Goal: Complete application form: Complete application form

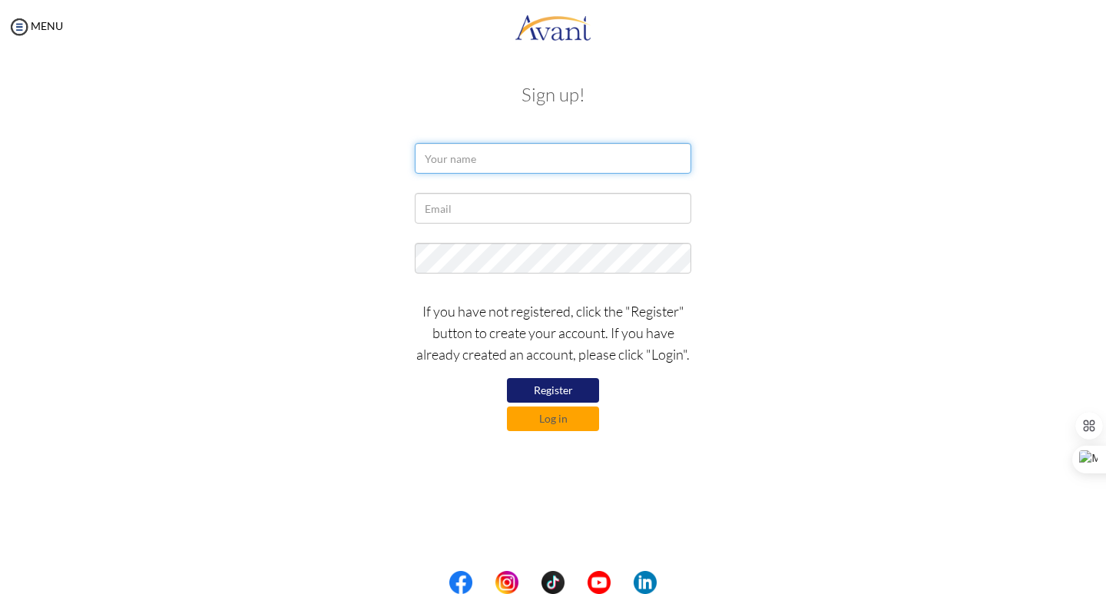
click at [535, 164] on input "text" at bounding box center [553, 158] width 276 height 31
type input "MATTHEW"
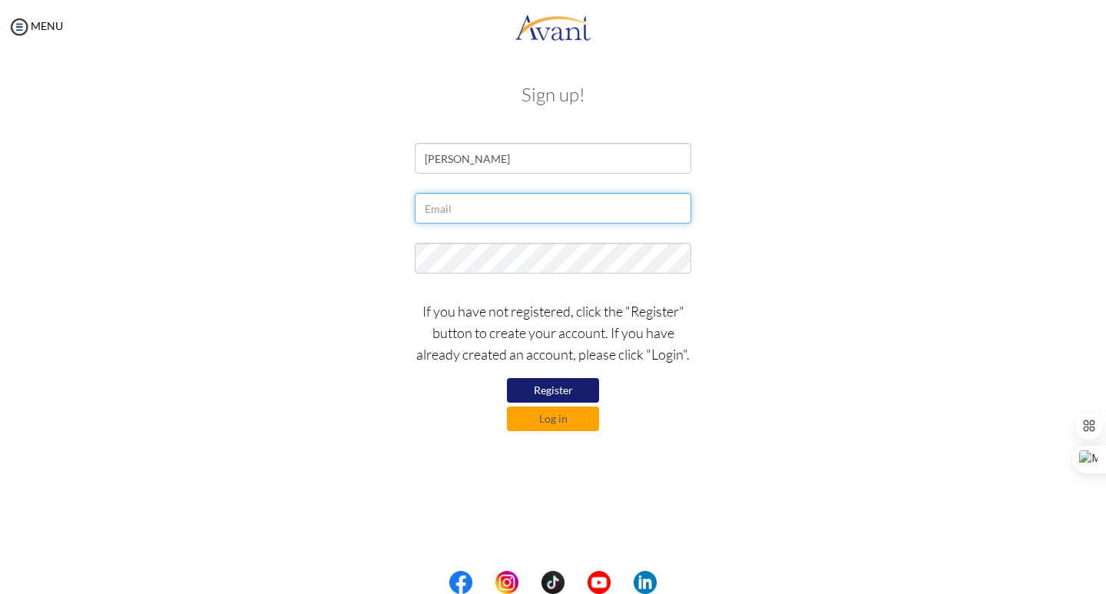
click at [493, 214] on input "text" at bounding box center [553, 208] width 276 height 31
type input "matthewgatiba@gmail.com"
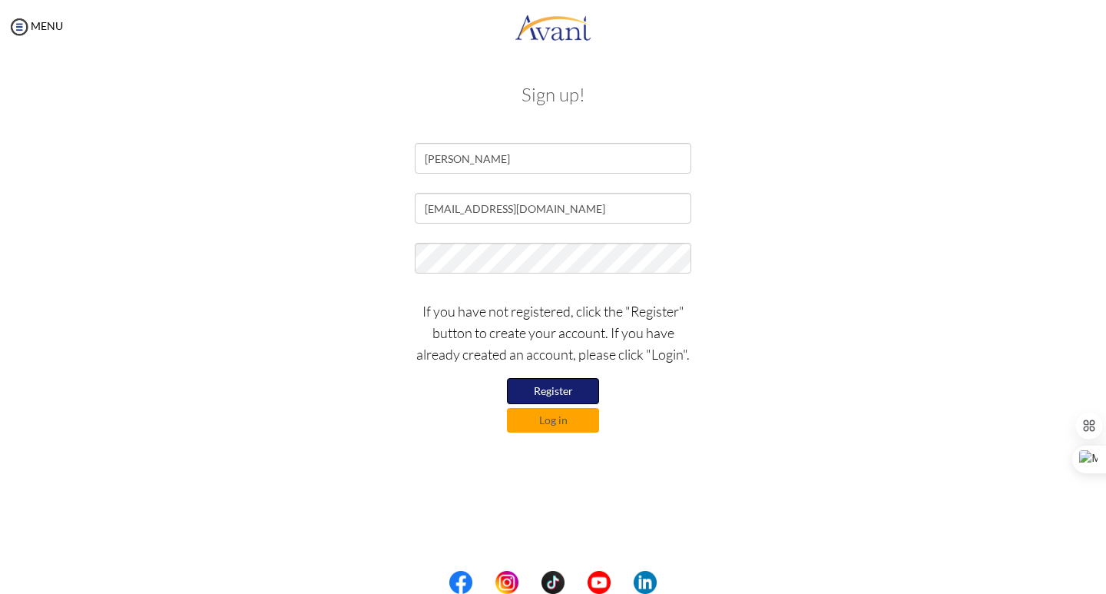
click at [562, 388] on button "Register" at bounding box center [553, 391] width 92 height 26
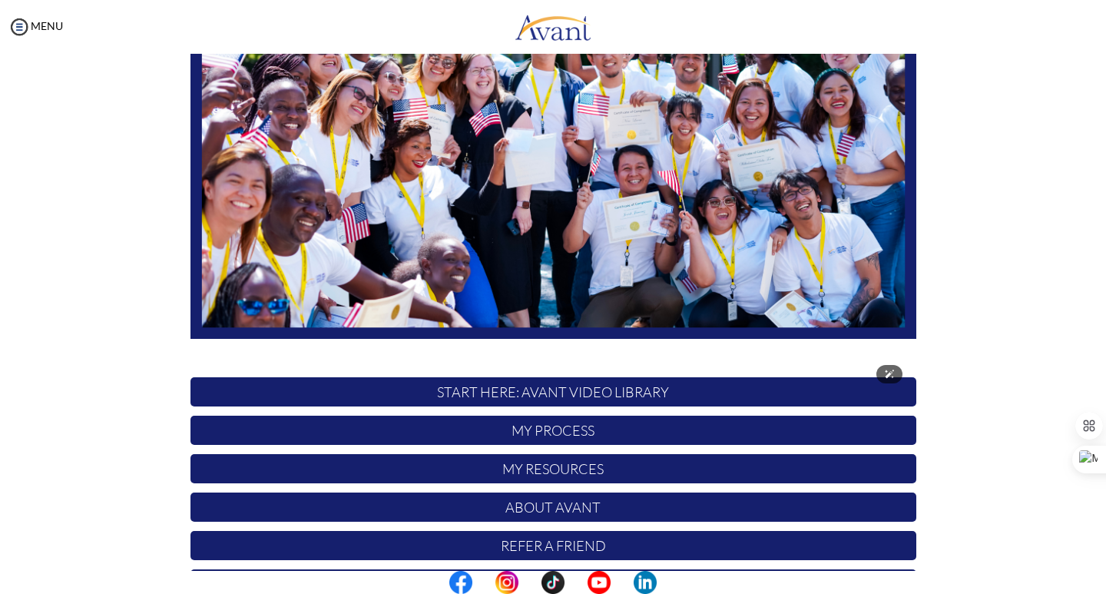
scroll to position [230, 0]
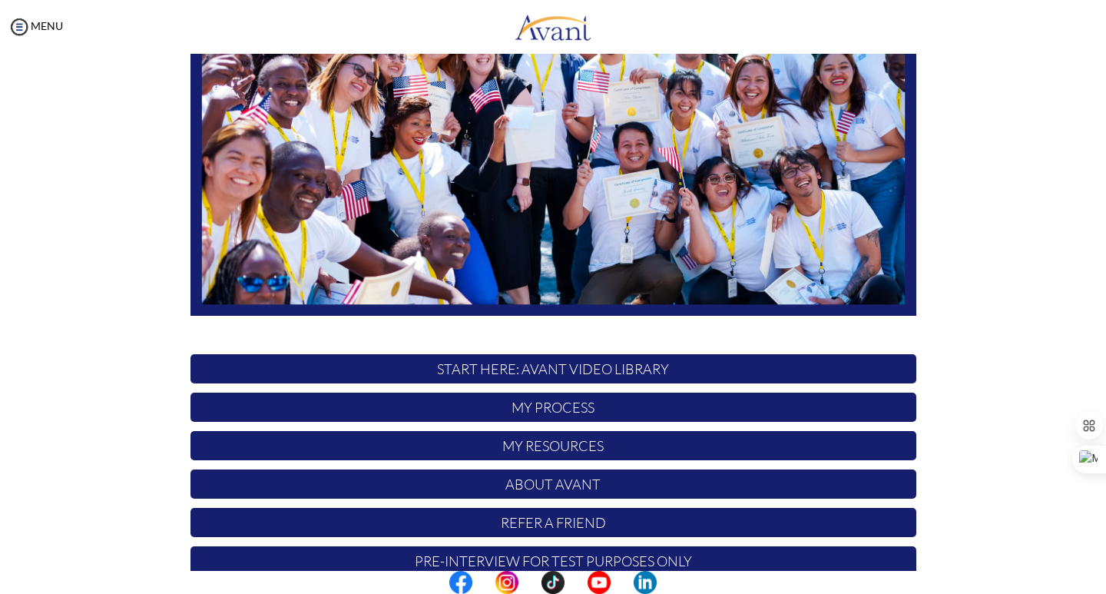
click at [607, 403] on p "My Process" at bounding box center [553, 406] width 726 height 29
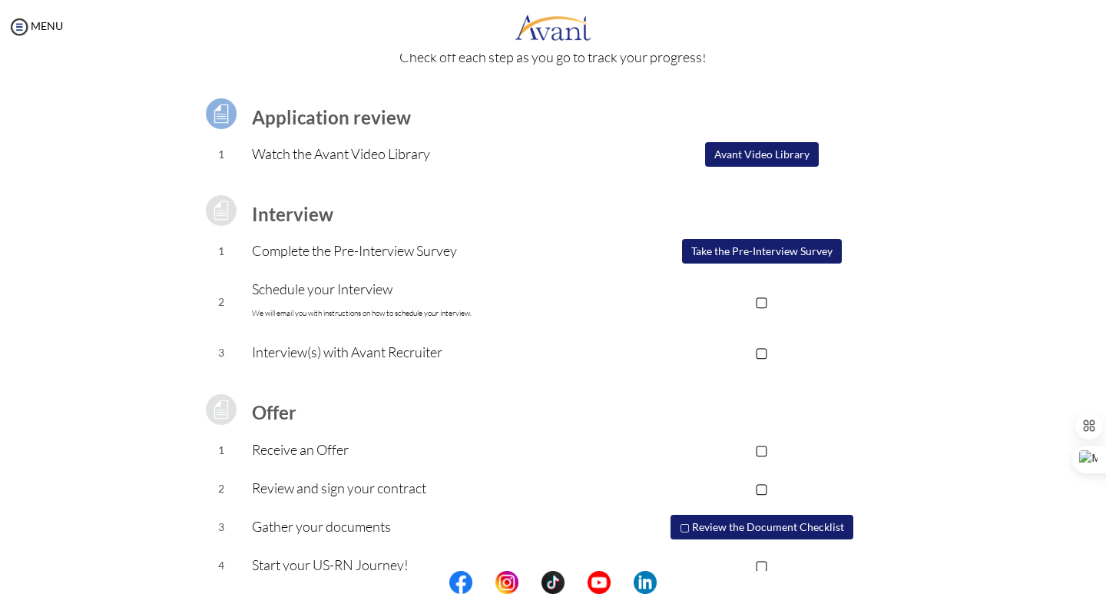
scroll to position [105, 0]
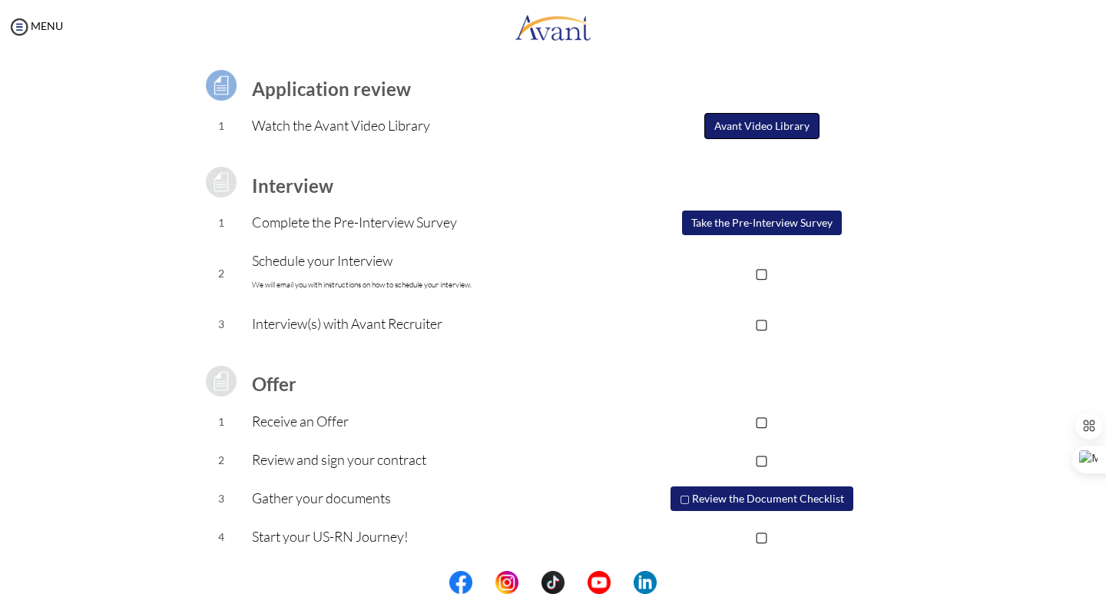
click at [774, 127] on button "Avant Video Library" at bounding box center [761, 126] width 115 height 26
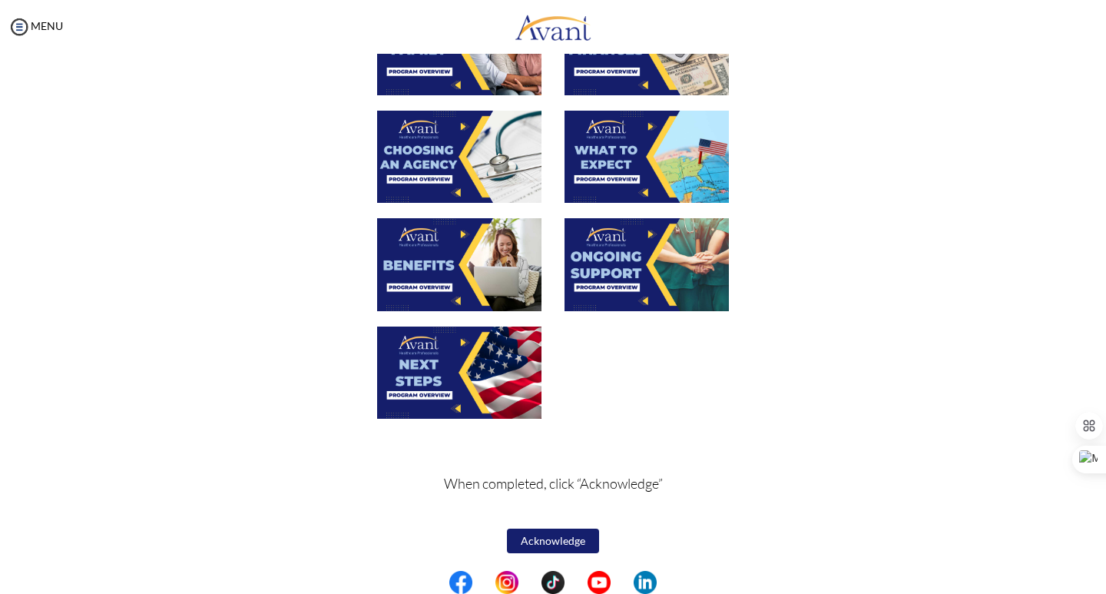
scroll to position [462, 0]
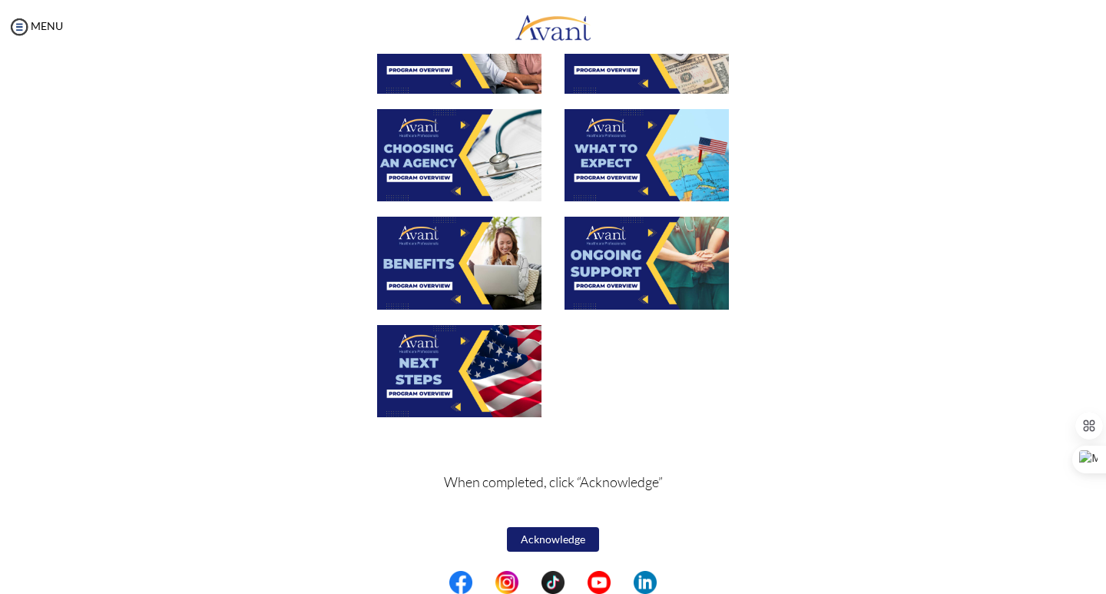
click at [554, 540] on button "Acknowledge" at bounding box center [553, 539] width 92 height 25
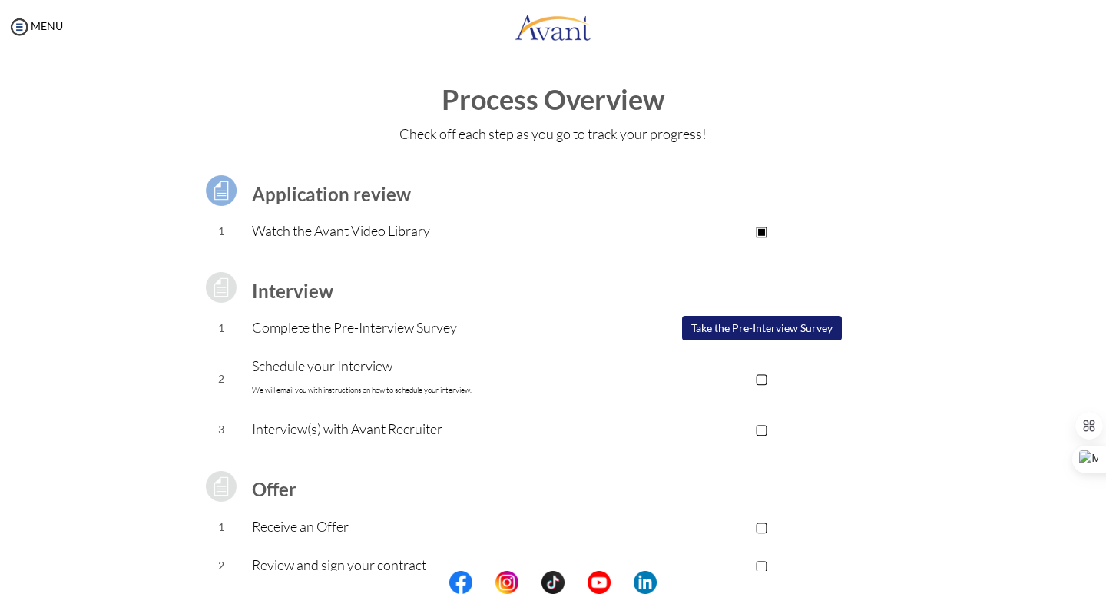
click at [757, 326] on button "Take the Pre-Interview Survey" at bounding box center [762, 328] width 160 height 25
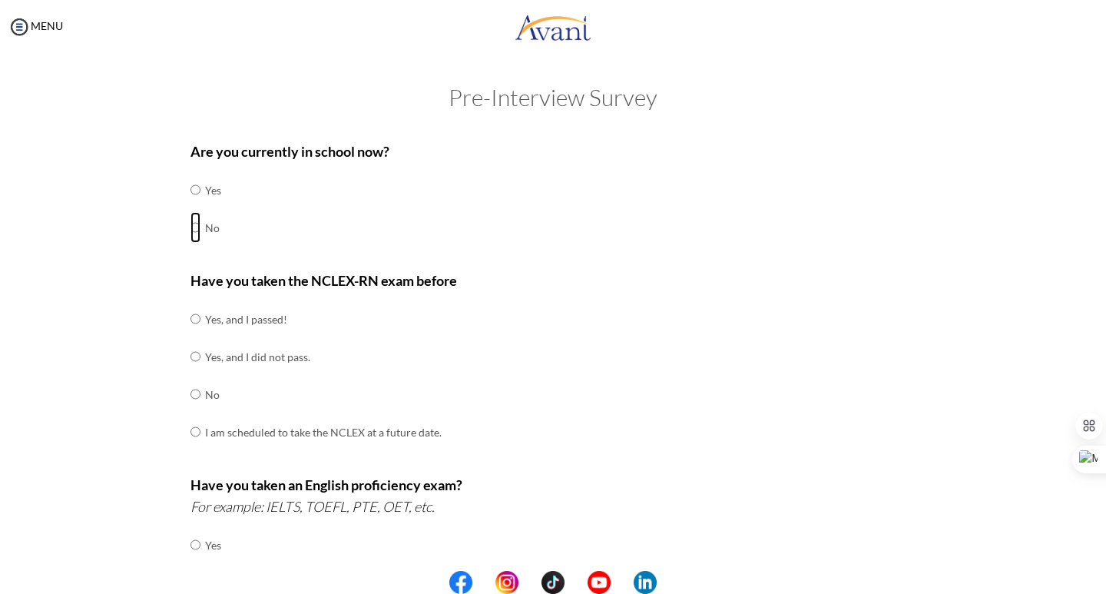
click at [190, 205] on input "radio" at bounding box center [195, 189] width 10 height 31
radio input "true"
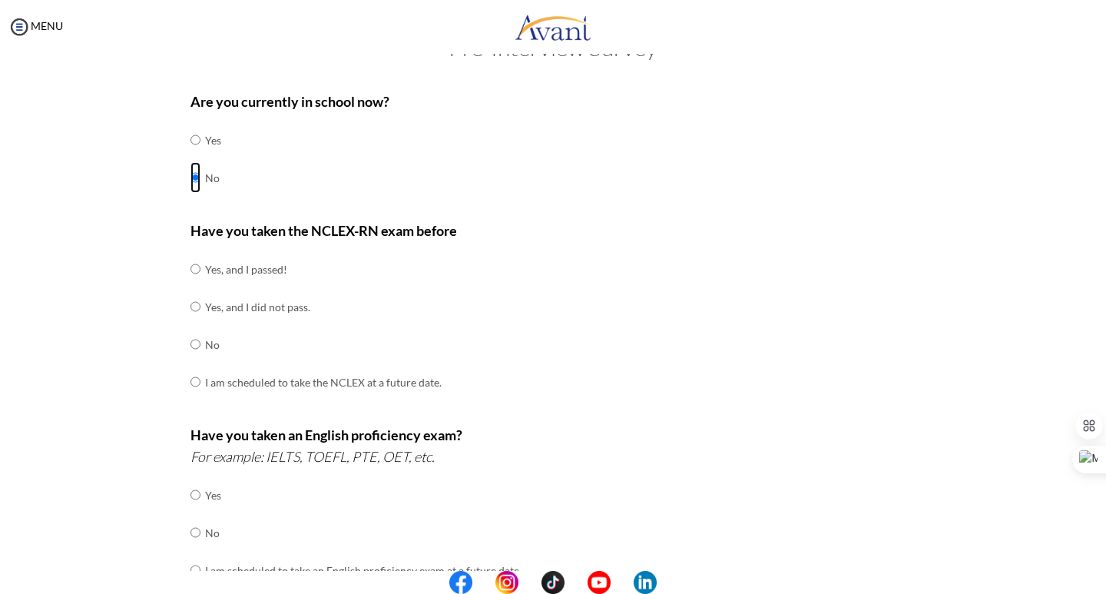
scroll to position [77, 0]
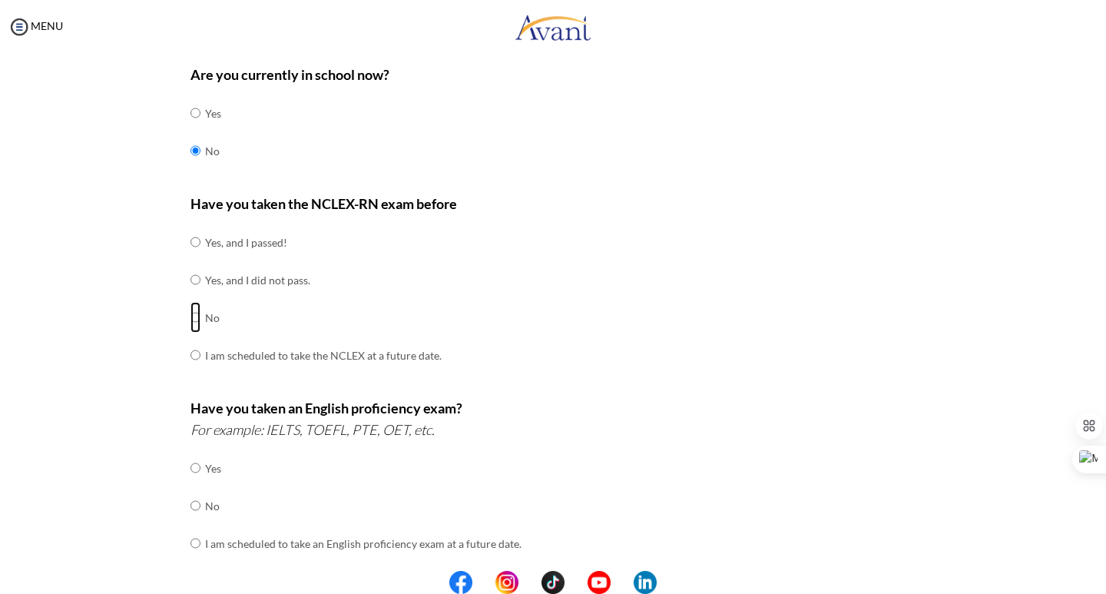
click at [190, 257] on input "radio" at bounding box center [195, 242] width 10 height 31
radio input "true"
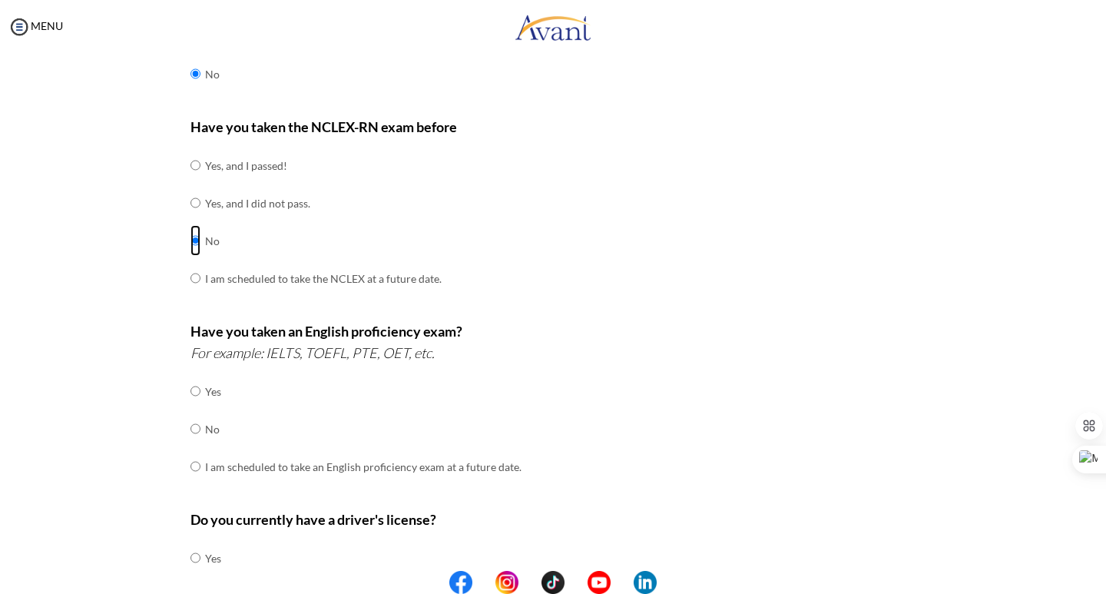
scroll to position [230, 0]
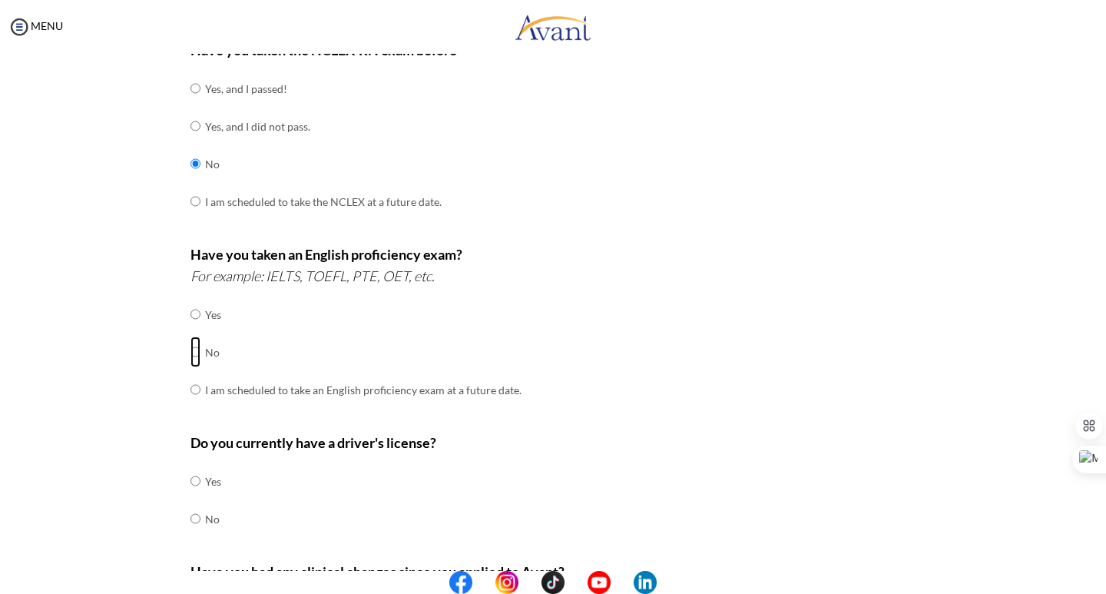
click at [191, 329] on input "radio" at bounding box center [195, 314] width 10 height 31
radio input "true"
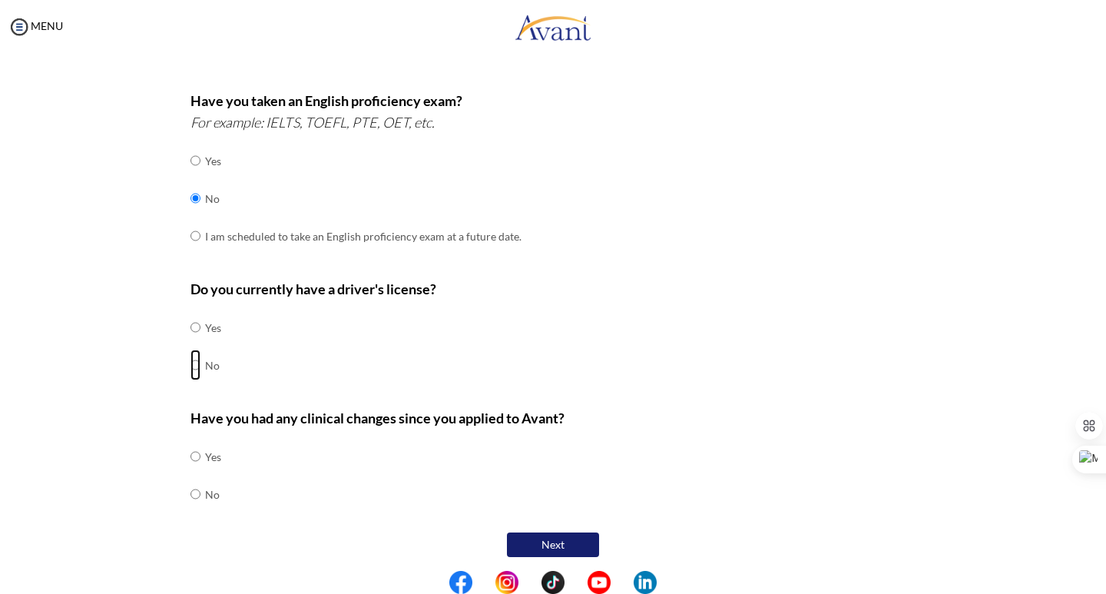
click at [191, 343] on input "radio" at bounding box center [195, 327] width 10 height 31
radio input "true"
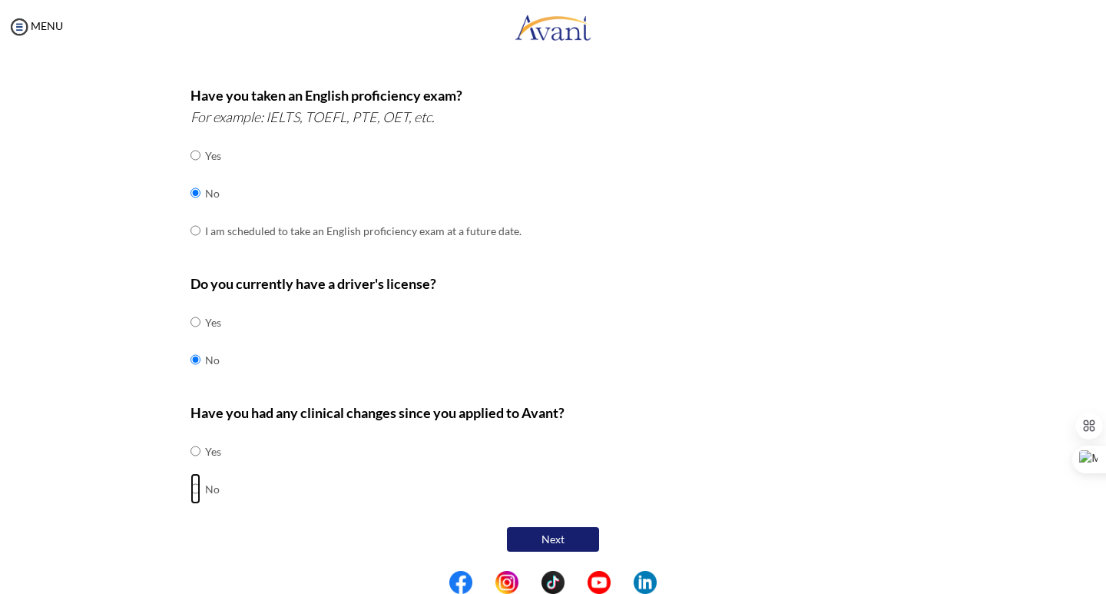
click at [192, 466] on input "radio" at bounding box center [195, 450] width 10 height 31
radio input "true"
click at [560, 541] on button "Next" at bounding box center [553, 539] width 92 height 25
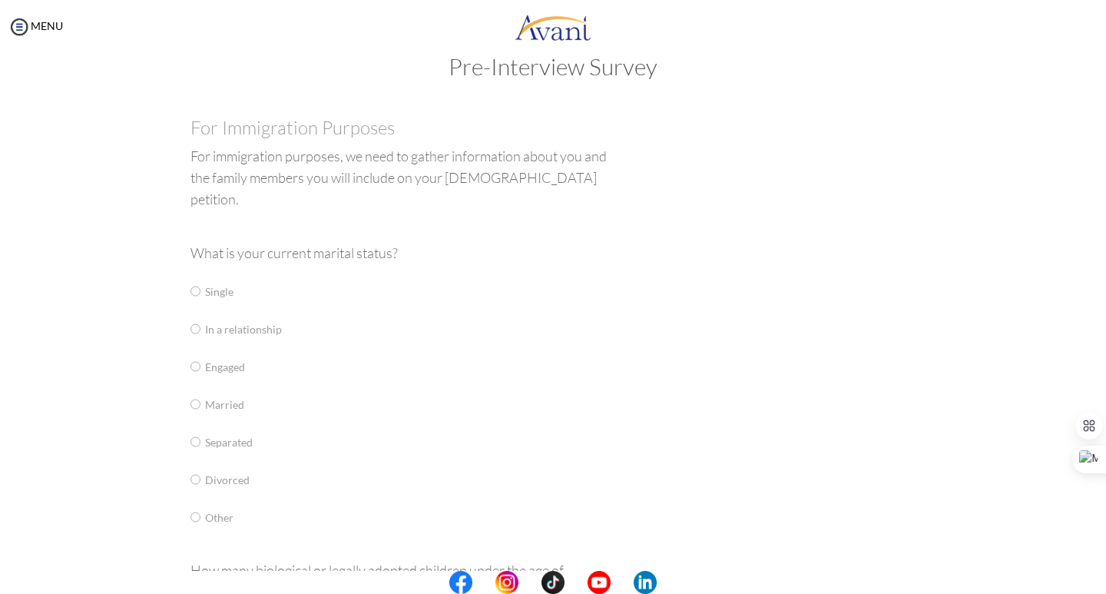
scroll to position [31, 0]
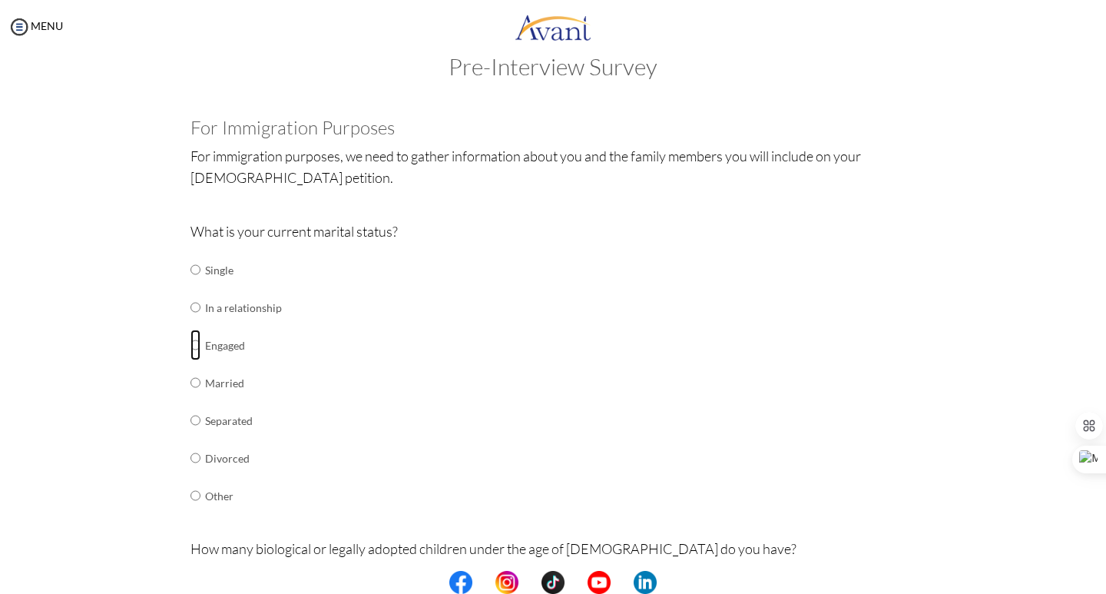
click at [194, 285] on input "radio" at bounding box center [195, 269] width 10 height 31
radio input "true"
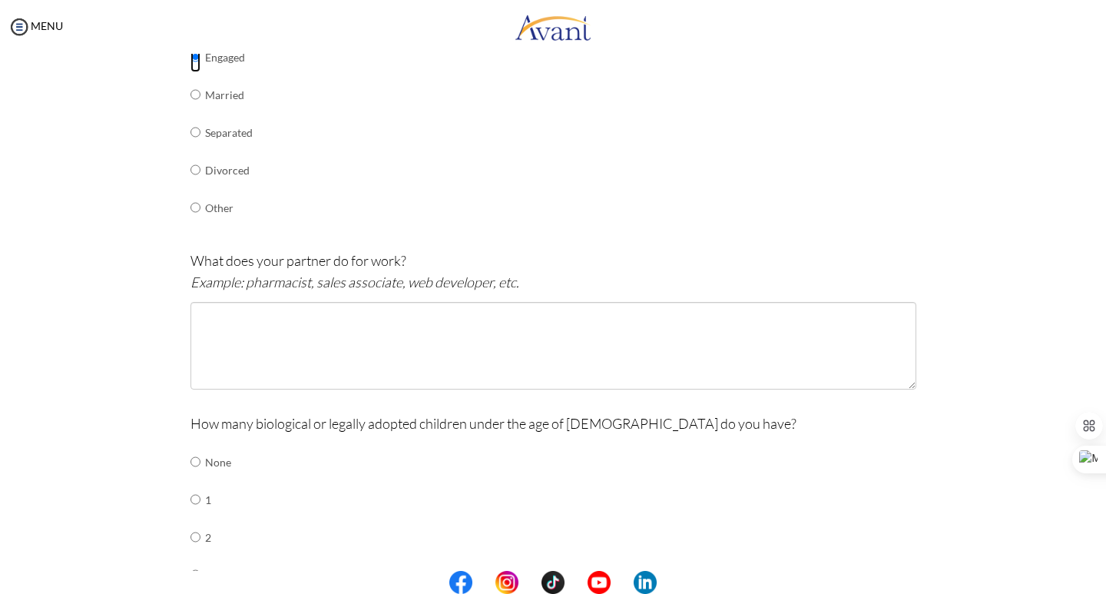
scroll to position [338, 0]
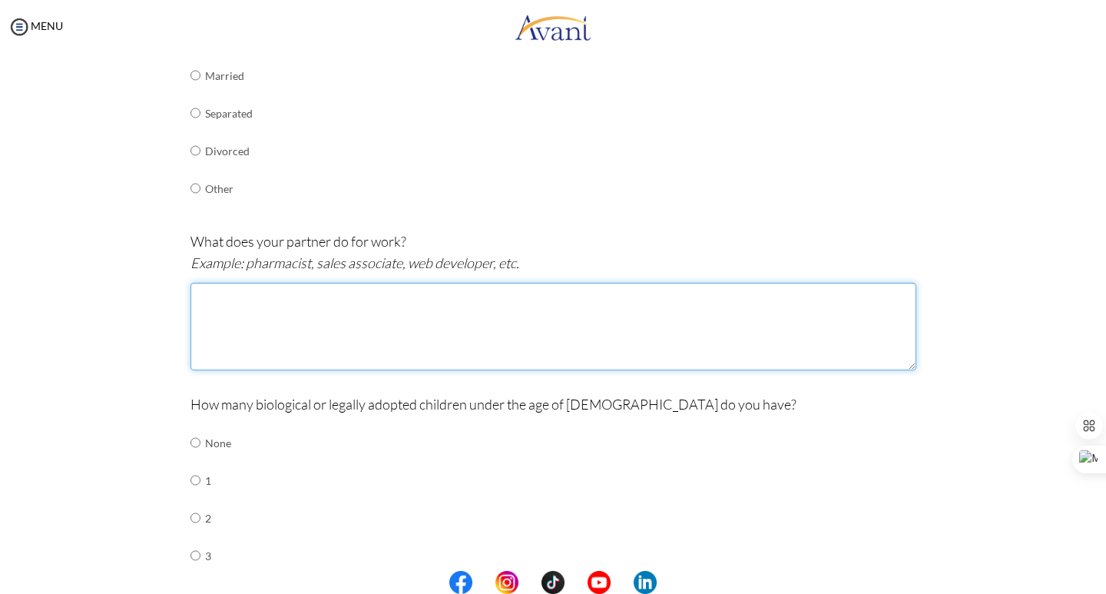
click at [293, 319] on textarea at bounding box center [553, 327] width 726 height 88
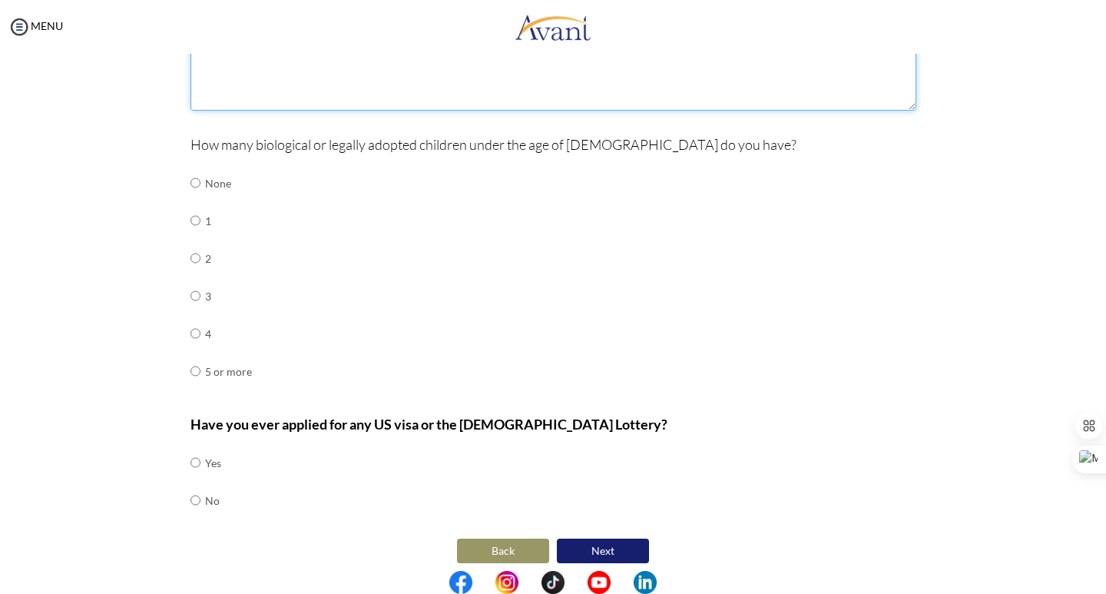
scroll to position [609, 0]
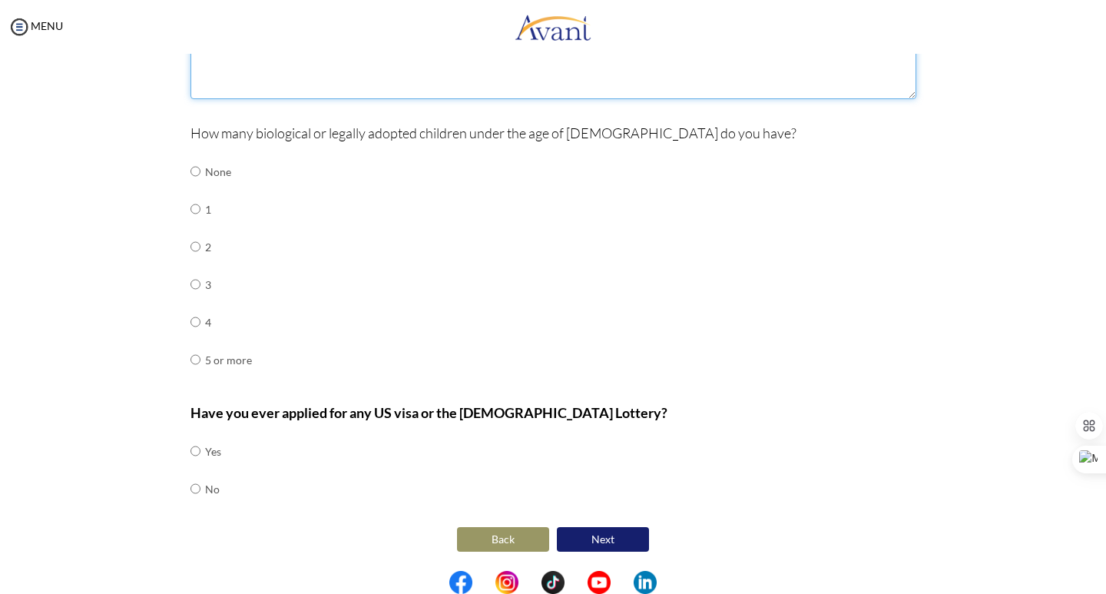
type textarea "HEALTHCARE ASSISTANT( NURSE AID)"
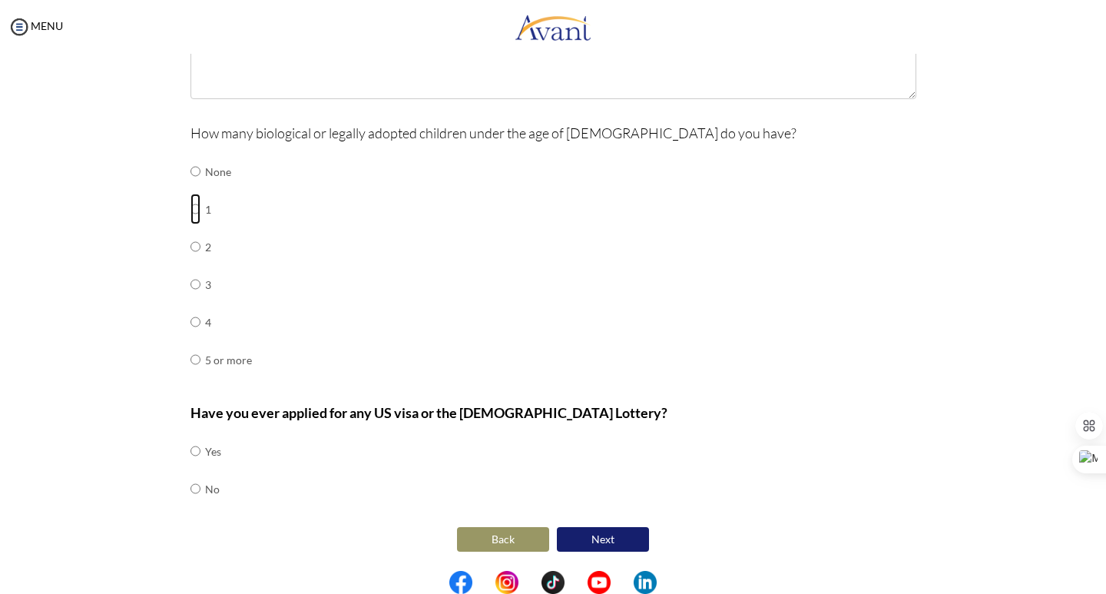
click at [190, 187] on input "radio" at bounding box center [195, 171] width 10 height 31
radio input "true"
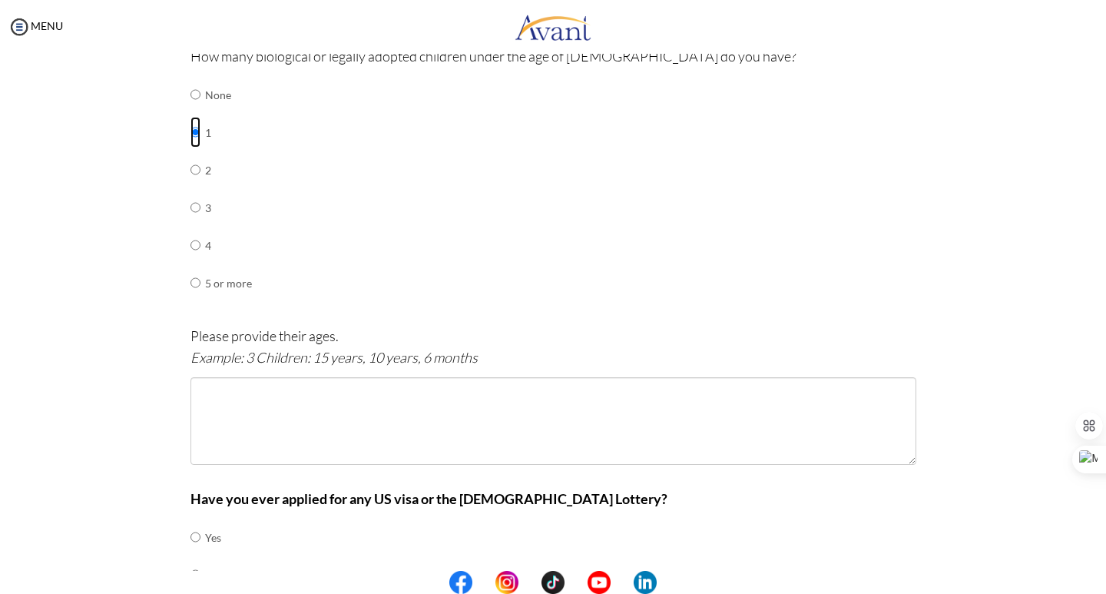
scroll to position [763, 0]
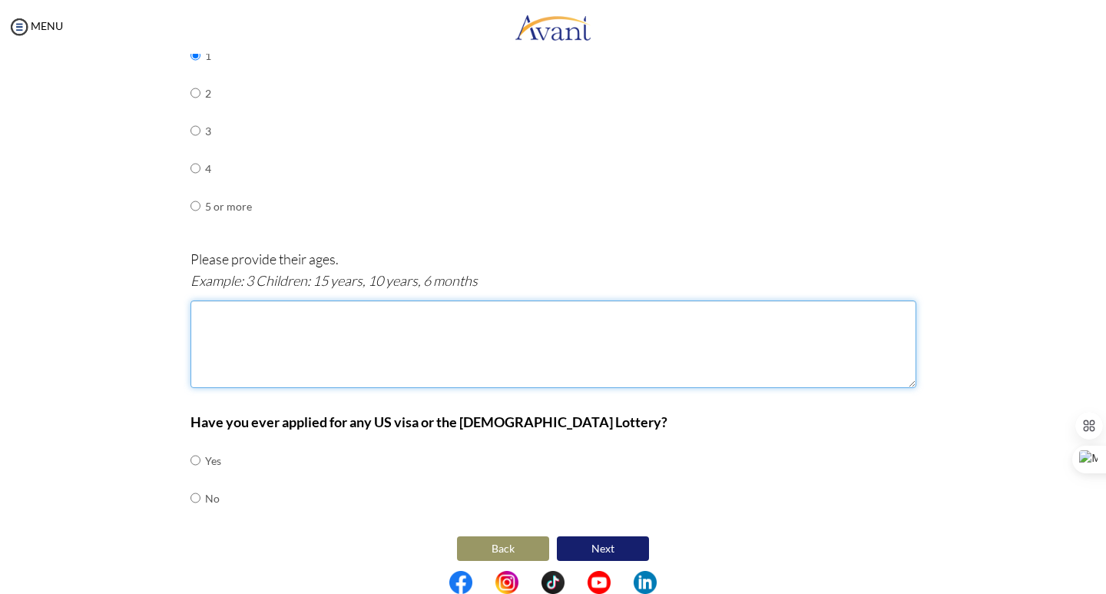
click at [227, 326] on textarea at bounding box center [553, 344] width 726 height 88
type textarea "O"
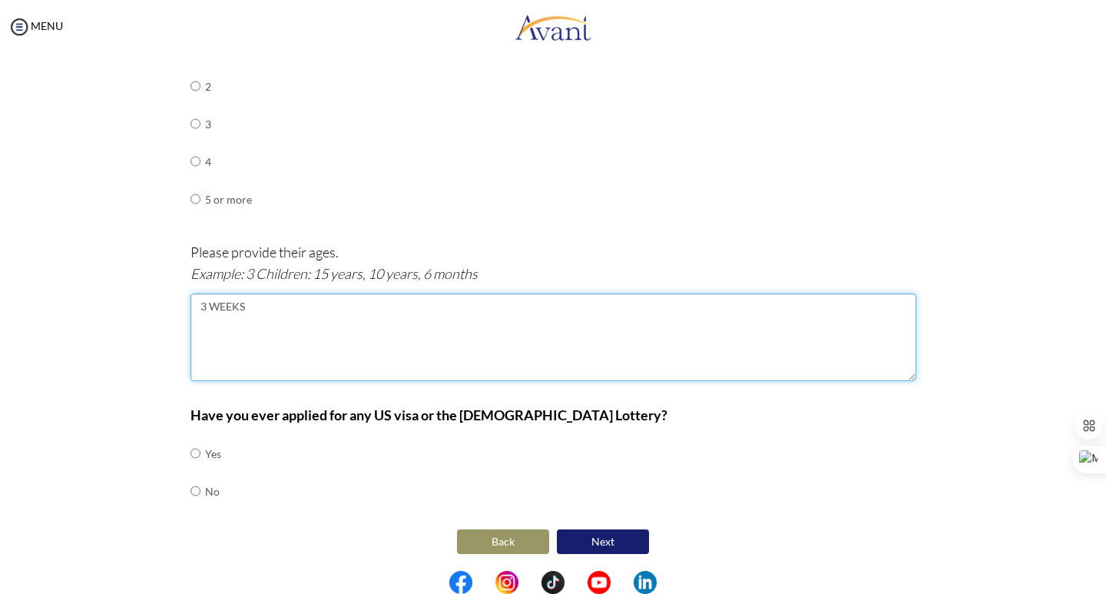
scroll to position [772, 0]
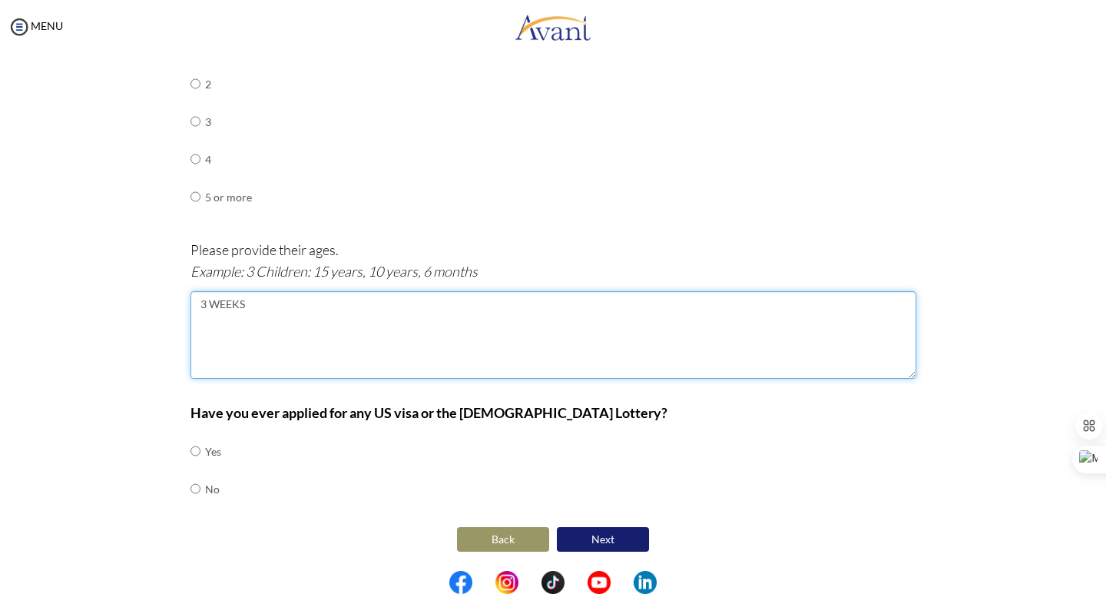
type textarea "3 WEEKS"
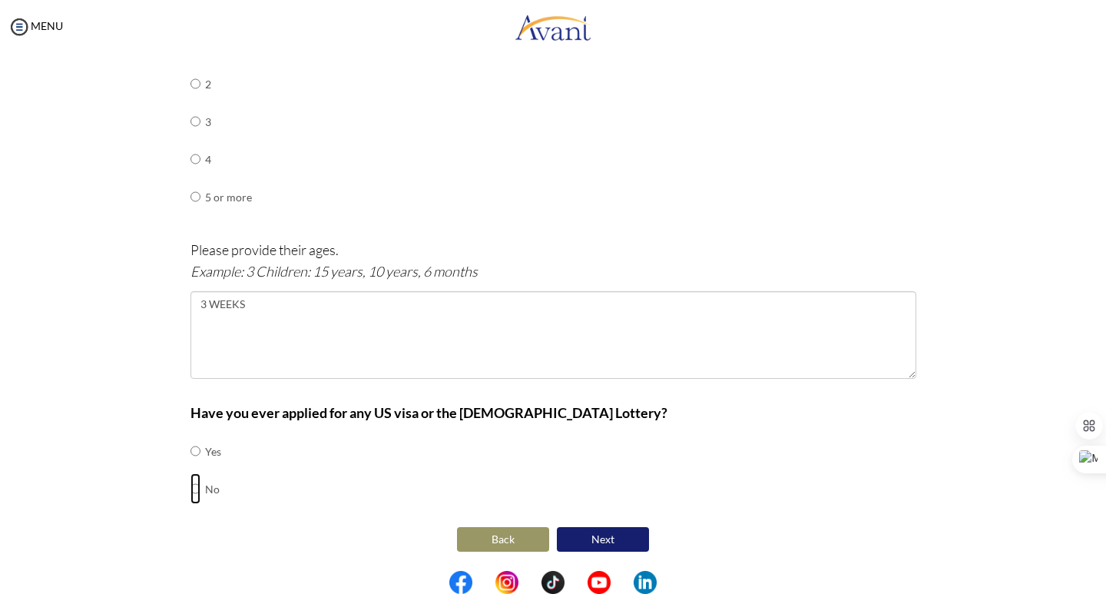
click at [190, 466] on input "radio" at bounding box center [195, 450] width 10 height 31
radio input "true"
click at [604, 534] on button "Next" at bounding box center [603, 539] width 92 height 25
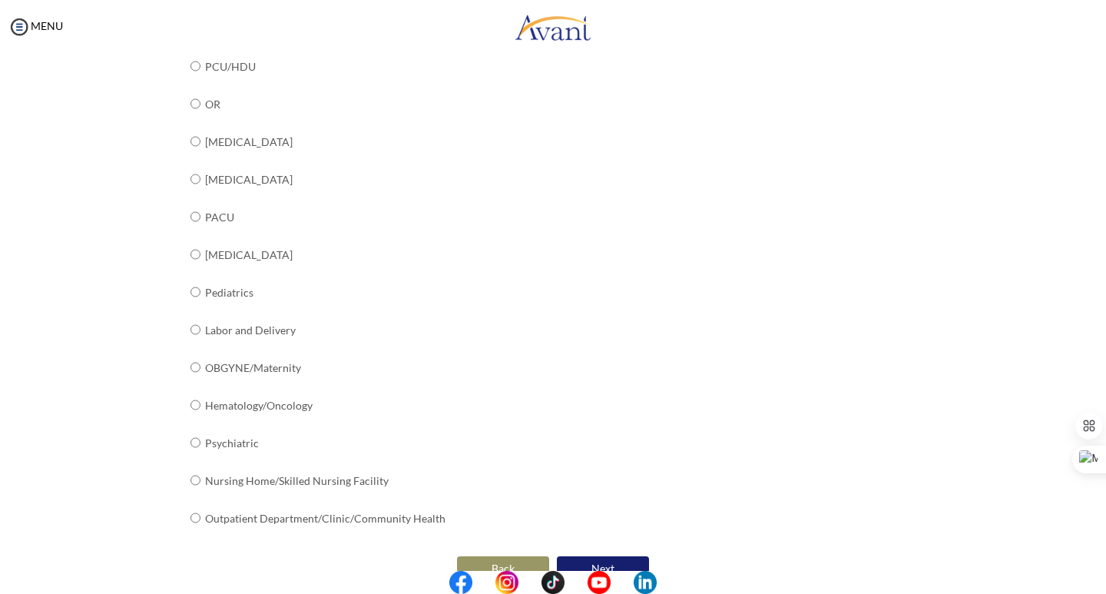
scroll to position [415, 0]
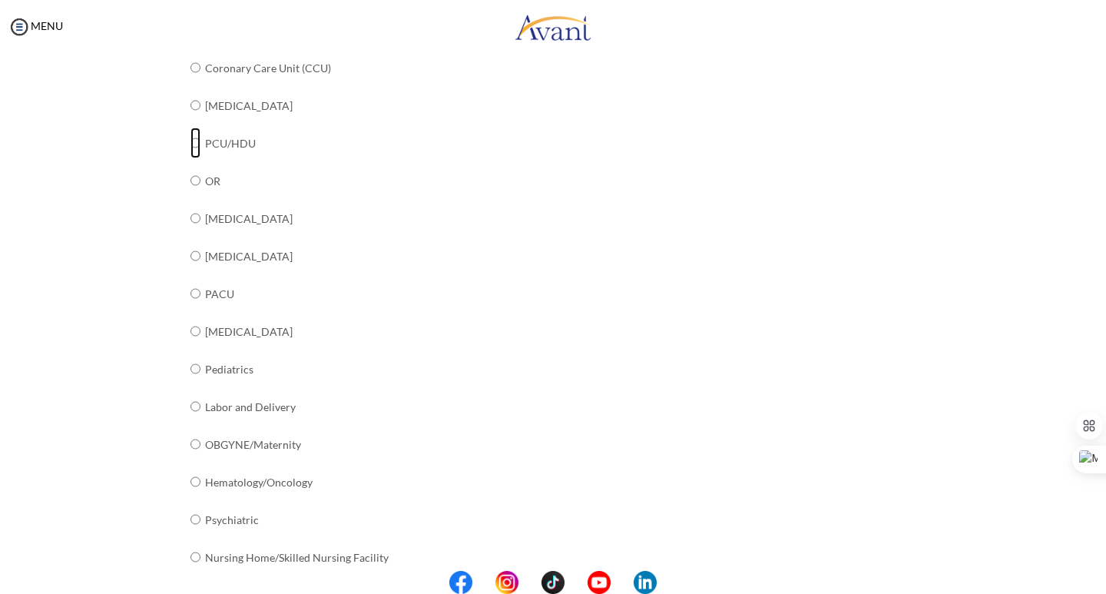
radio input "true"
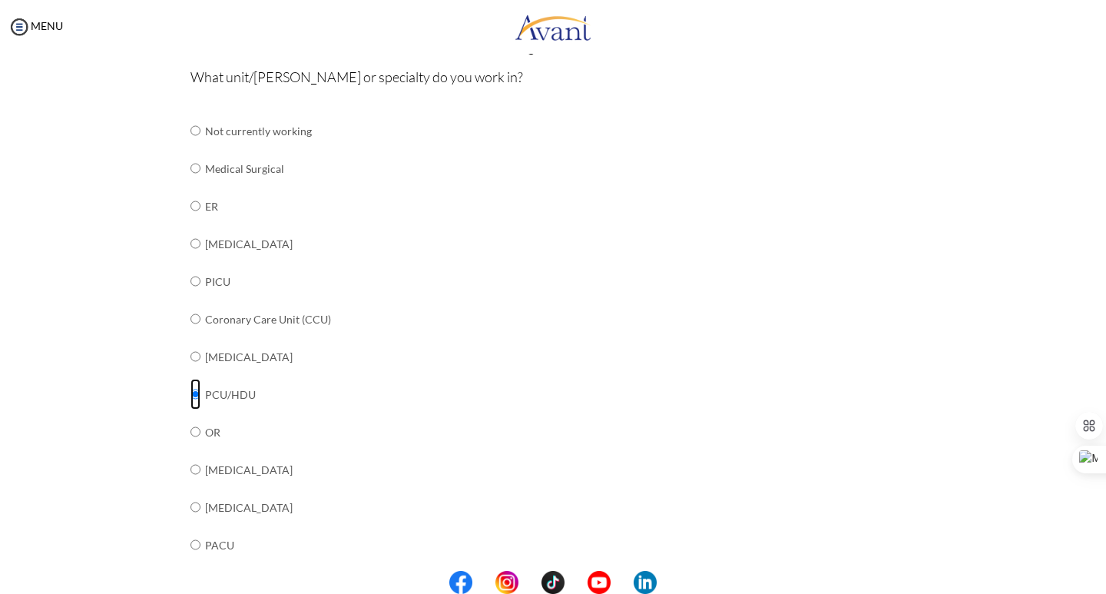
scroll to position [137, 0]
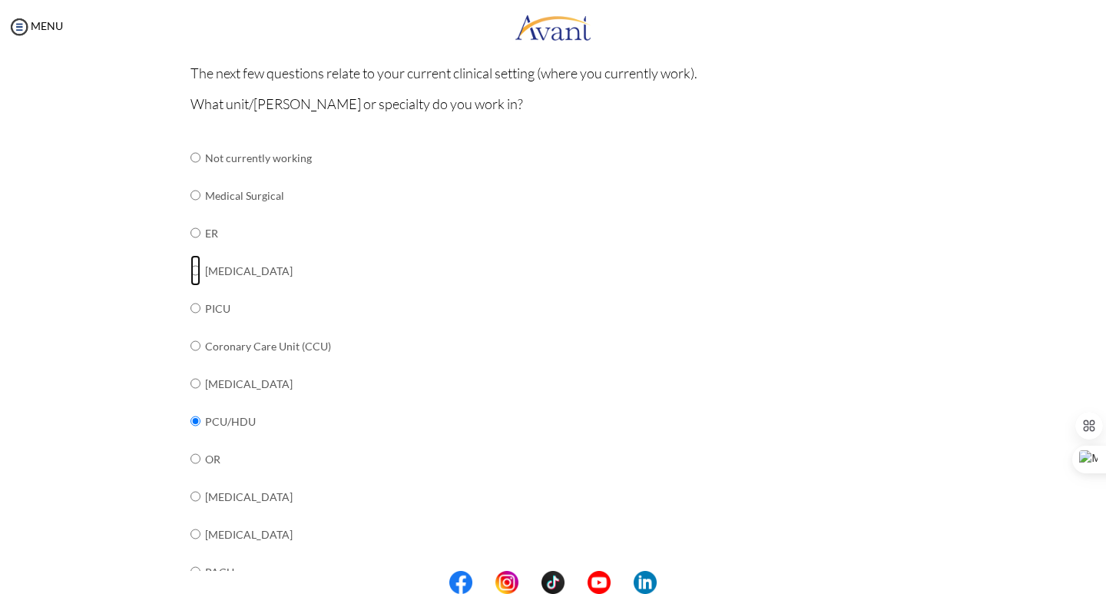
click at [190, 173] on input "radio" at bounding box center [195, 157] width 10 height 31
radio input "true"
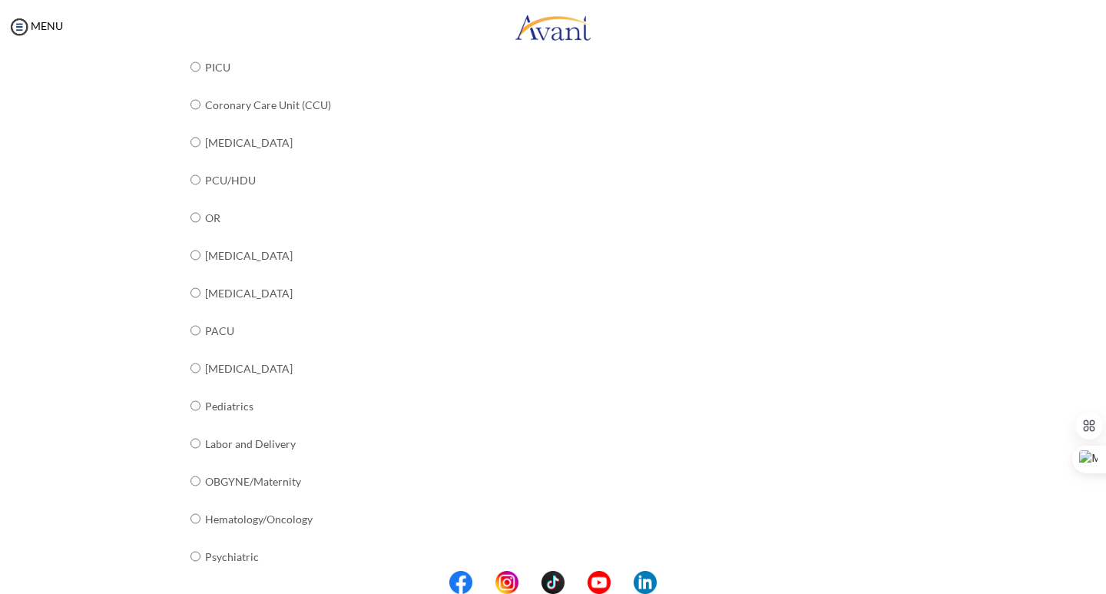
scroll to position [521, 0]
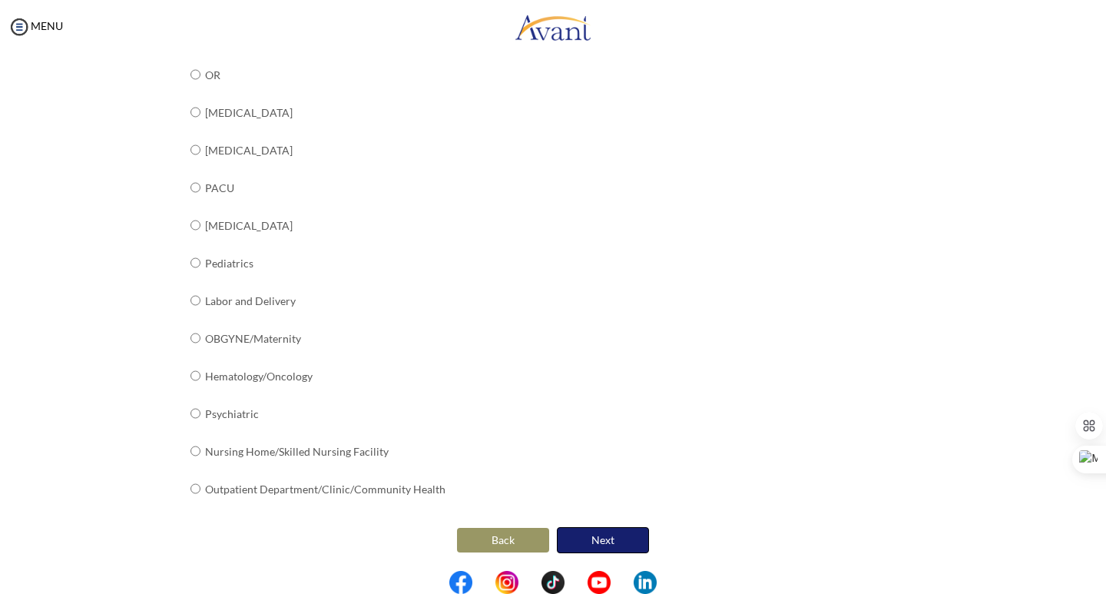
click at [611, 540] on button "Next" at bounding box center [603, 540] width 92 height 26
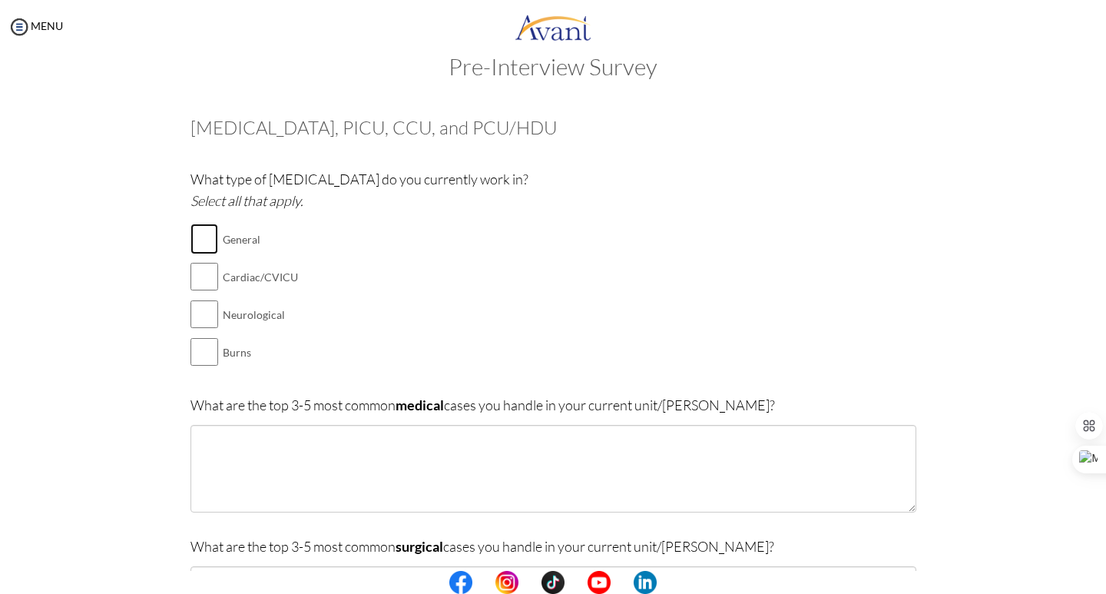
click at [197, 233] on input "checkbox" at bounding box center [204, 239] width 28 height 31
checkbox input "true"
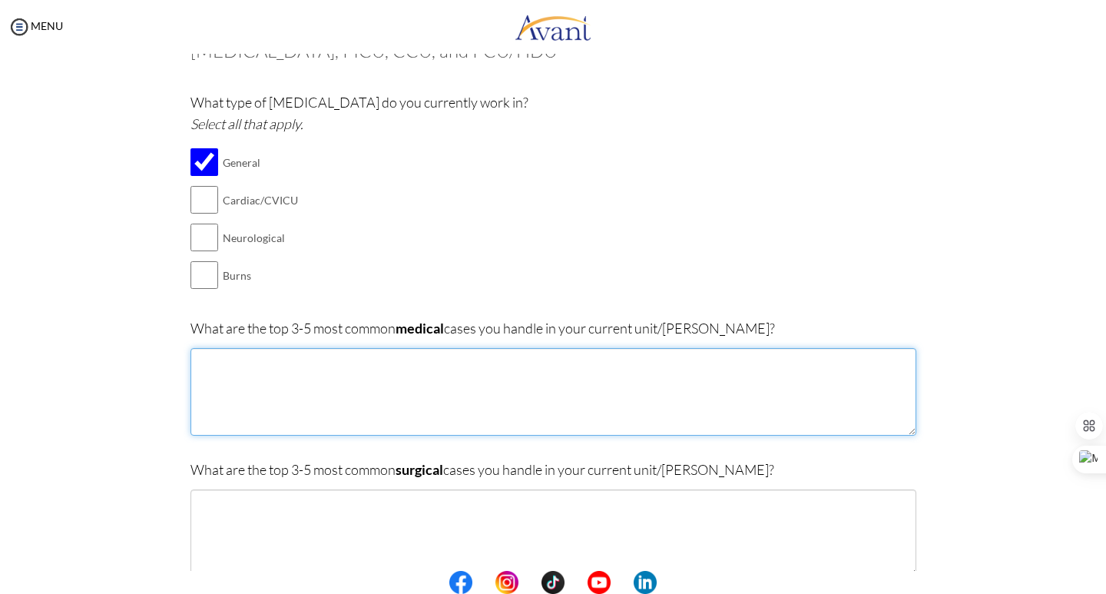
click at [283, 367] on textarea at bounding box center [553, 392] width 726 height 88
type textarea "S"
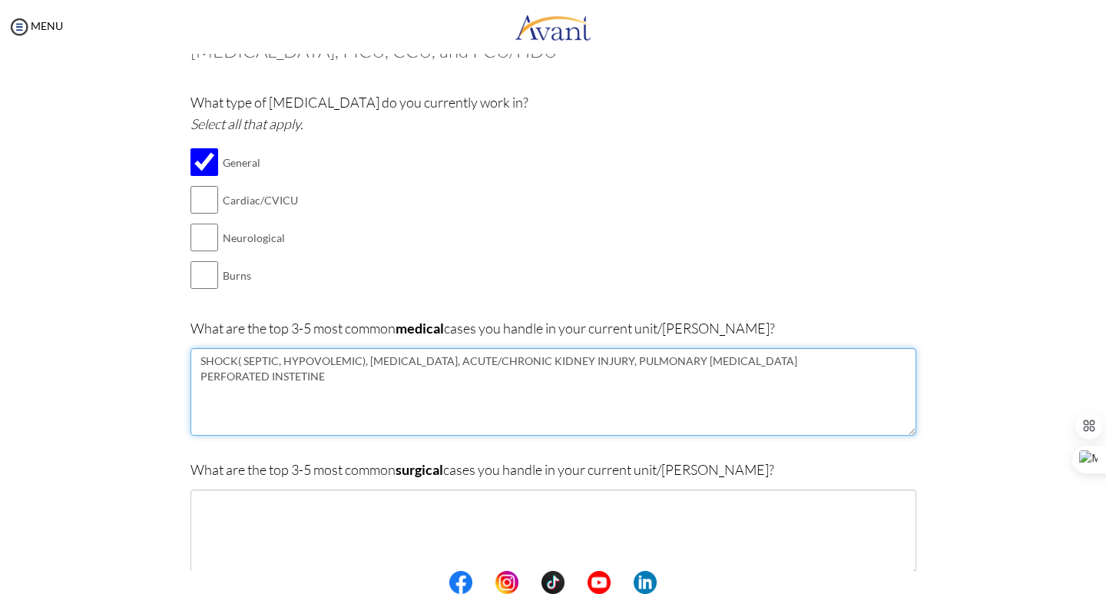
click at [286, 379] on textarea "SHOCK( SEPTIC, HYPOVOLEMIC), RESPIRATORY FAILURE, ACUTE/CHRONIC KIDNEY INJURY, …" at bounding box center [553, 392] width 726 height 88
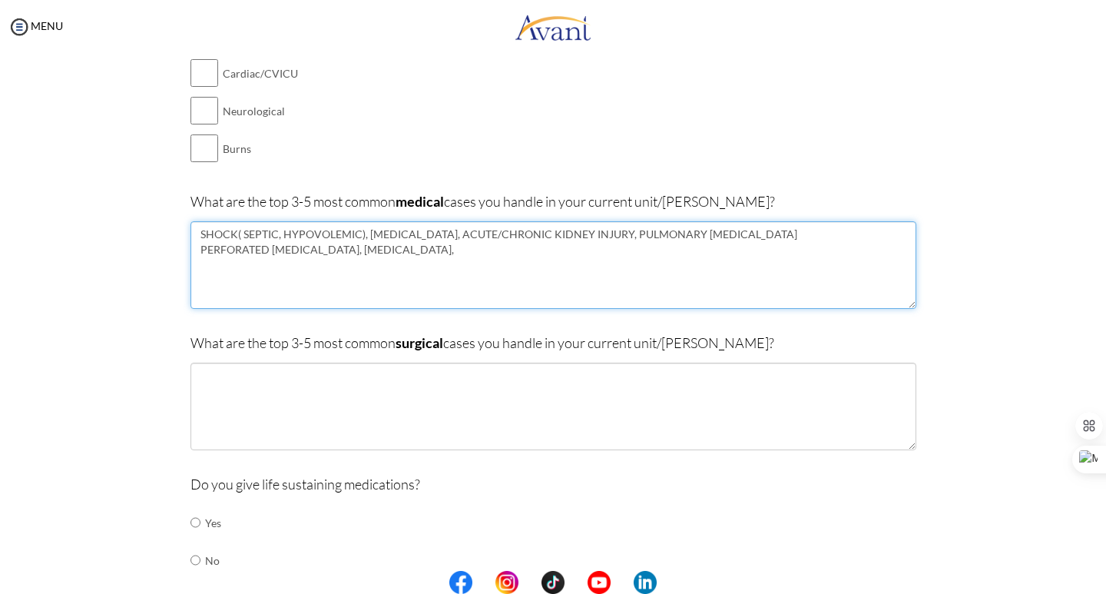
scroll to position [261, 0]
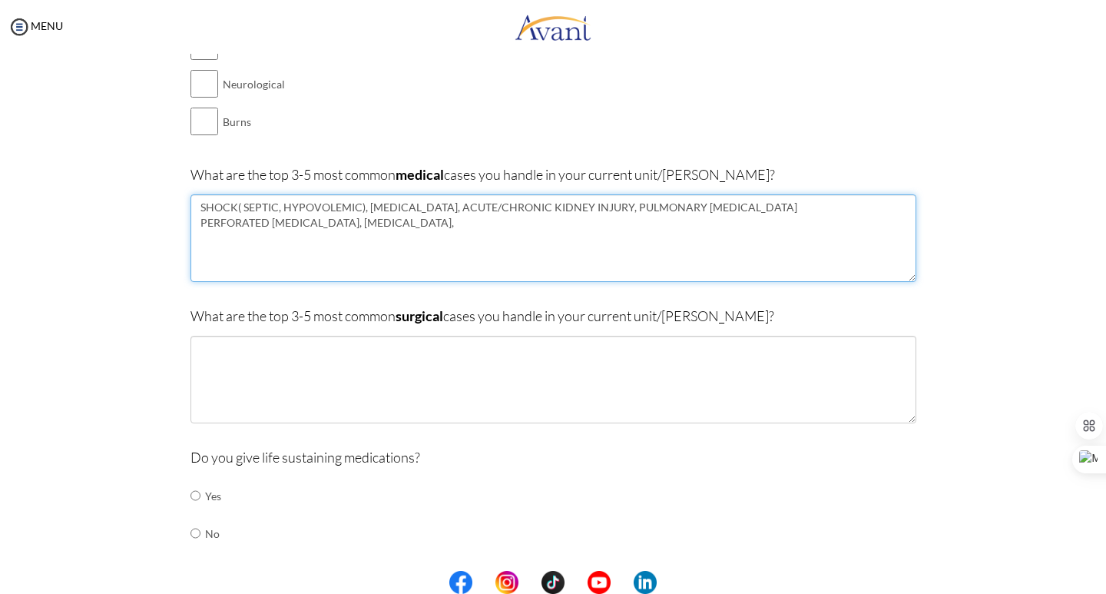
drag, startPoint x: 469, startPoint y: 220, endPoint x: 189, endPoint y: 233, distance: 280.6
click at [190, 233] on textarea "SHOCK( SEPTIC, HYPOVOLEMIC), RESPIRATORY FAILURE, ACUTE/CHRONIC KIDNEY INJURY, …" at bounding box center [553, 238] width 726 height 88
type textarea "SHOCK( SEPTIC, HYPOVOLEMIC), RESPIRATORY FAILURE, ACUTE/CHRONIC KIDNEY INJURY, …"
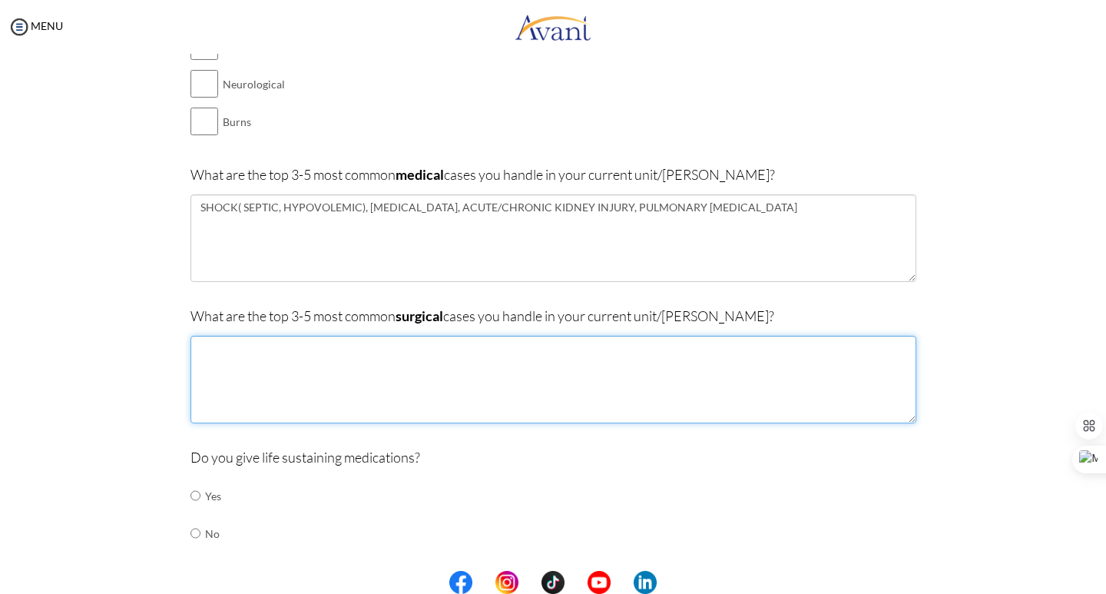
click at [223, 345] on textarea at bounding box center [553, 380] width 726 height 88
paste textarea "PERFORATED INTESTINE, TRAUMATIC BRAIN INJURY,"
drag, startPoint x: 320, startPoint y: 349, endPoint x: 263, endPoint y: 353, distance: 57.0
click at [263, 353] on textarea "PERFORATED INTESTINE, TRAUMATIC BRAIN INJURY, BOWEL OBSTRUCTION" at bounding box center [553, 380] width 726 height 88
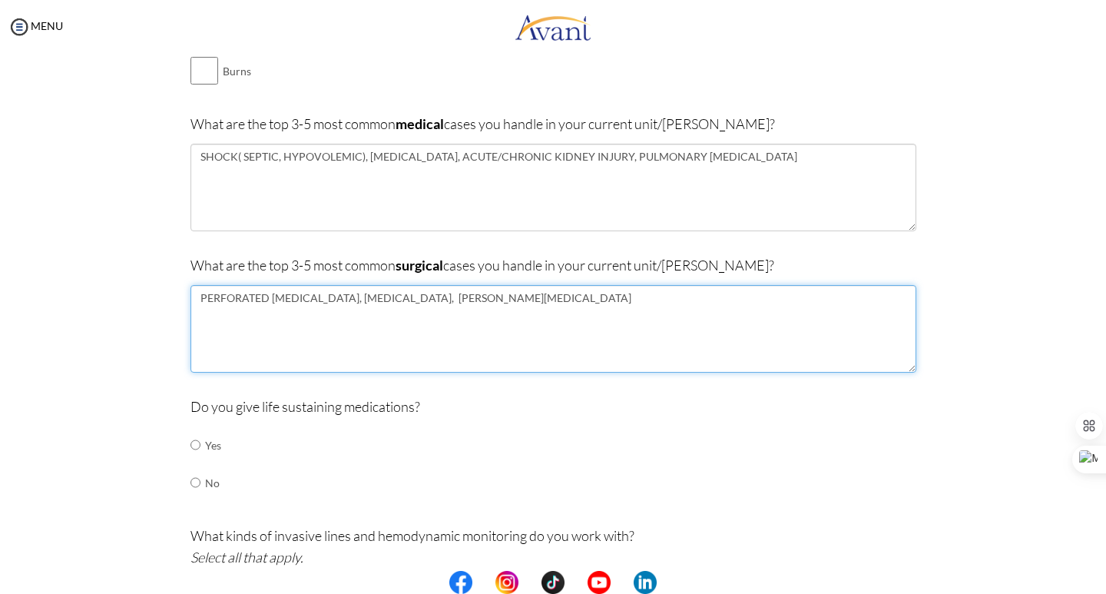
scroll to position [338, 0]
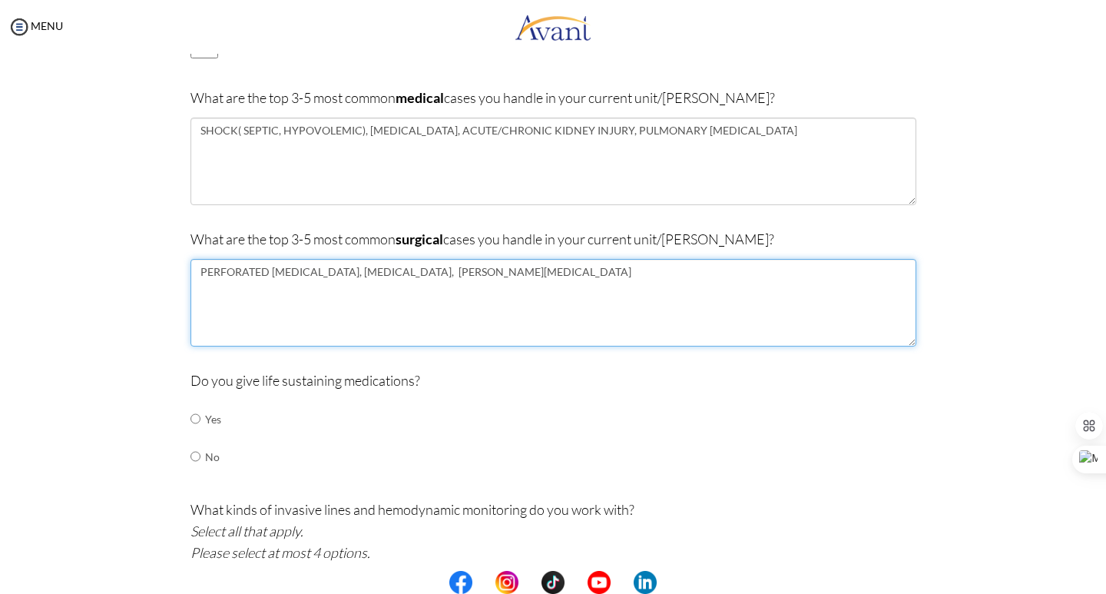
type textarea "PERFORATED APPENDICITIS, TRAUMATIC BRAIN INJURY, BOWEL OBSTRUCTION"
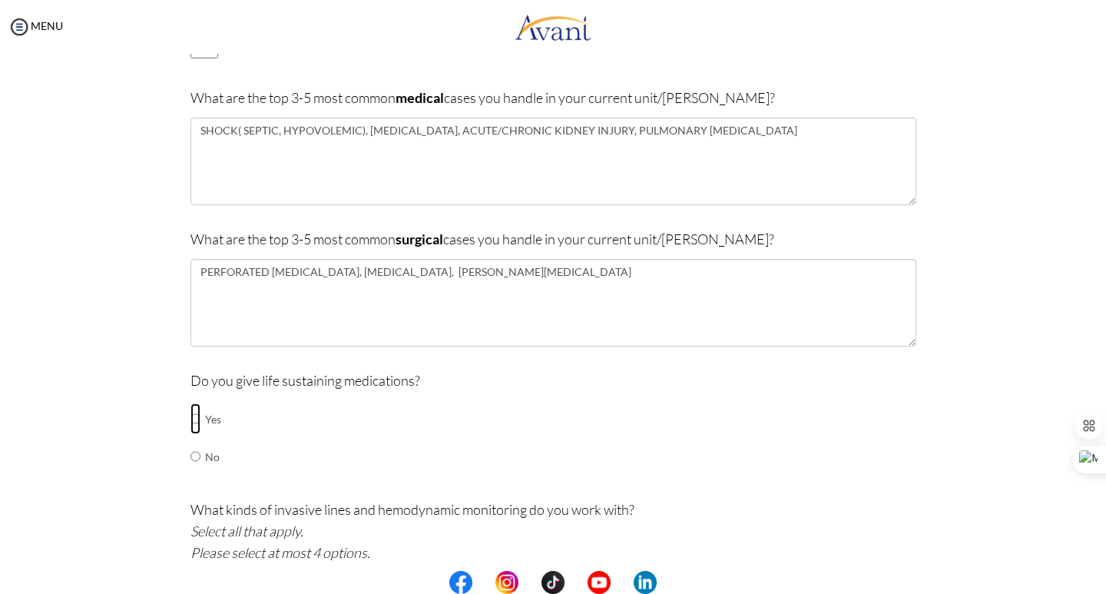
click at [190, 418] on input "radio" at bounding box center [195, 418] width 10 height 31
radio input "true"
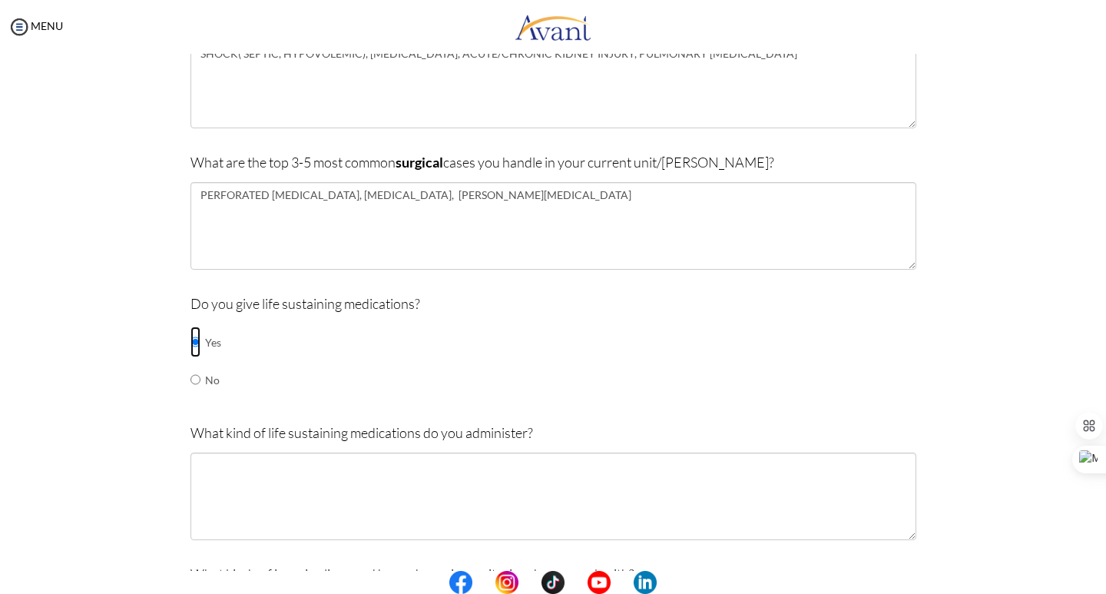
scroll to position [568, 0]
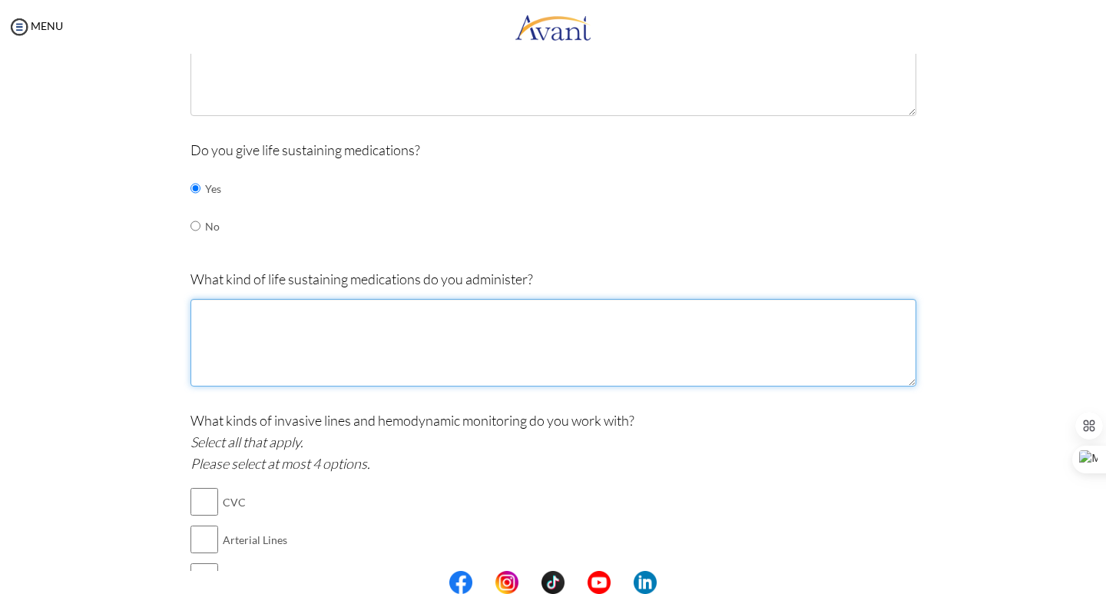
click at [224, 320] on textarea at bounding box center [553, 343] width 726 height 88
type textarea "N"
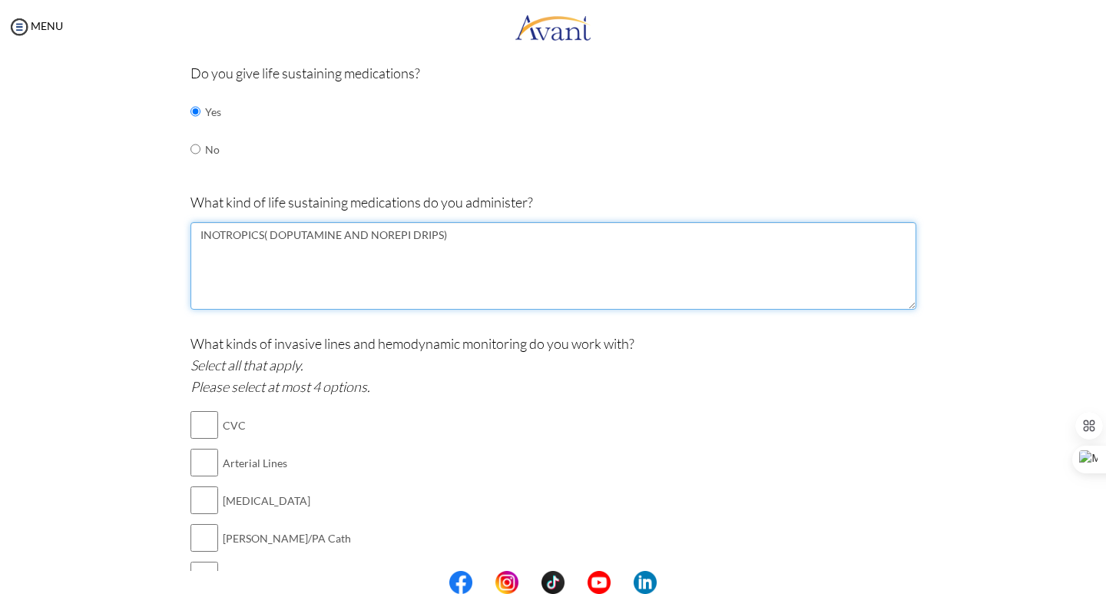
scroll to position [722, 0]
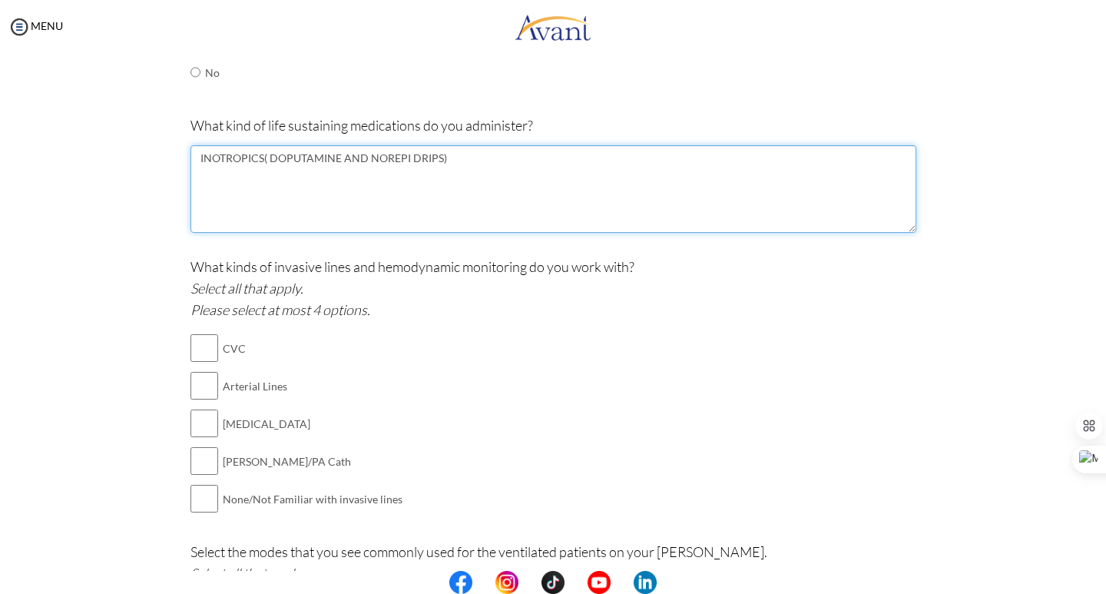
type textarea "INOTROPICS( DOPUTAMINE AND NOREPI DRIPS)"
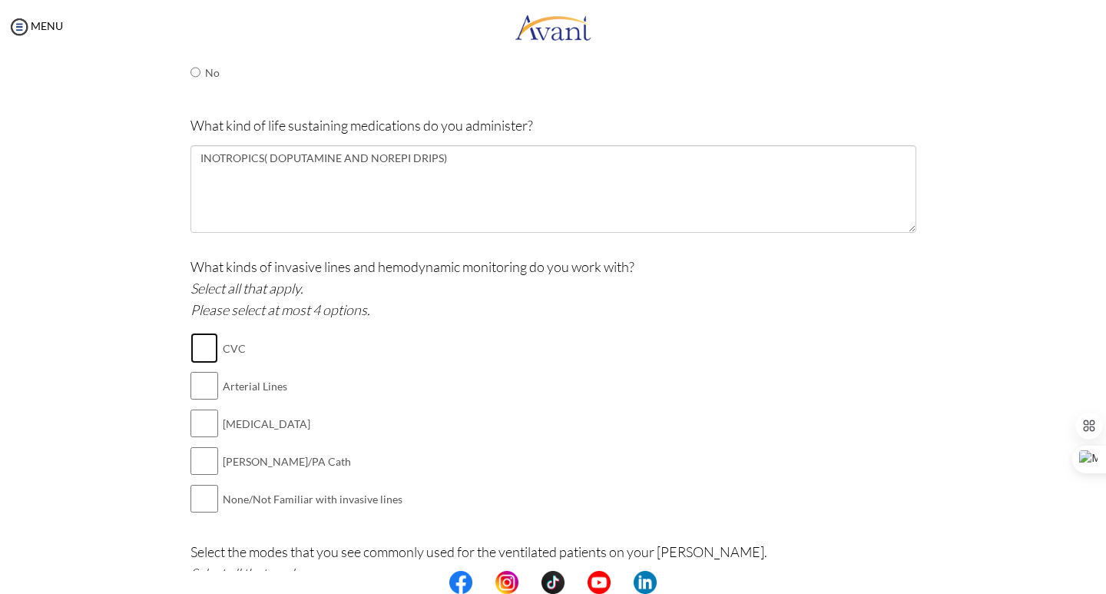
click at [200, 354] on input "checkbox" at bounding box center [204, 348] width 28 height 31
checkbox input "true"
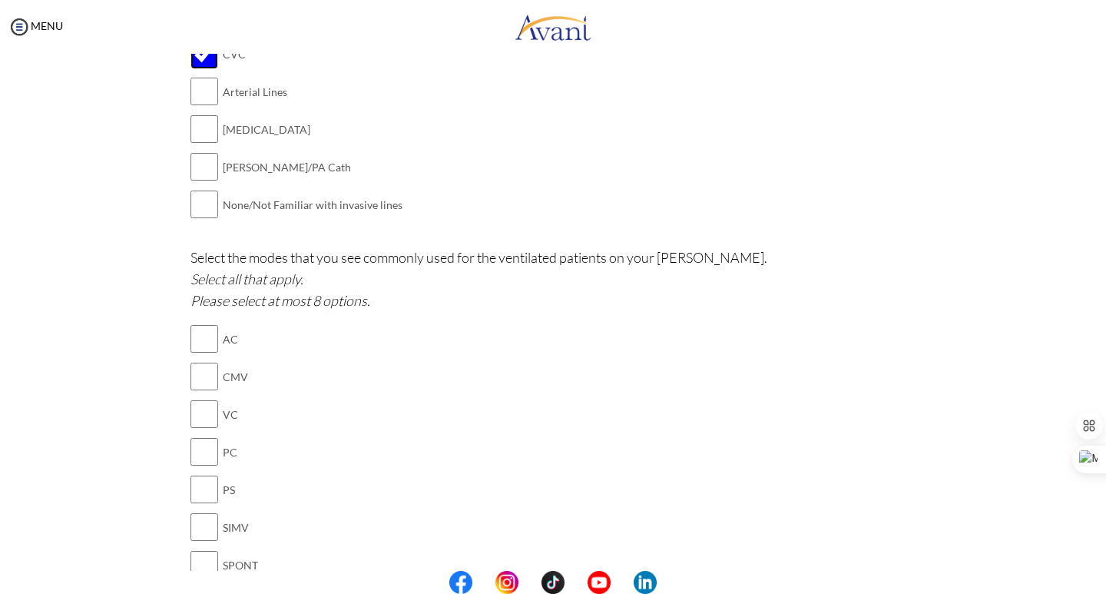
scroll to position [1029, 0]
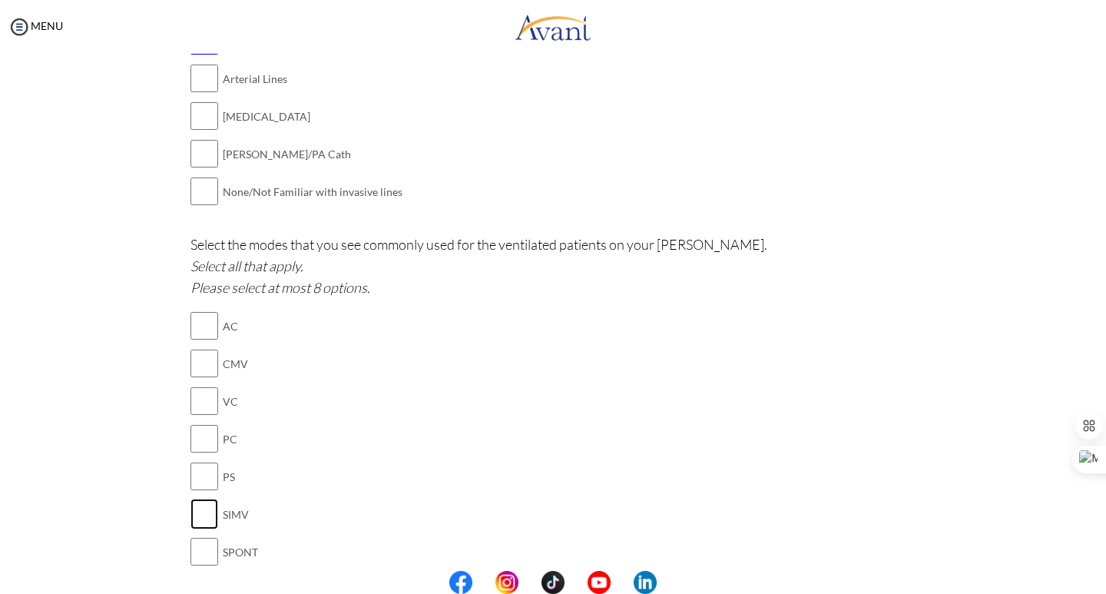
click at [200, 517] on input "checkbox" at bounding box center [204, 513] width 28 height 31
checkbox input "true"
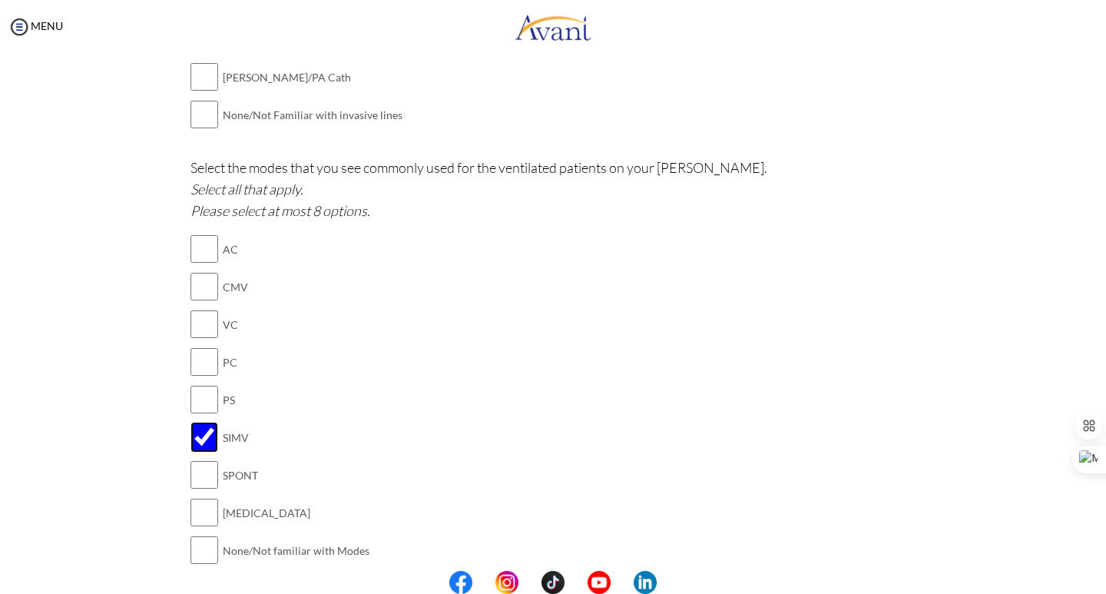
scroll to position [1183, 0]
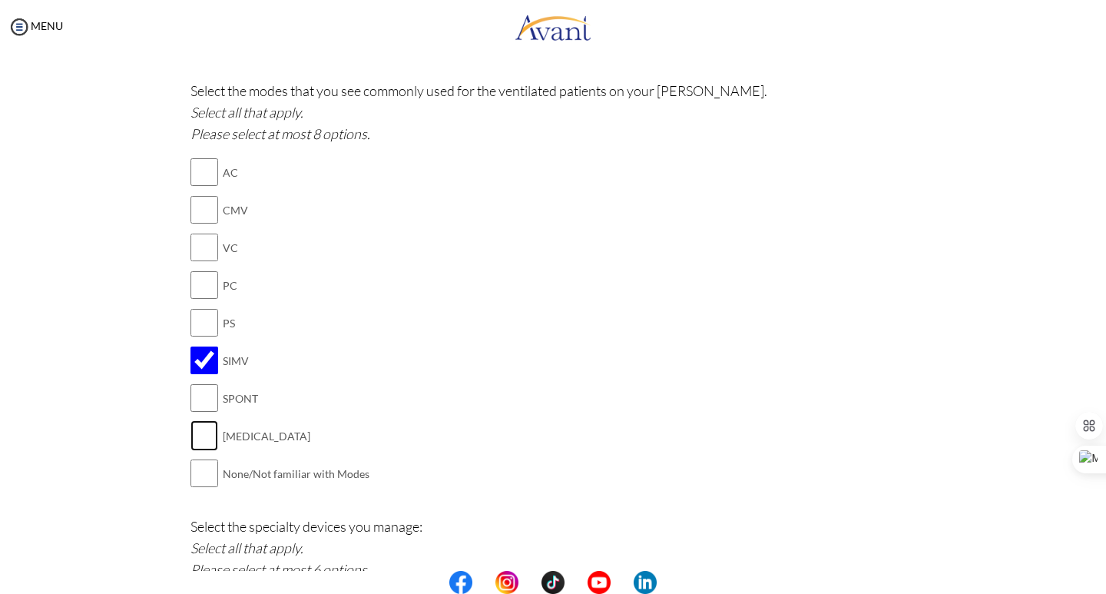
click at [204, 433] on input "checkbox" at bounding box center [204, 435] width 28 height 31
checkbox input "true"
click at [204, 214] on input "checkbox" at bounding box center [204, 209] width 28 height 31
checkbox input "true"
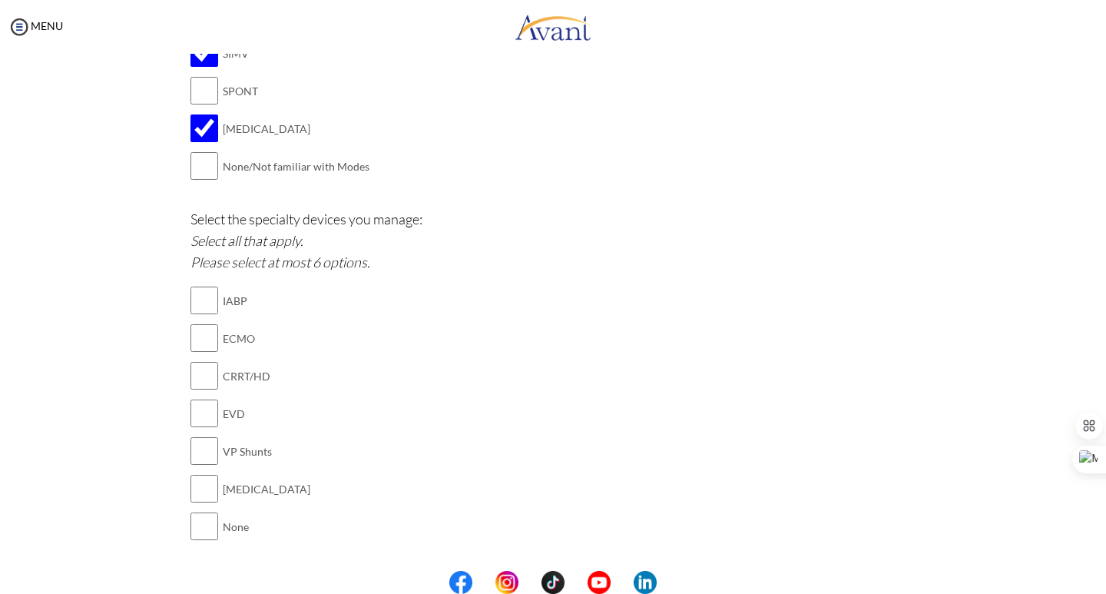
scroll to position [1567, 0]
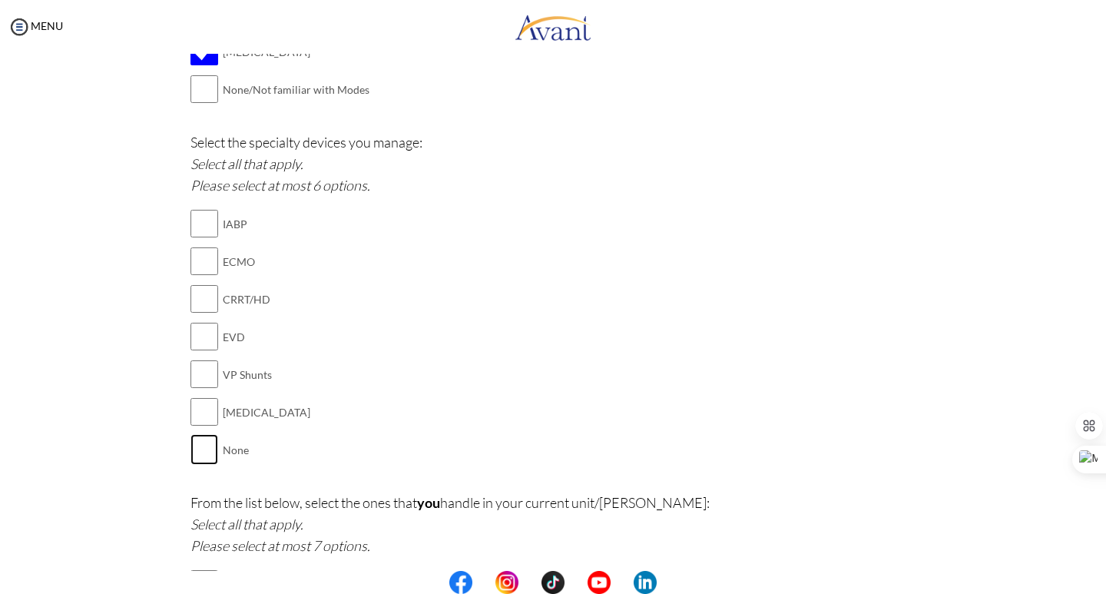
click at [204, 455] on input "checkbox" at bounding box center [204, 449] width 28 height 31
checkbox input "false"
click at [200, 412] on input "checkbox" at bounding box center [204, 411] width 28 height 31
checkbox input "true"
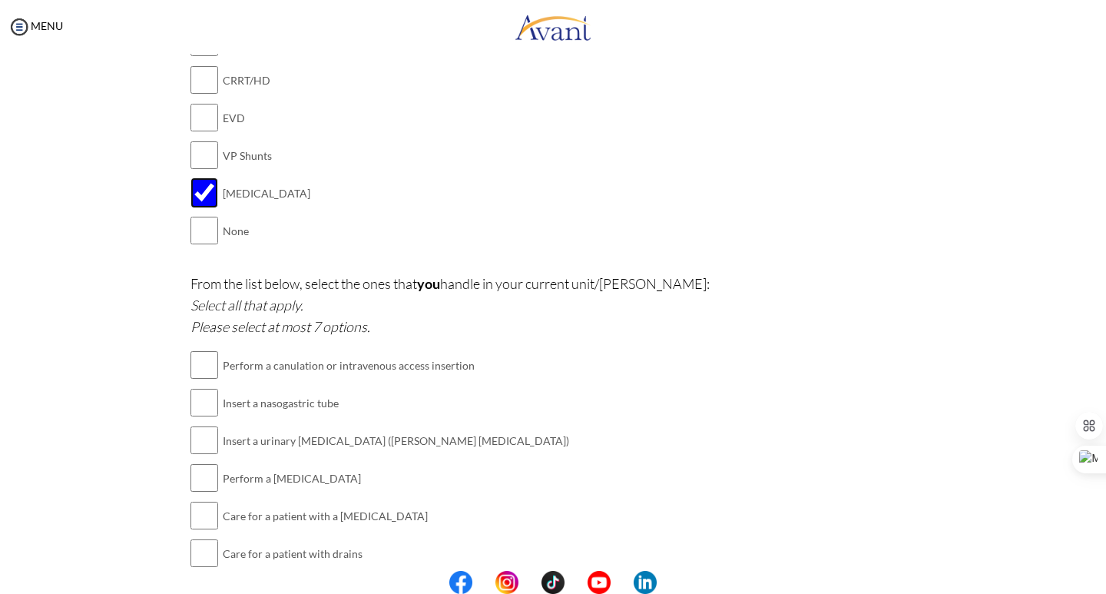
scroll to position [1797, 0]
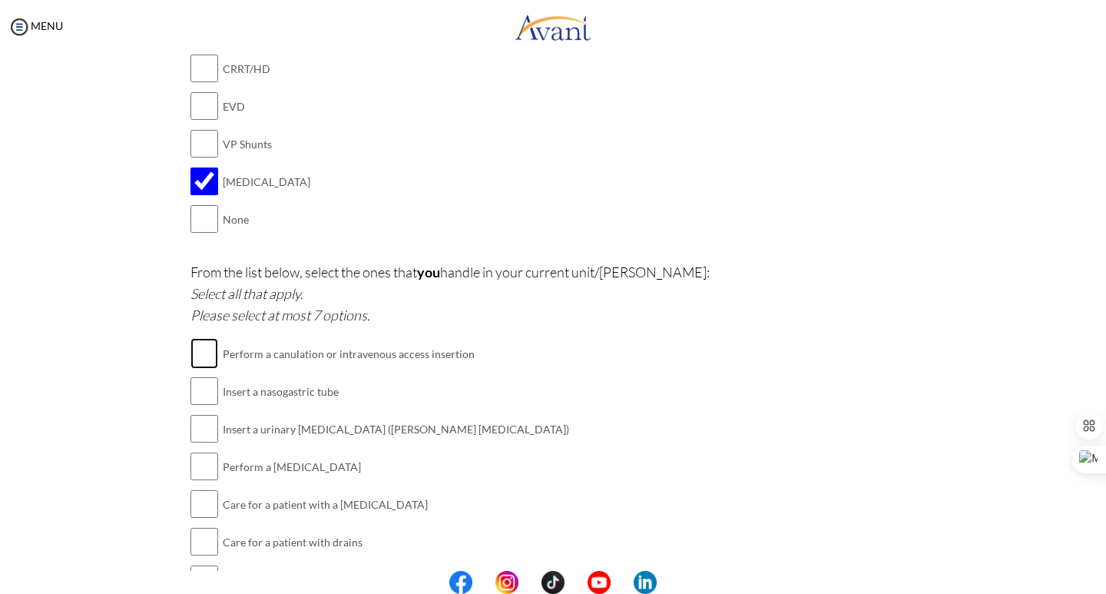
click at [209, 349] on input "checkbox" at bounding box center [204, 353] width 28 height 31
checkbox input "true"
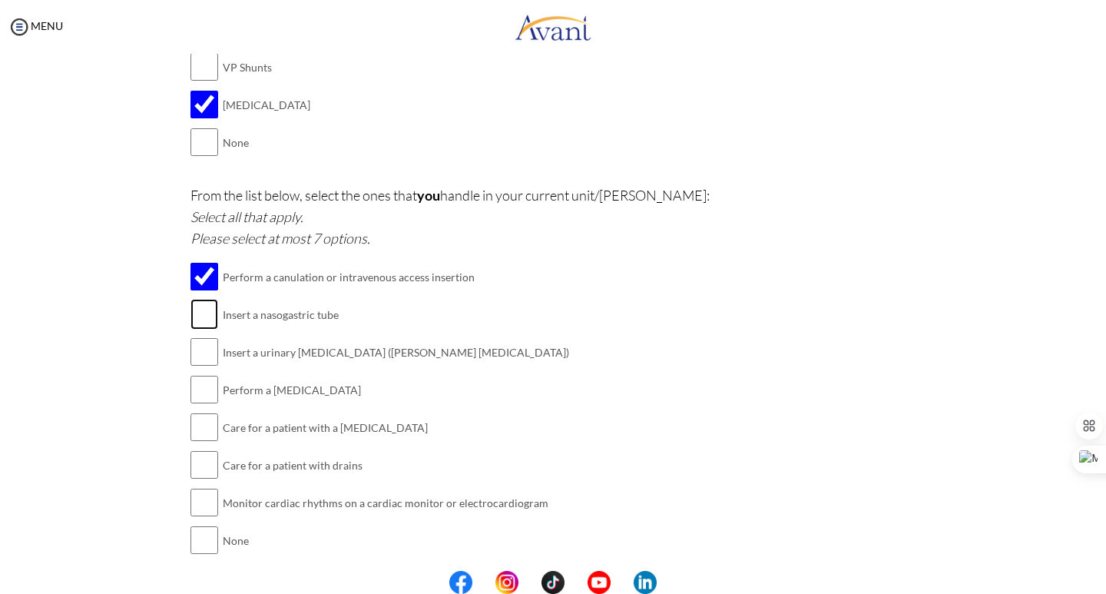
click at [210, 316] on input "checkbox" at bounding box center [204, 314] width 28 height 31
checkbox input "true"
click at [195, 363] on input "checkbox" at bounding box center [204, 351] width 28 height 31
checkbox input "true"
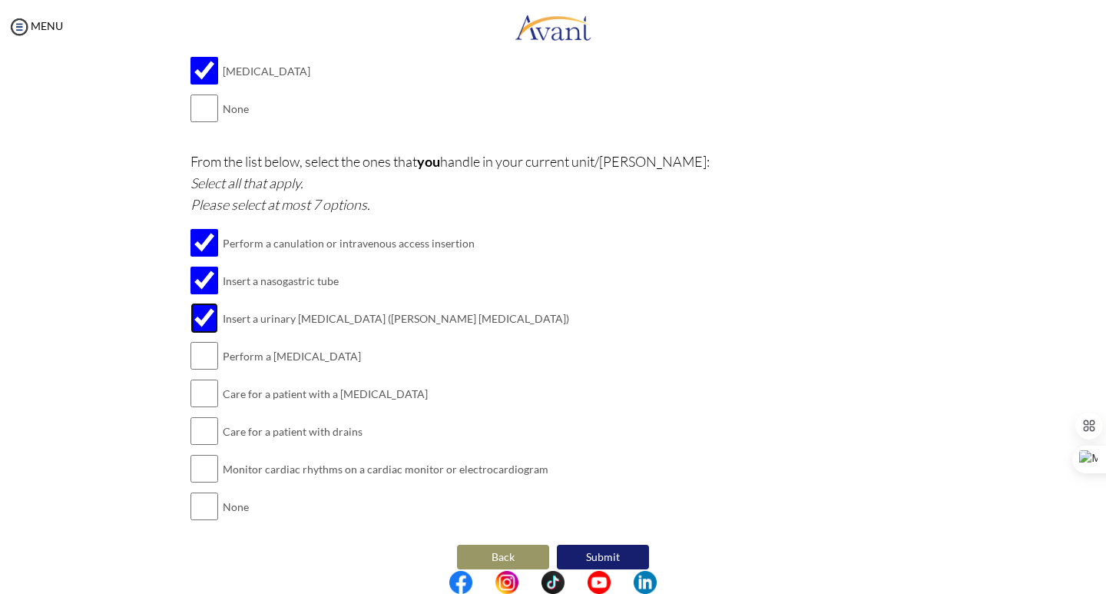
scroll to position [1926, 0]
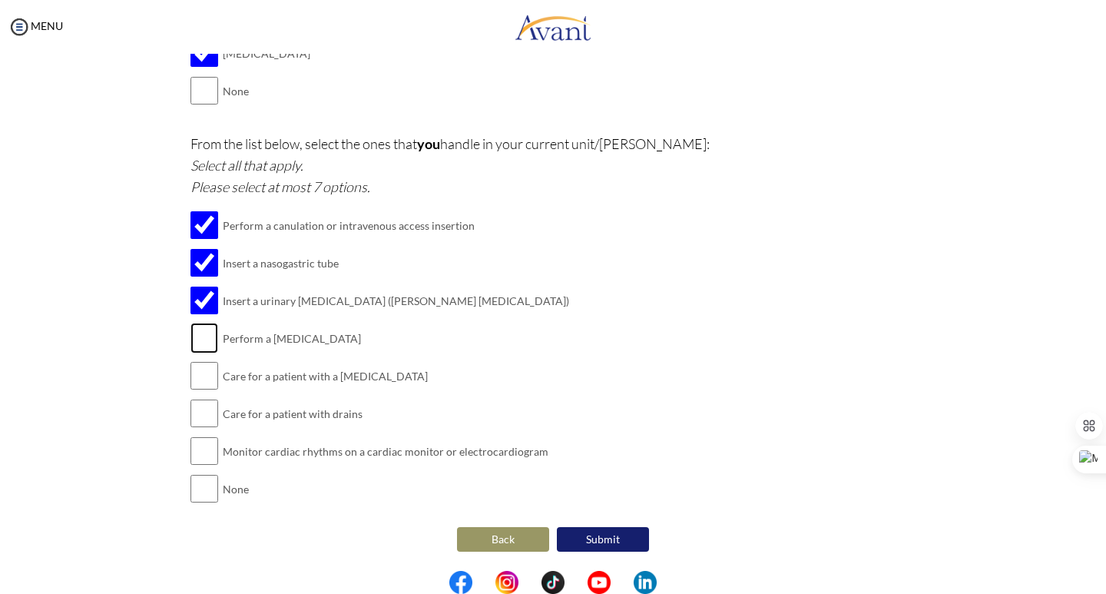
click at [207, 349] on input "checkbox" at bounding box center [204, 338] width 28 height 31
checkbox input "true"
click at [207, 383] on input "checkbox" at bounding box center [204, 375] width 28 height 31
checkbox input "true"
click at [193, 452] on input "checkbox" at bounding box center [204, 450] width 28 height 31
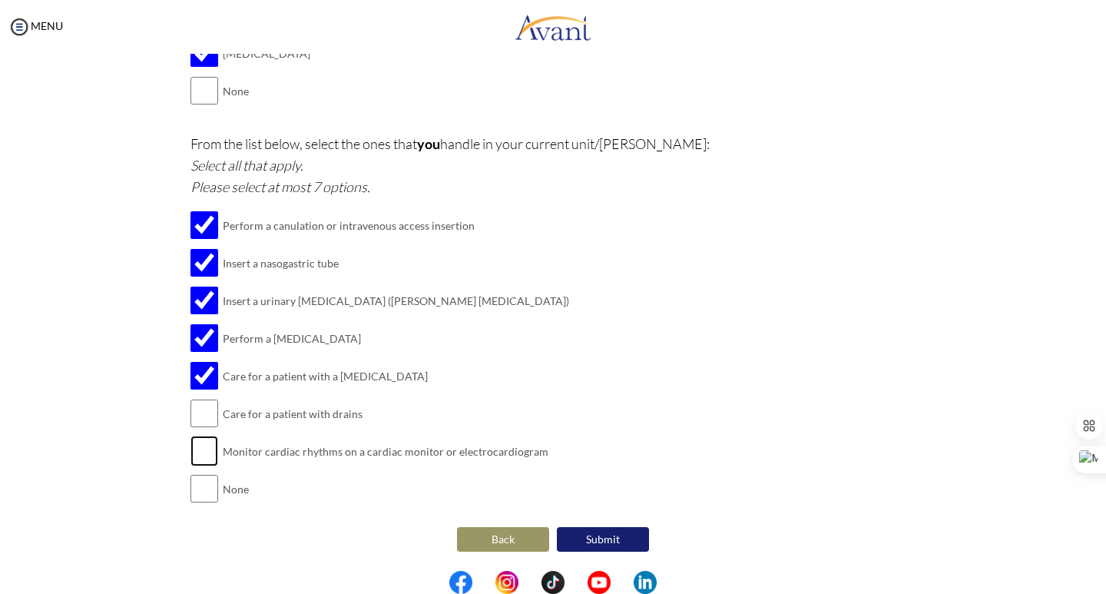
checkbox input "true"
click at [614, 543] on button "Submit" at bounding box center [603, 539] width 92 height 25
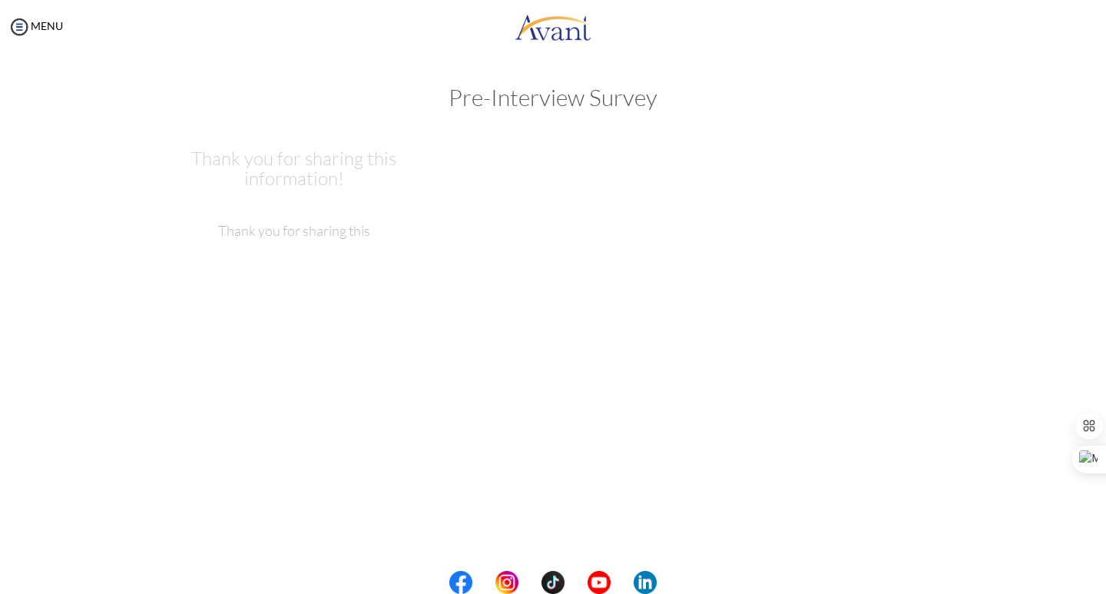
scroll to position [0, 0]
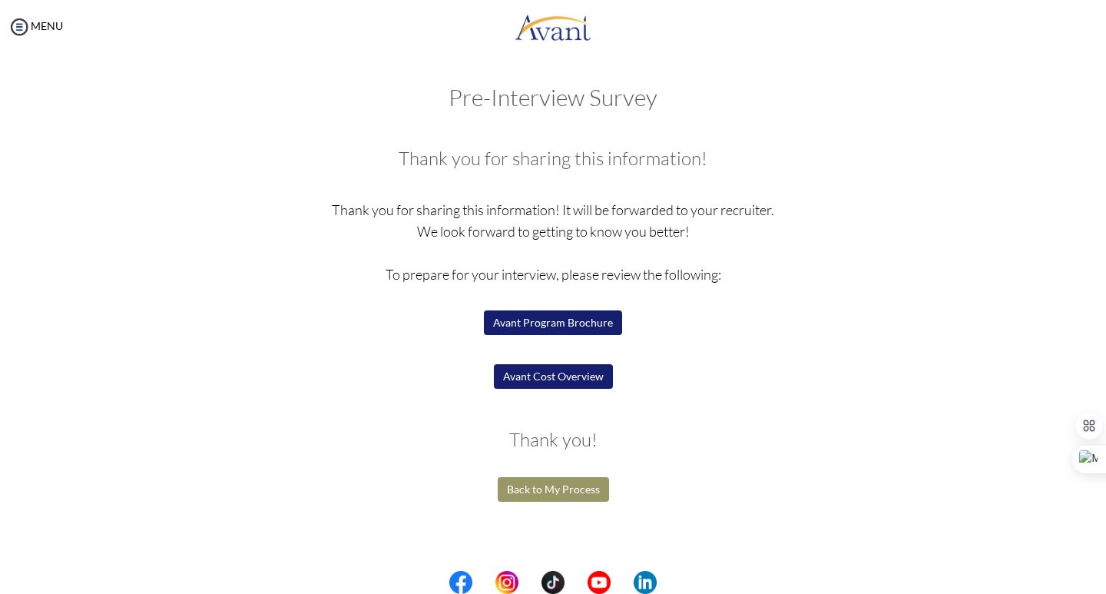
click at [569, 376] on button "Avant Cost Overview" at bounding box center [553, 376] width 119 height 25
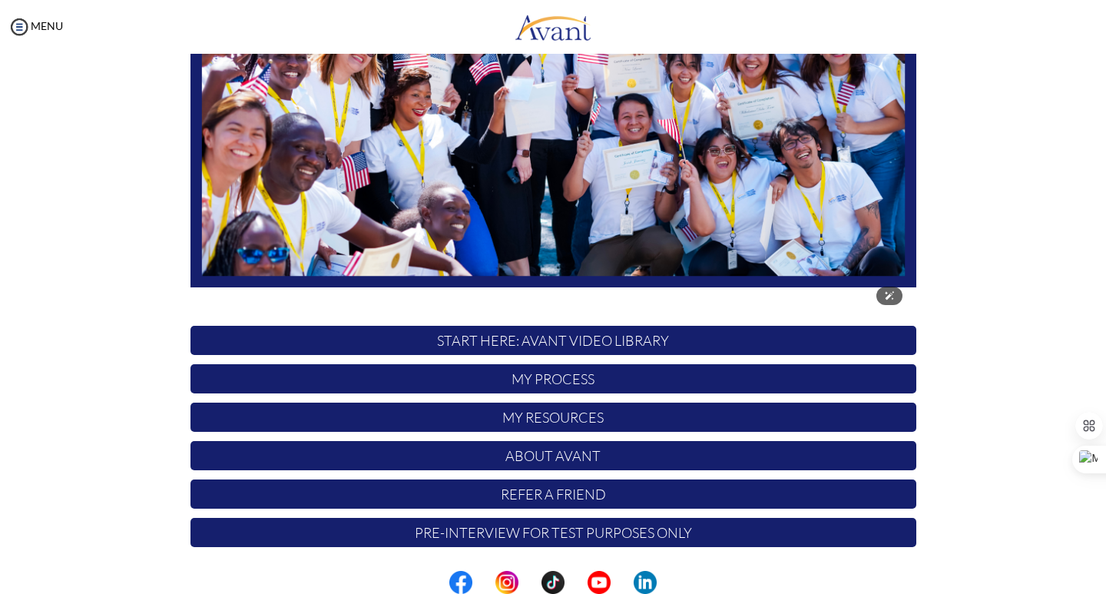
scroll to position [260, 0]
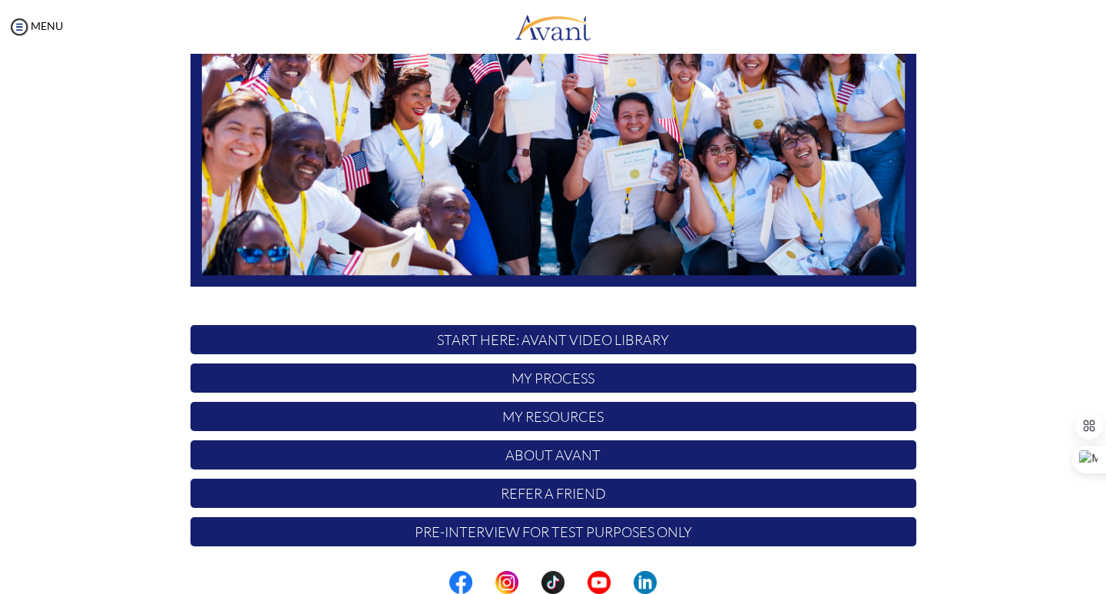
click at [567, 418] on p "My Resources" at bounding box center [553, 416] width 726 height 29
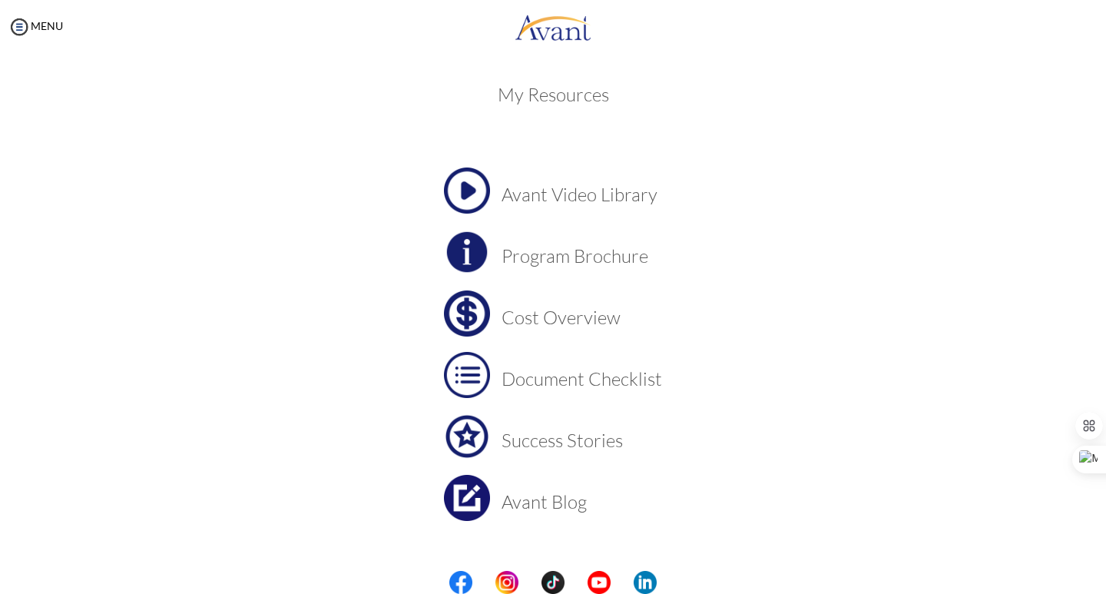
click at [462, 190] on img at bounding box center [467, 190] width 46 height 46
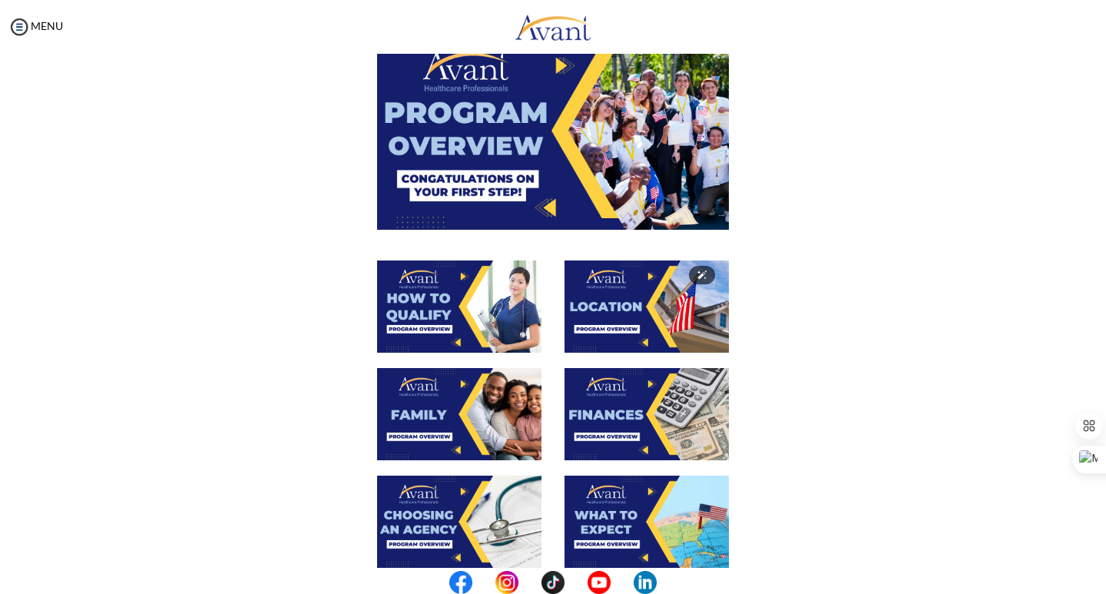
scroll to position [0, 0]
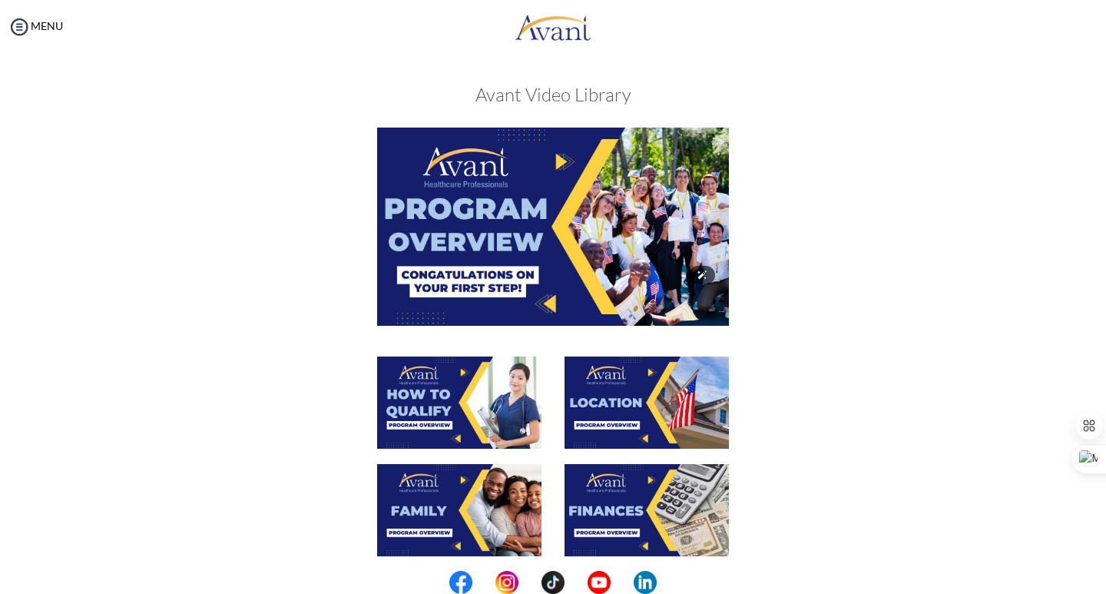
click at [580, 247] on img at bounding box center [553, 225] width 352 height 197
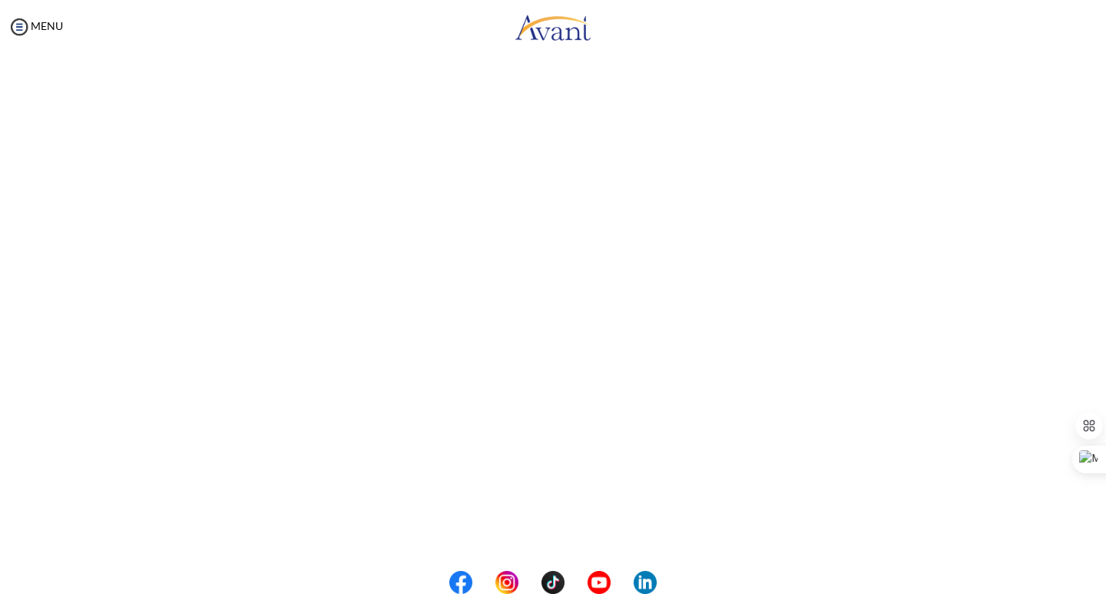
scroll to position [154, 0]
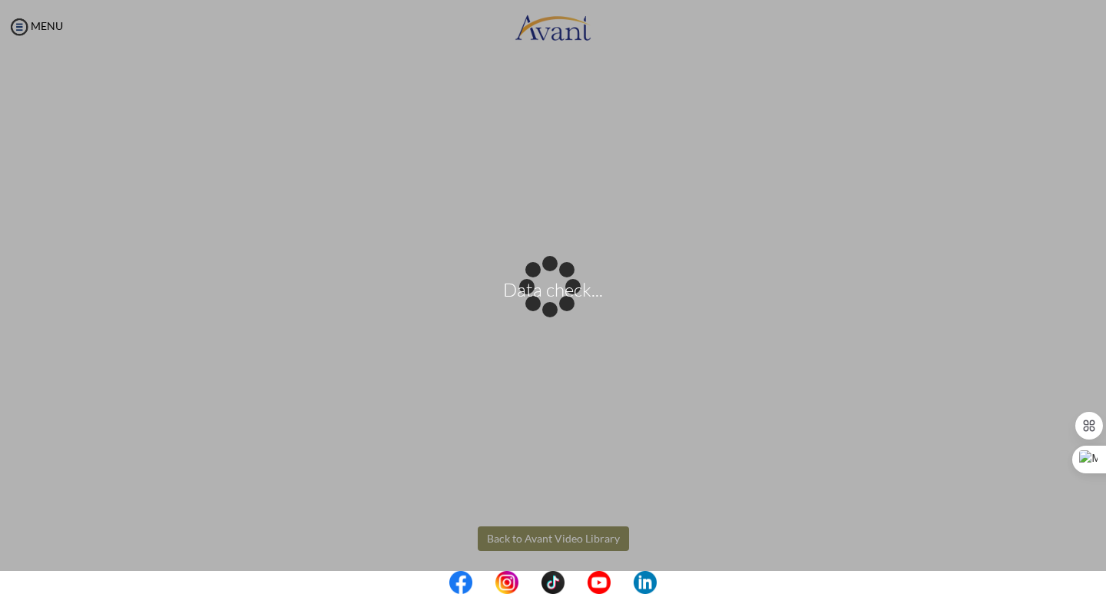
click at [550, 535] on body "Data check... Maintenance break. Please come back in 2 hours. MENU My Status Wh…" at bounding box center [553, 297] width 1106 height 594
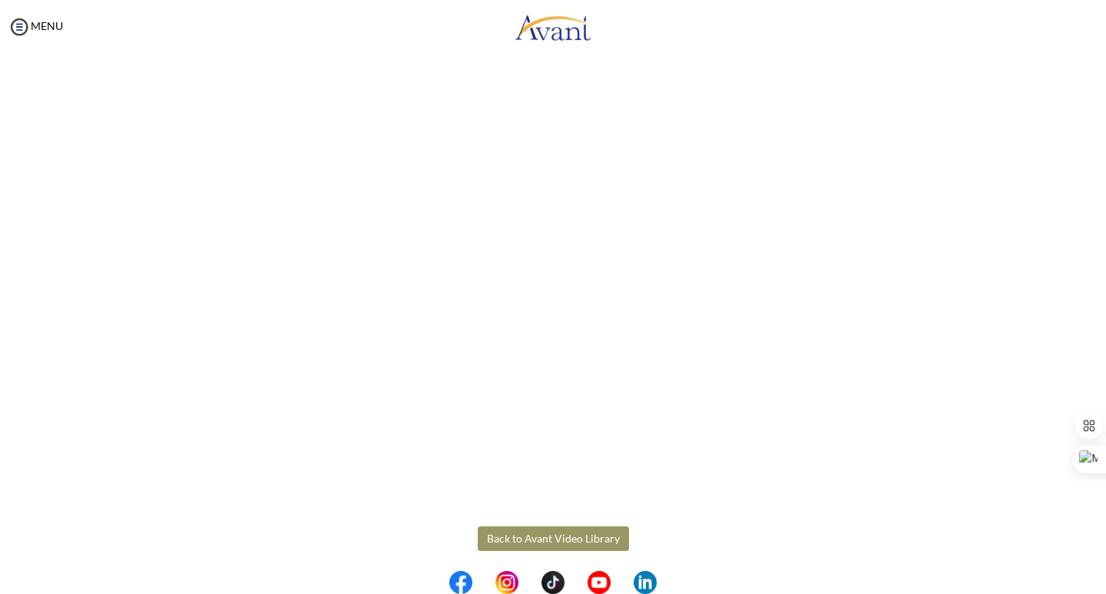
click at [550, 522] on div "Program Overview Back to Avant Video Library" at bounding box center [553, 278] width 899 height 725
click at [551, 532] on button "Back to Avant Video Library" at bounding box center [553, 530] width 151 height 25
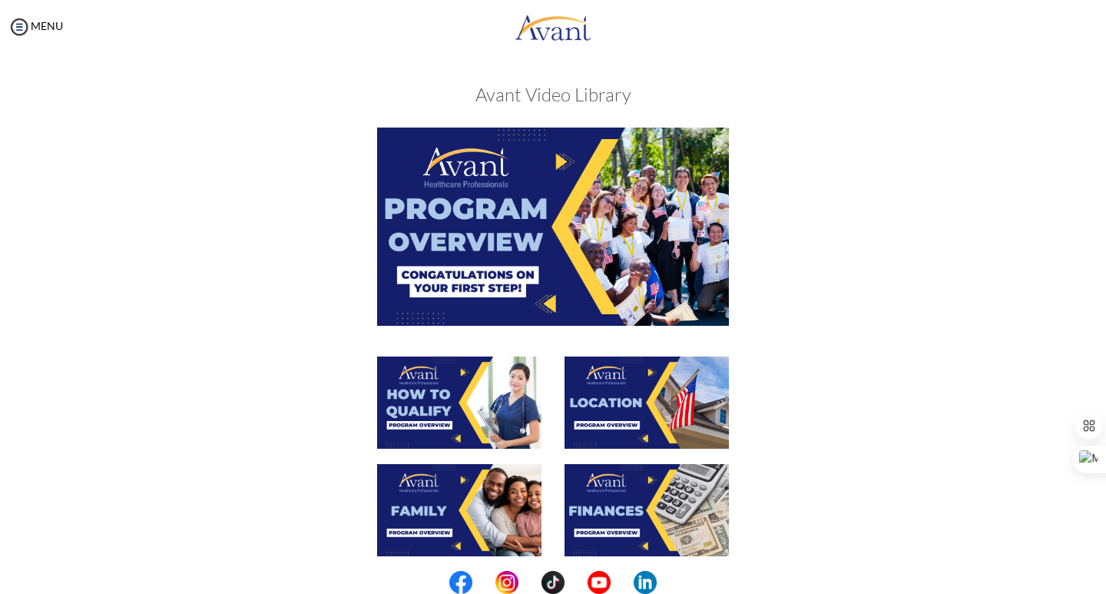
scroll to position [77, 0]
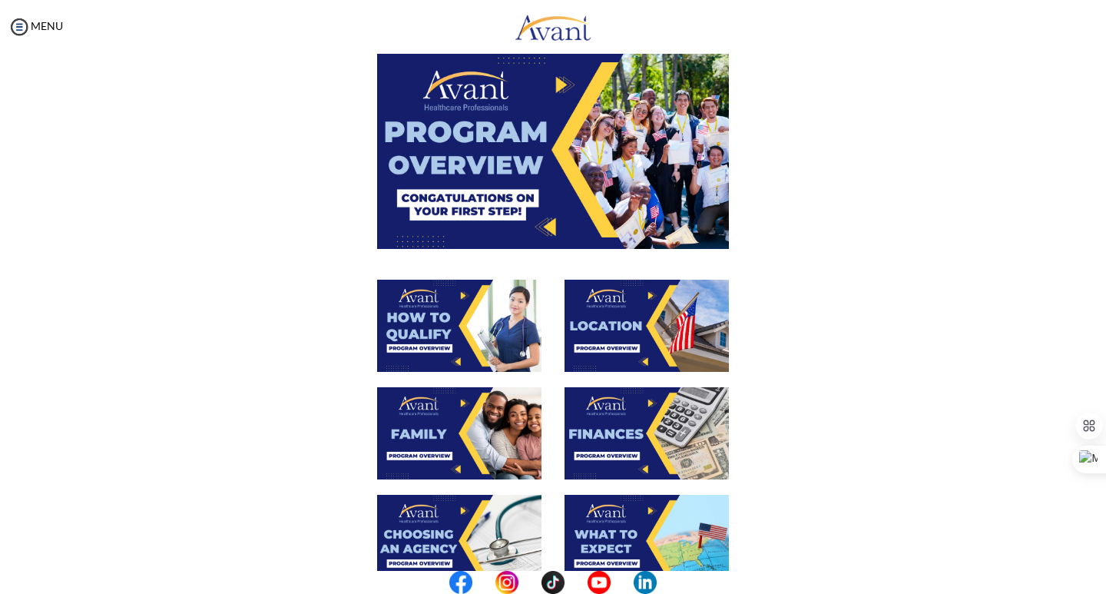
click at [519, 343] on img at bounding box center [459, 326] width 164 height 92
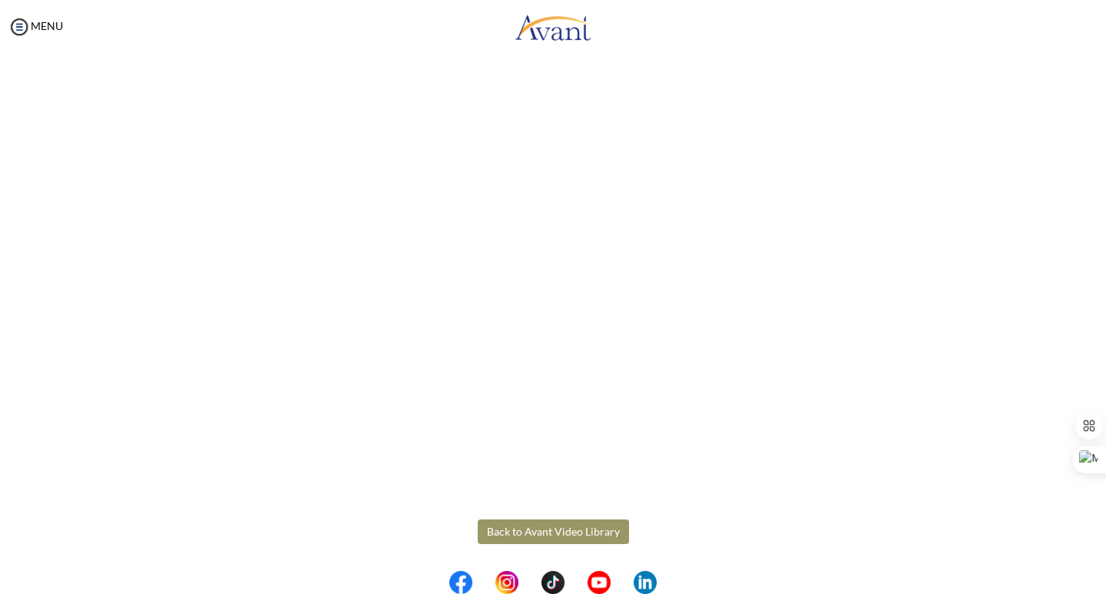
scroll to position [162, 0]
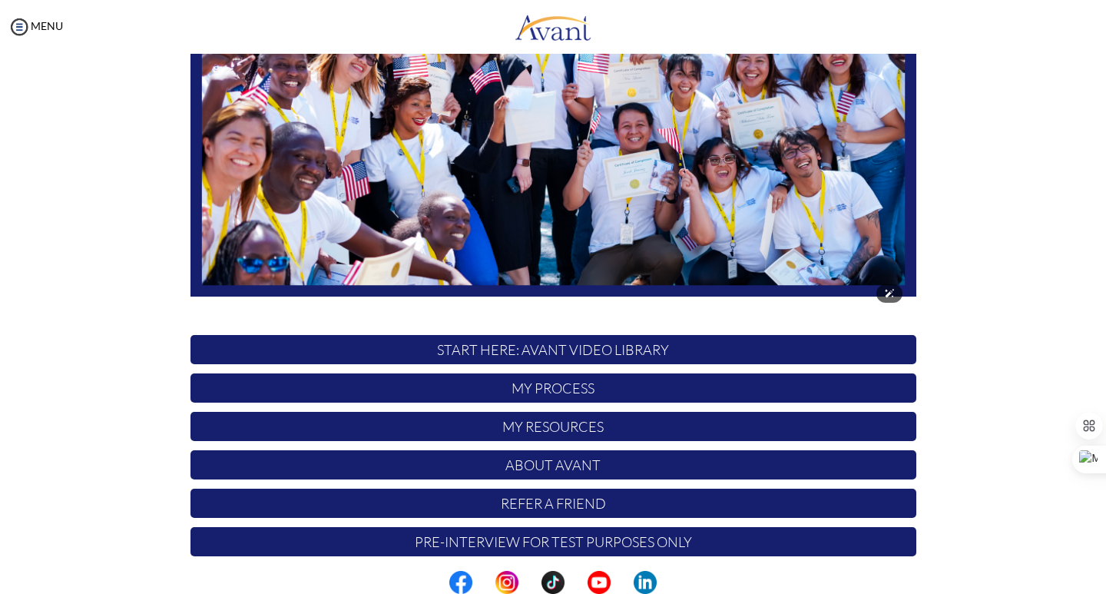
scroll to position [260, 0]
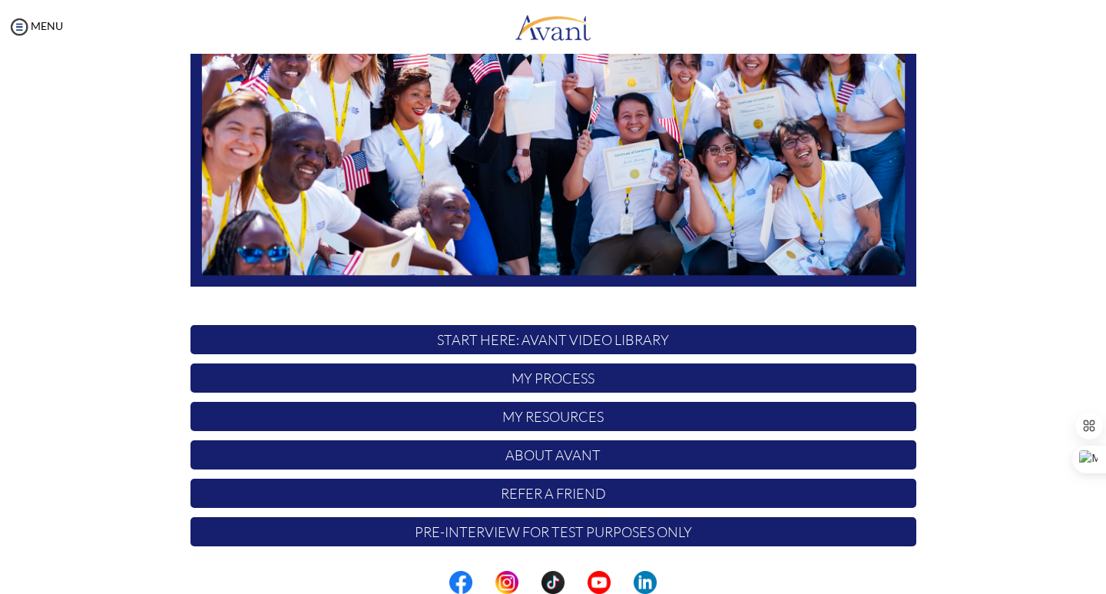
click at [604, 413] on p "My Resources" at bounding box center [553, 416] width 726 height 29
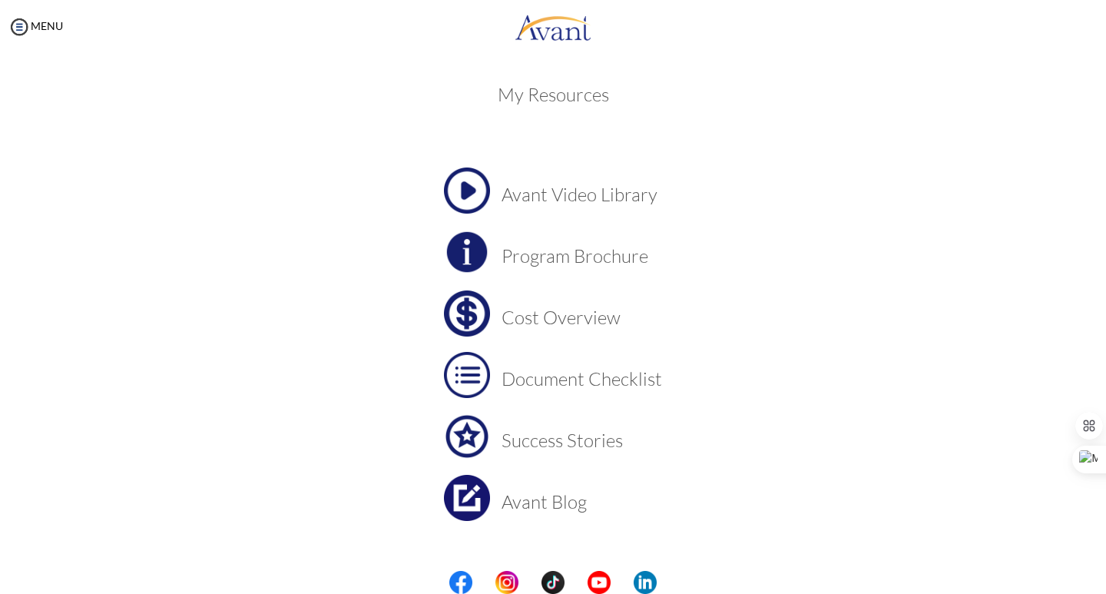
click at [551, 202] on h3 "Avant Video Library" at bounding box center [582, 194] width 161 height 20
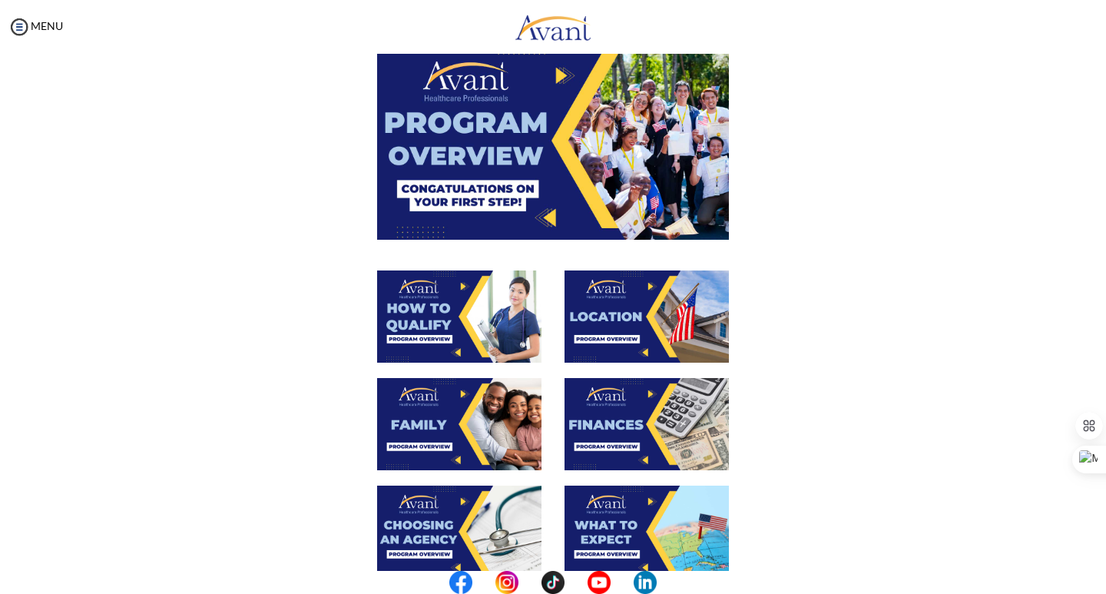
scroll to position [77, 0]
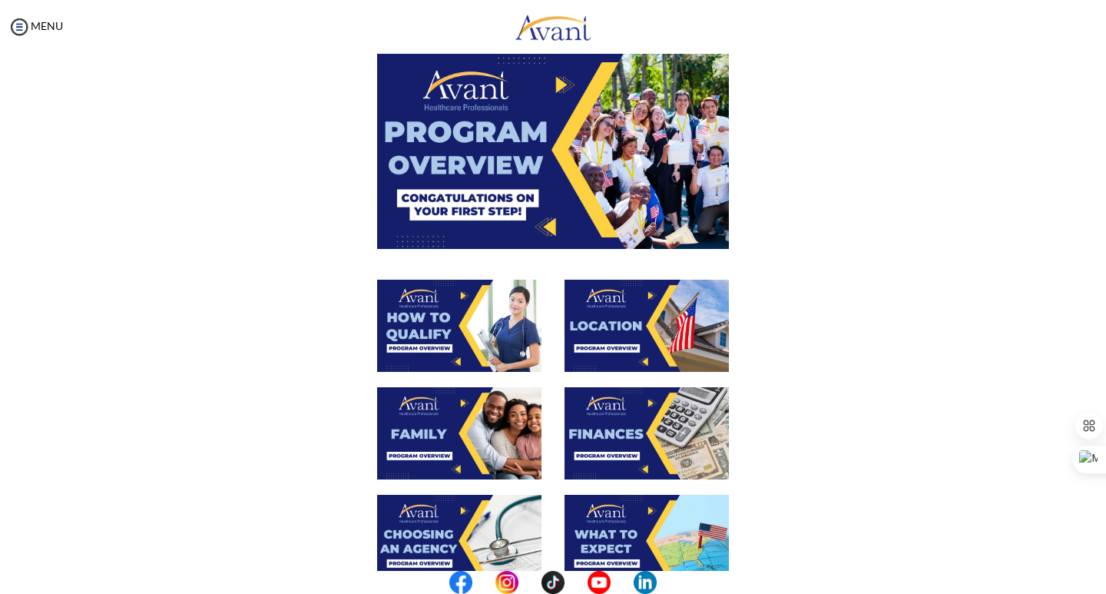
click at [621, 334] on img at bounding box center [647, 326] width 164 height 92
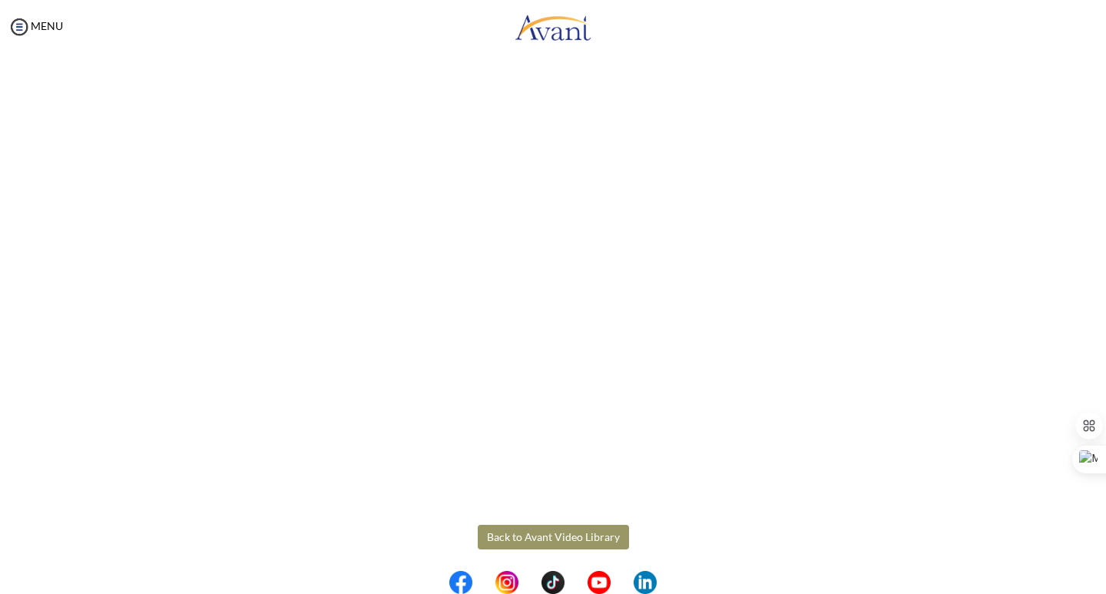
scroll to position [162, 0]
click at [0, 323] on body "Maintenance break. Please come back in 2 hours. MENU My Status What is the next…" at bounding box center [553, 297] width 1106 height 594
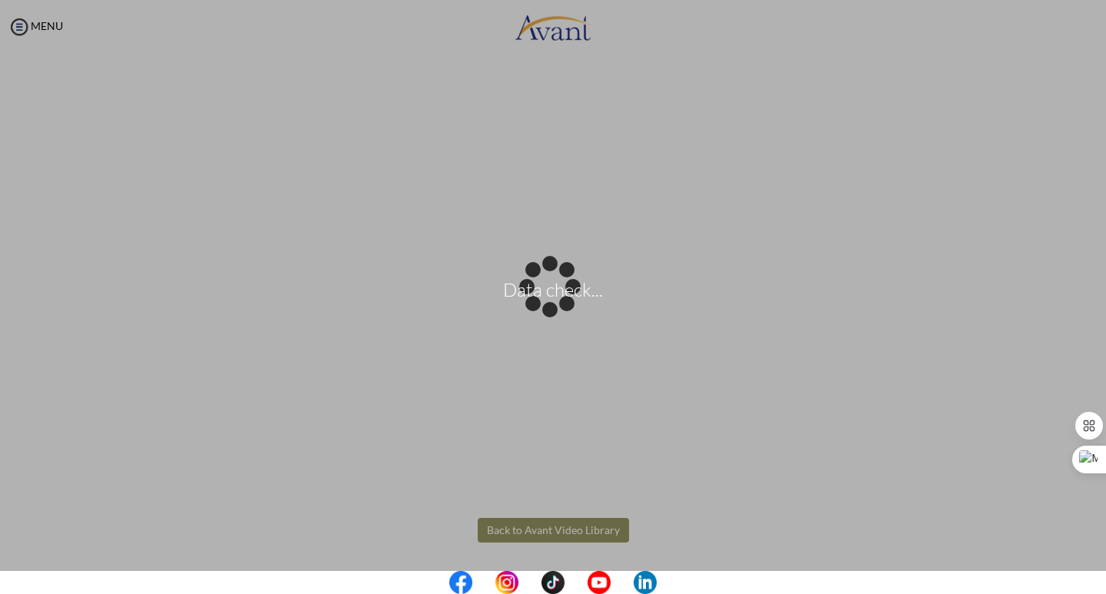
click at [542, 308] on div "Data check..." at bounding box center [553, 297] width 22 height 22
click at [557, 531] on body "Data check... Maintenance break. Please come back in 2 hours. MENU My Status Wh…" at bounding box center [553, 297] width 1106 height 594
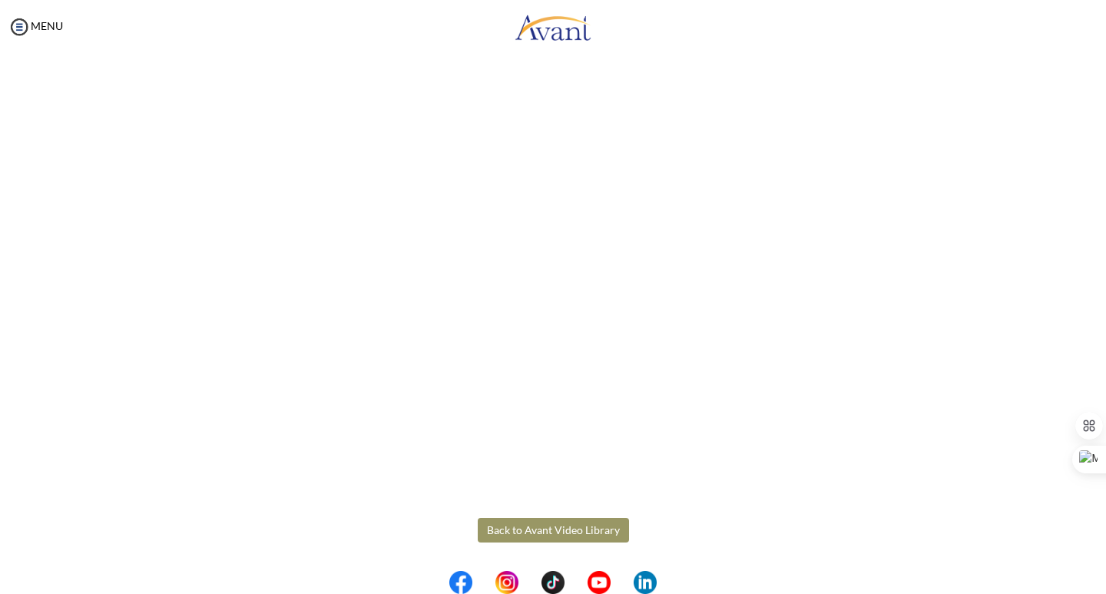
click at [554, 530] on button "Back to Avant Video Library" at bounding box center [553, 530] width 151 height 25
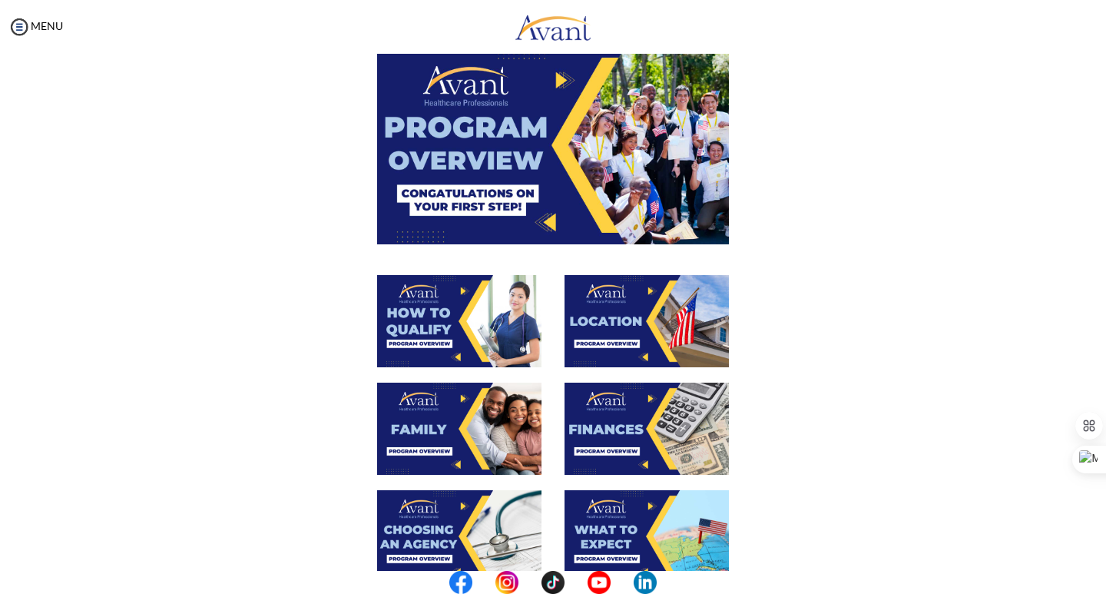
scroll to position [154, 0]
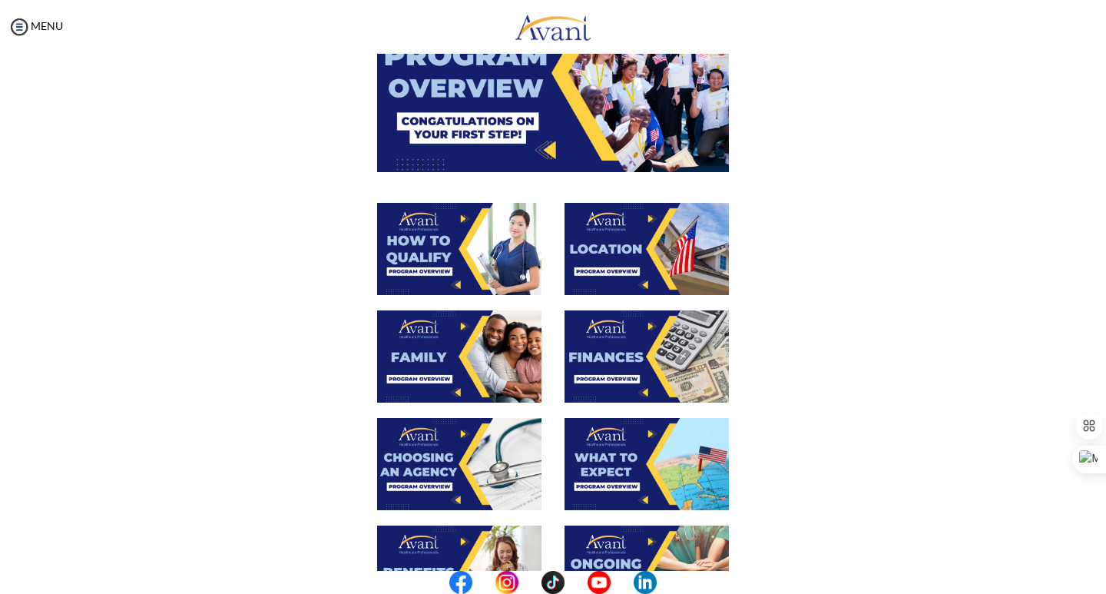
click at [456, 341] on img at bounding box center [459, 356] width 164 height 92
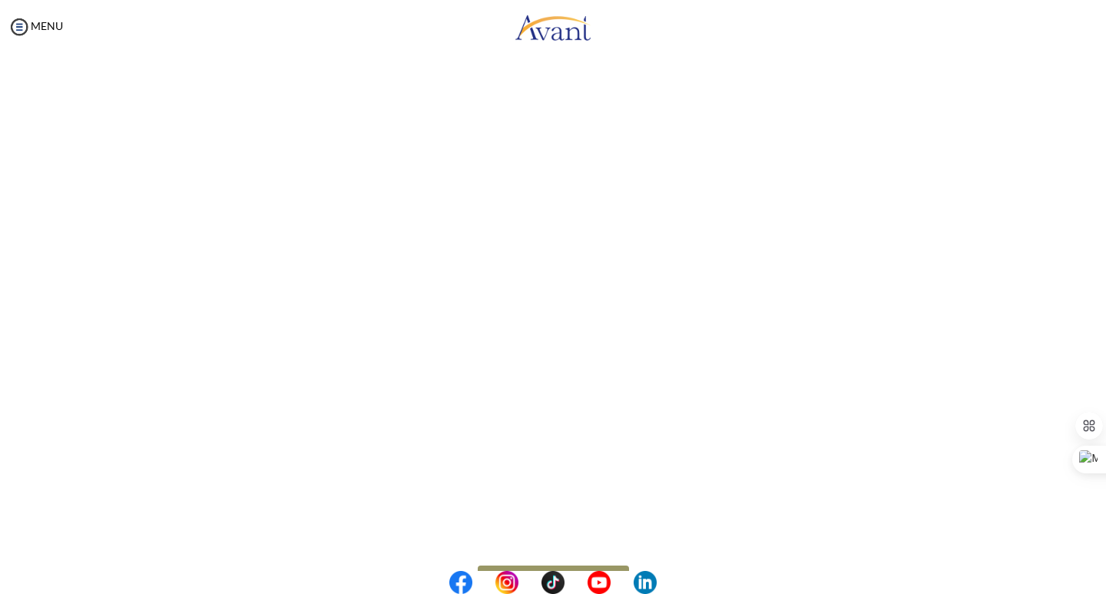
scroll to position [326, 0]
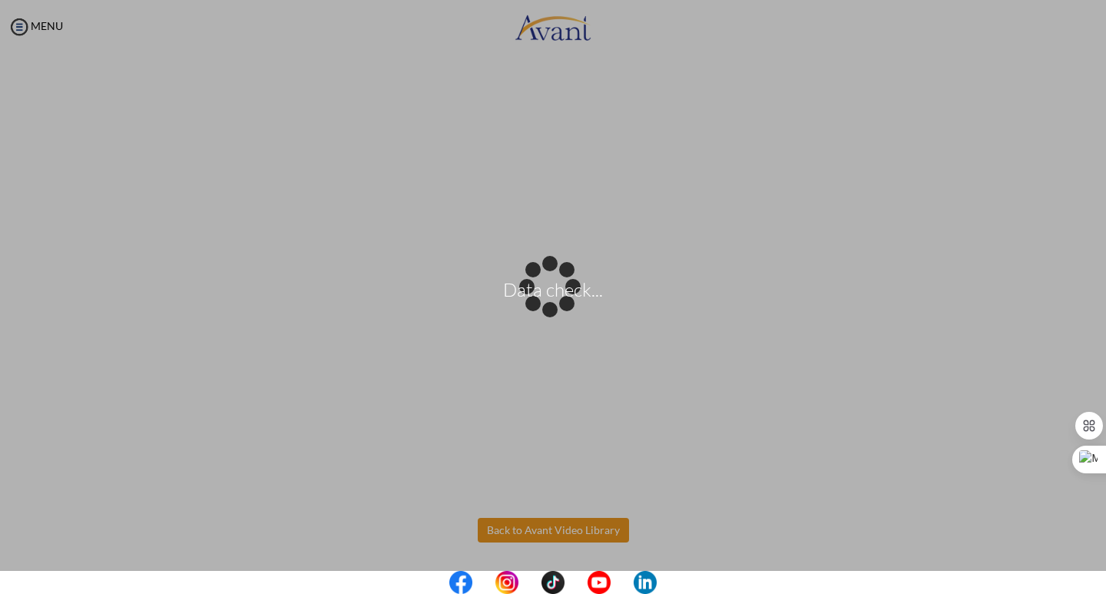
click at [571, 531] on body "Data check... Maintenance break. Please come back in 2 hours. MENU My Status Wh…" at bounding box center [553, 297] width 1106 height 594
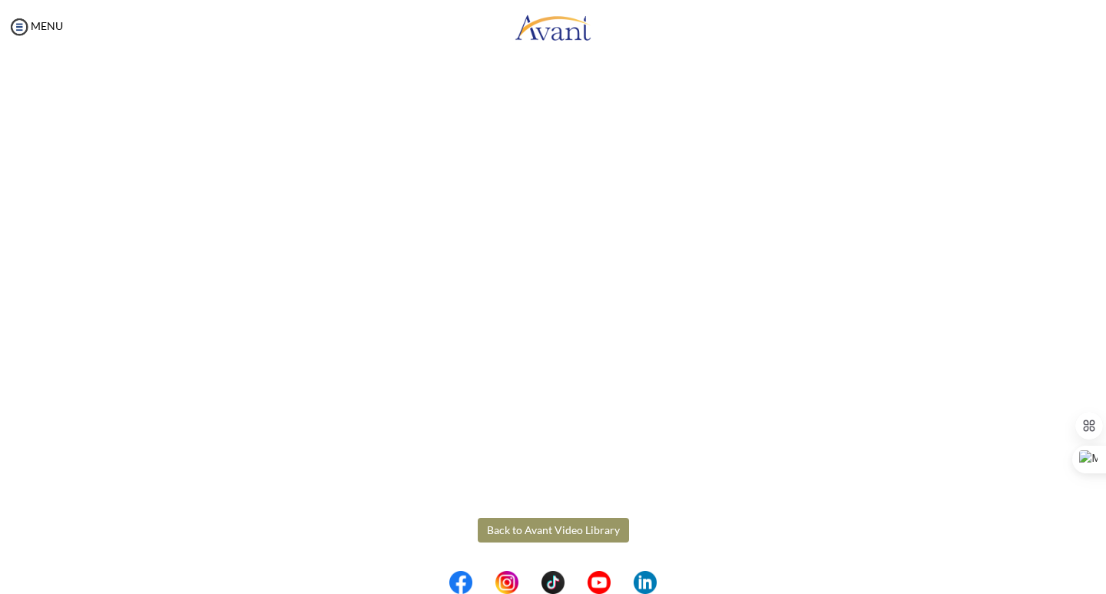
click at [548, 527] on button "Back to Avant Video Library" at bounding box center [553, 530] width 151 height 25
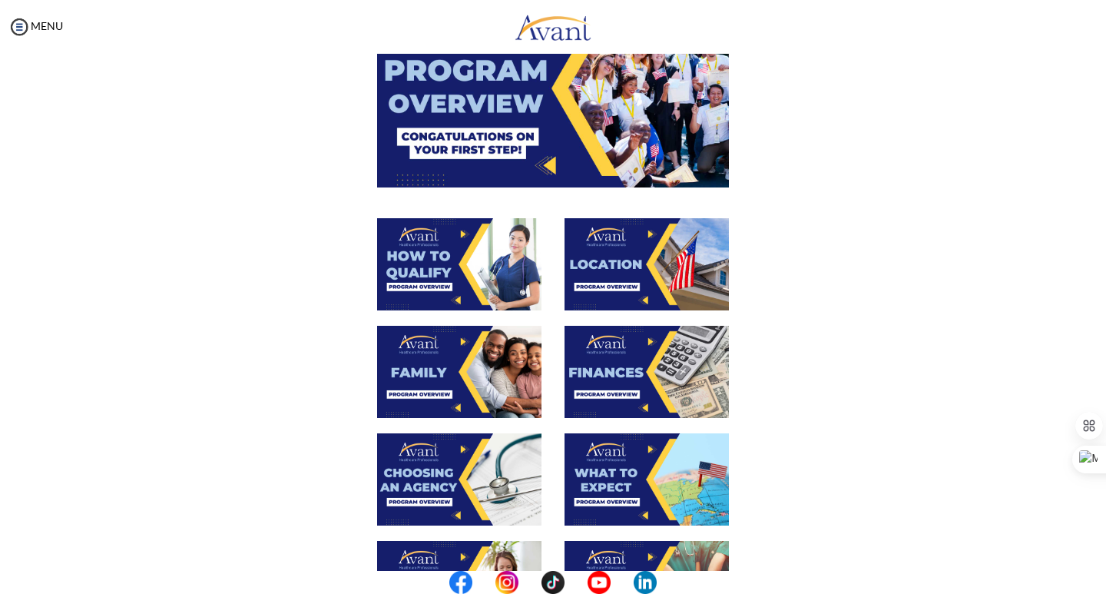
scroll to position [154, 0]
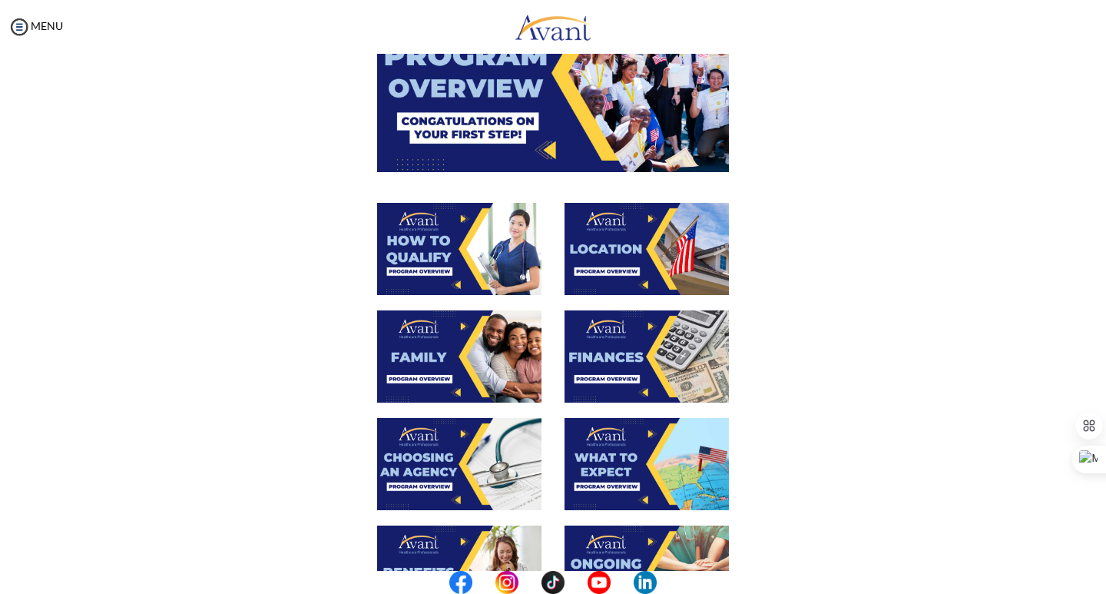
click at [606, 333] on img at bounding box center [647, 356] width 164 height 92
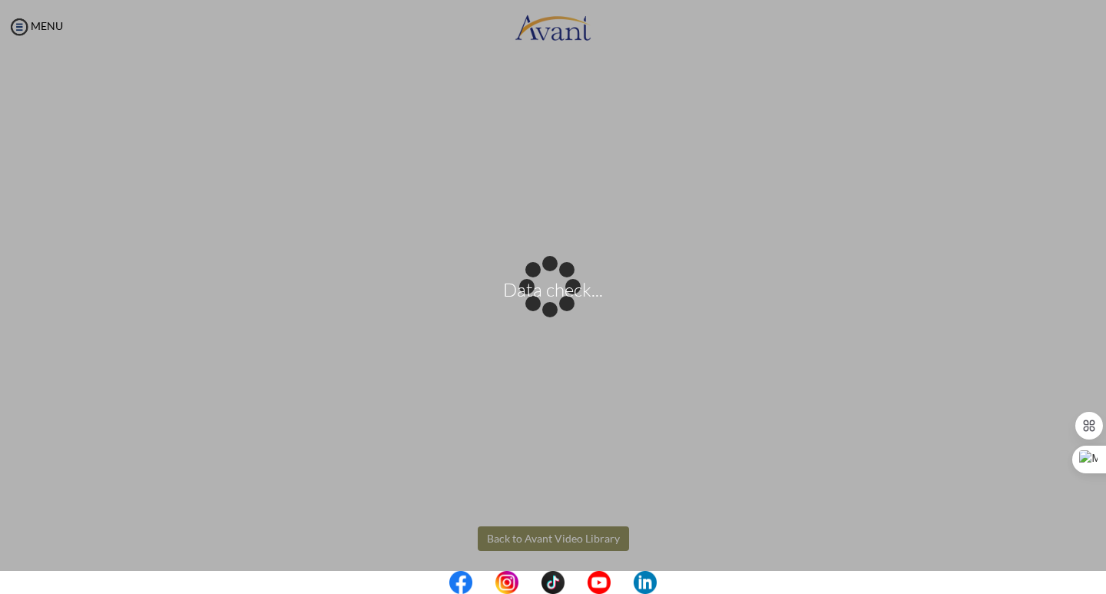
click at [531, 539] on body "Data check... Maintenance break. Please come back in 2 hours. MENU My Status Wh…" at bounding box center [553, 297] width 1106 height 594
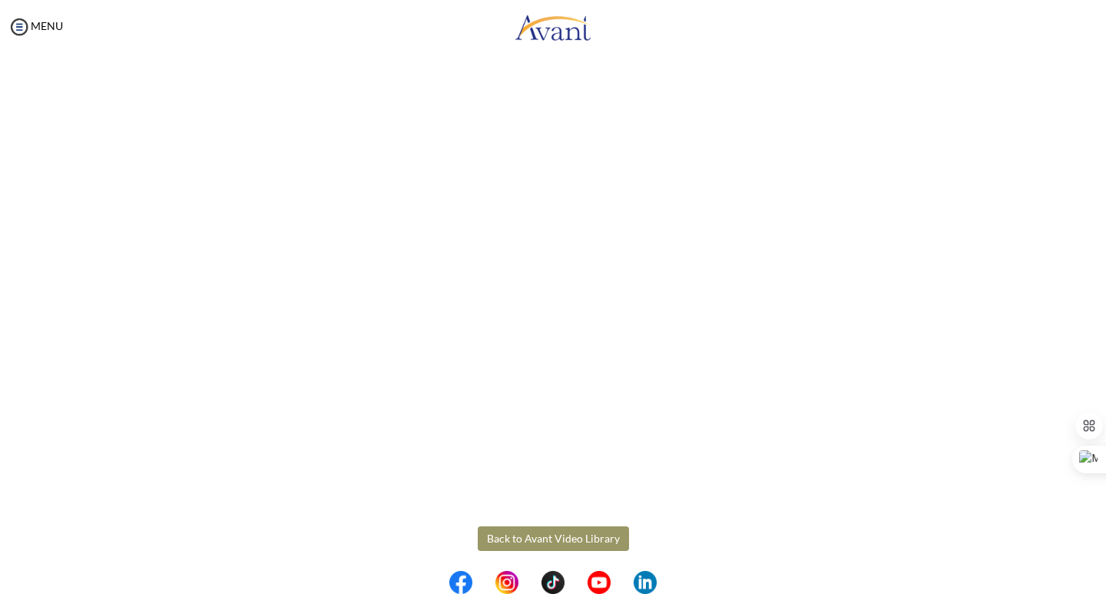
click at [528, 541] on button "Back to Avant Video Library" at bounding box center [553, 538] width 151 height 25
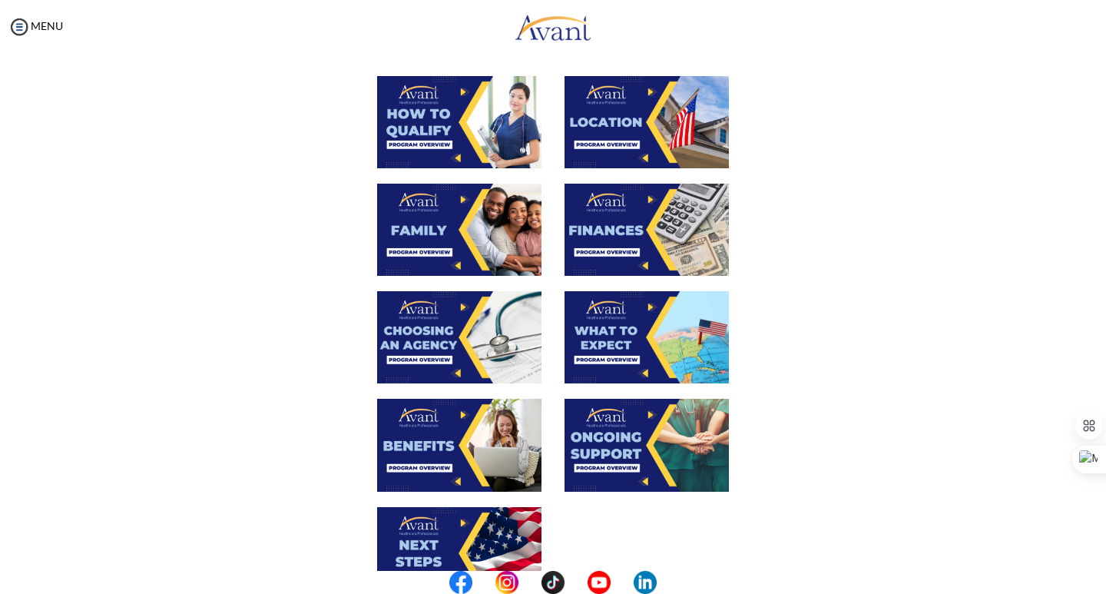
scroll to position [307, 0]
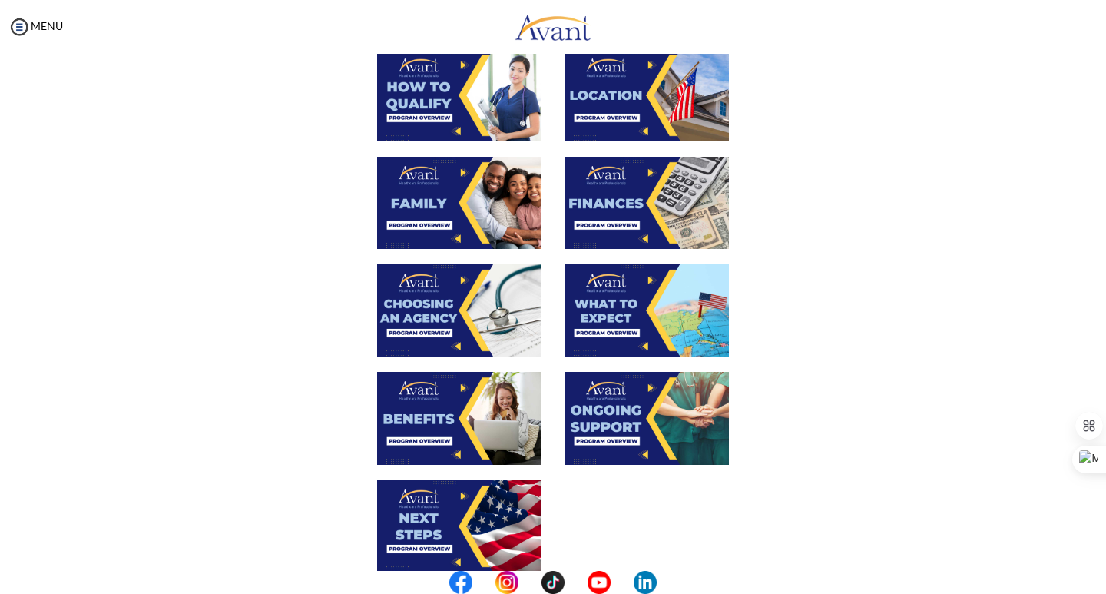
click at [447, 313] on img at bounding box center [459, 310] width 164 height 92
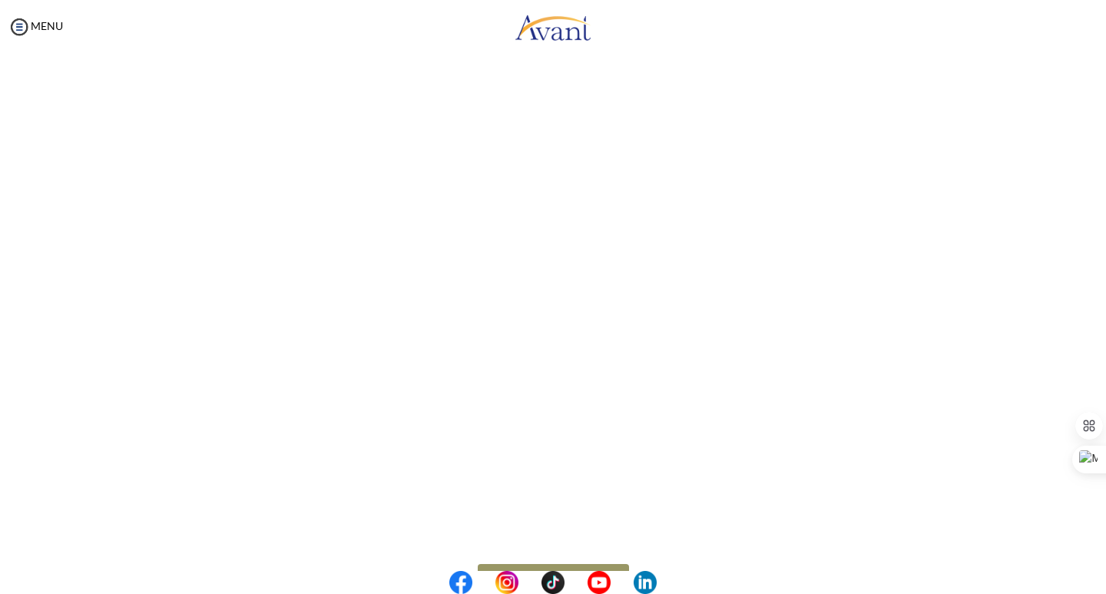
scroll to position [326, 0]
click at [562, 526] on body "Maintenance break. Please come back in 2 hours. MENU My Status What is the next…" at bounding box center [553, 297] width 1106 height 594
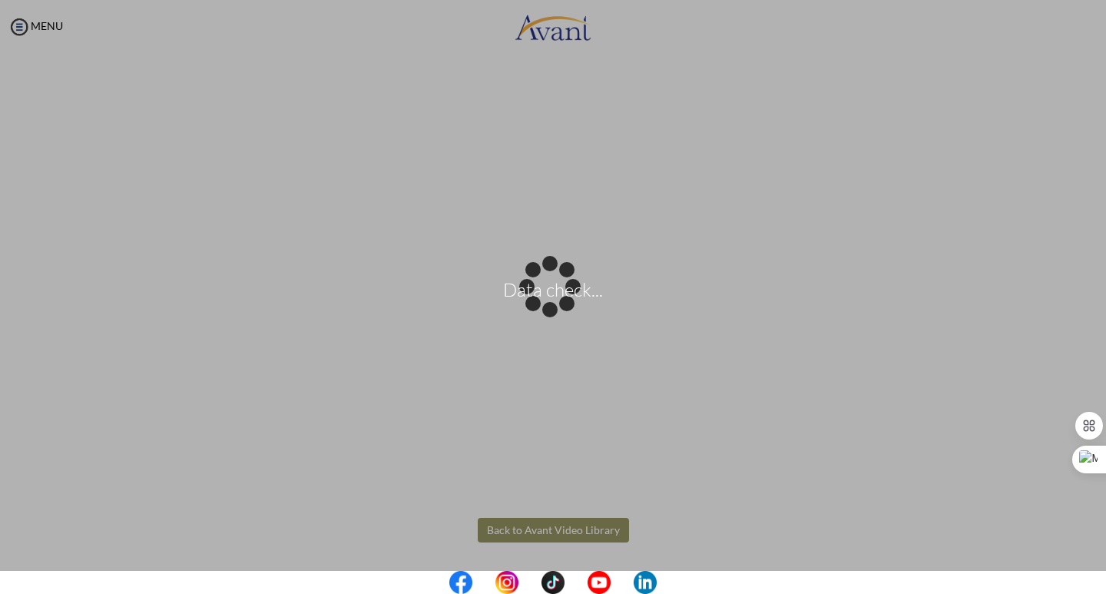
click at [562, 308] on div "Data check..." at bounding box center [553, 297] width 22 height 22
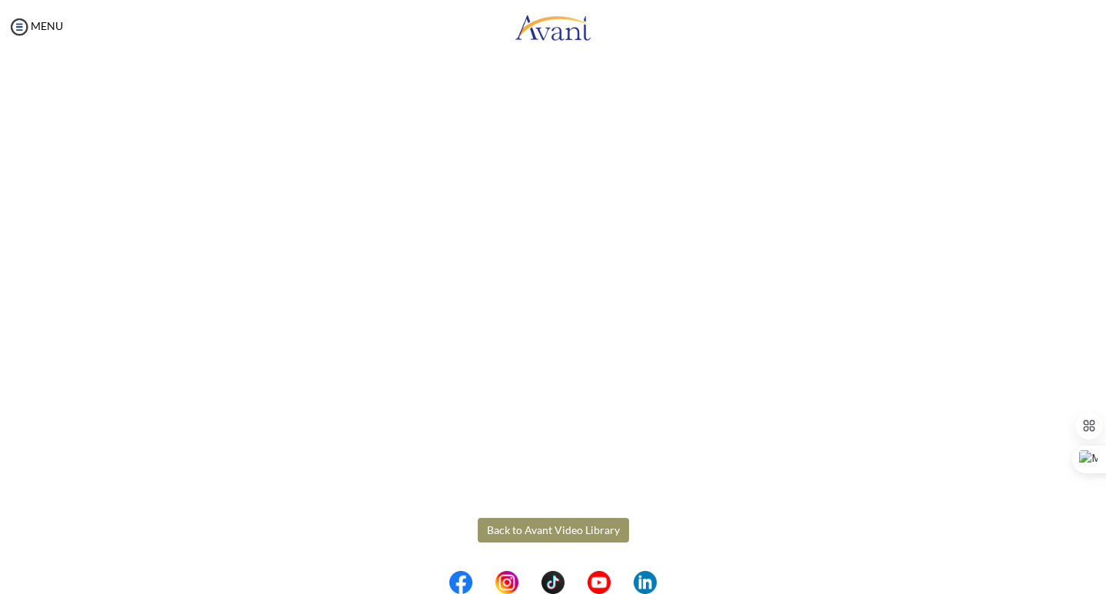
click at [540, 534] on button "Back to Avant Video Library" at bounding box center [553, 530] width 151 height 25
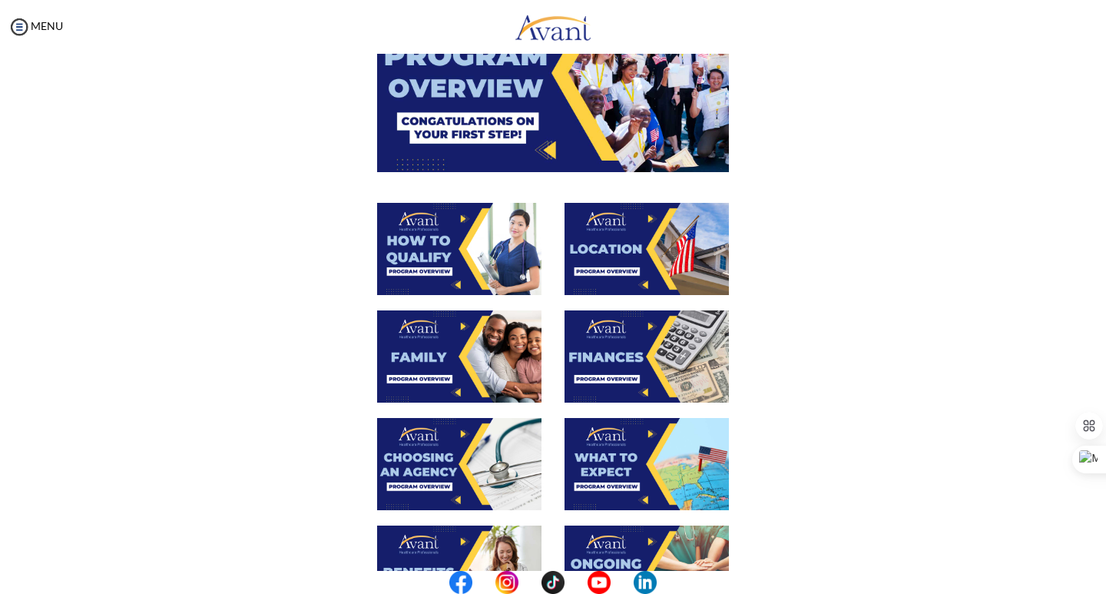
scroll to position [230, 0]
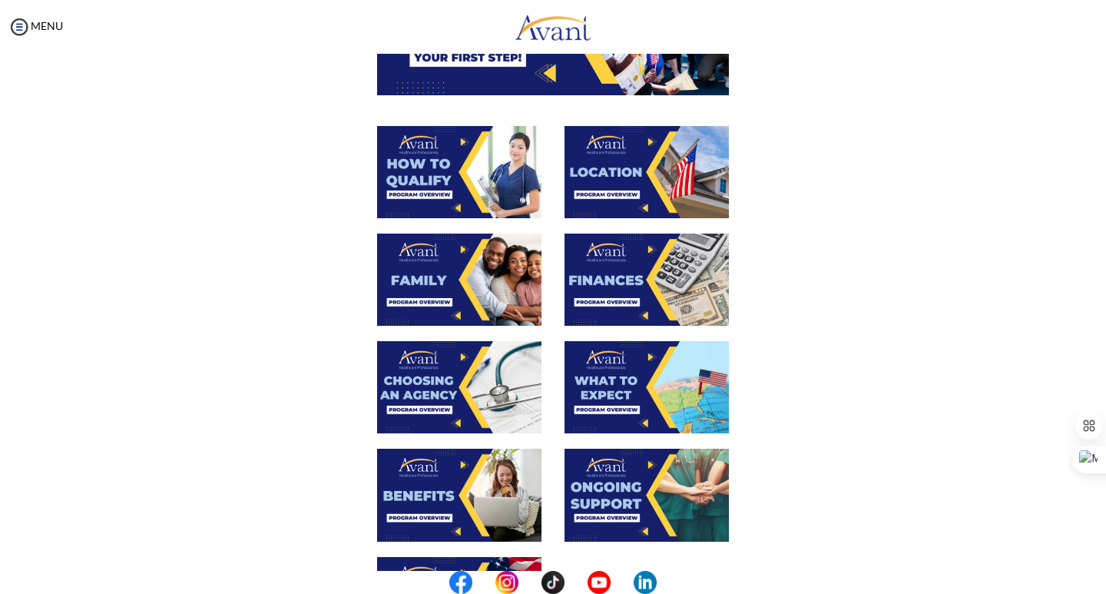
click at [589, 386] on img at bounding box center [647, 387] width 164 height 92
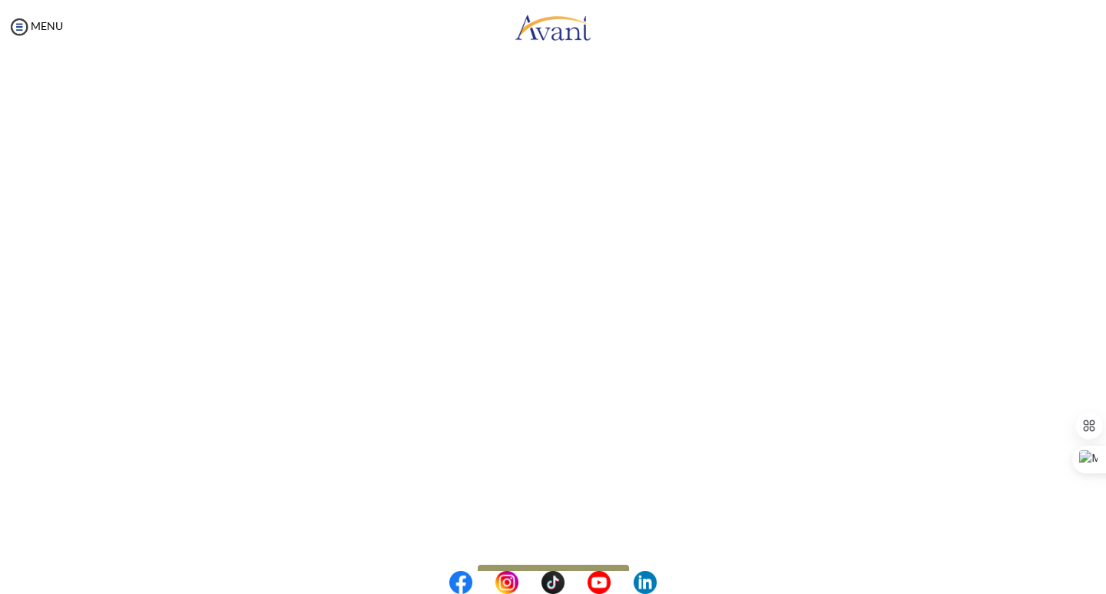
scroll to position [326, 0]
click at [574, 531] on body "Maintenance break. Please come back in 2 hours. MENU My Status What is the next…" at bounding box center [553, 297] width 1106 height 594
click at [574, 531] on button "Back to Avant Video Library" at bounding box center [553, 530] width 151 height 25
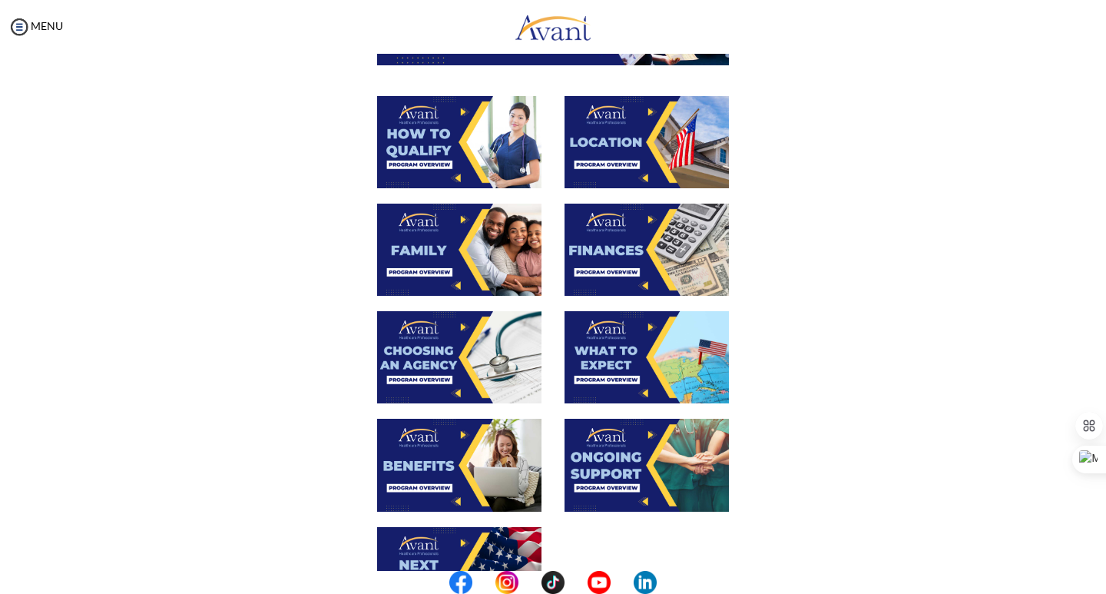
scroll to position [307, 0]
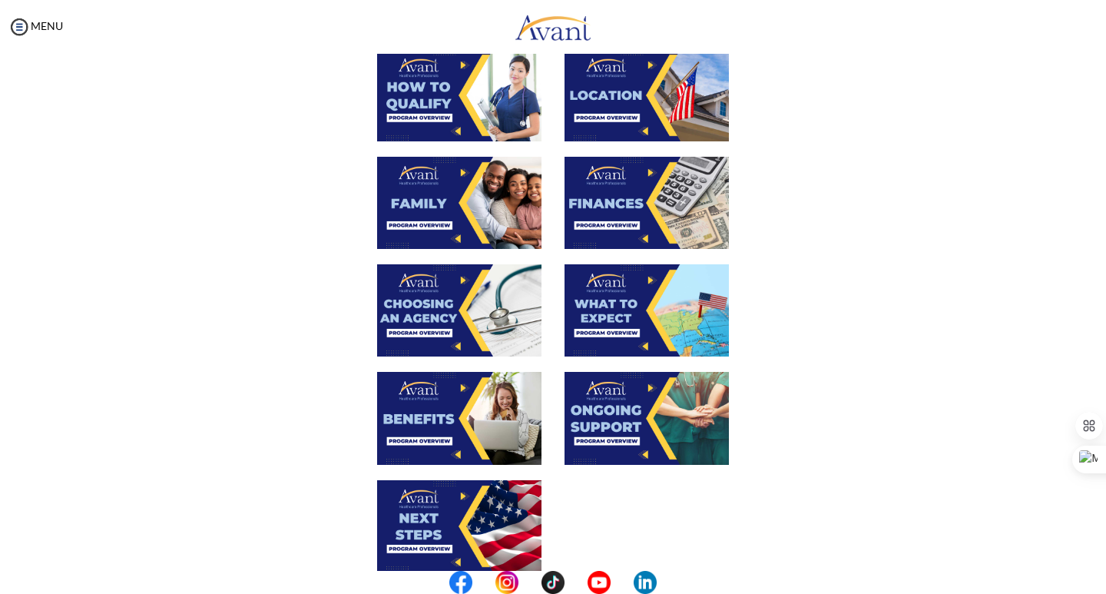
click at [450, 415] on img at bounding box center [459, 418] width 164 height 92
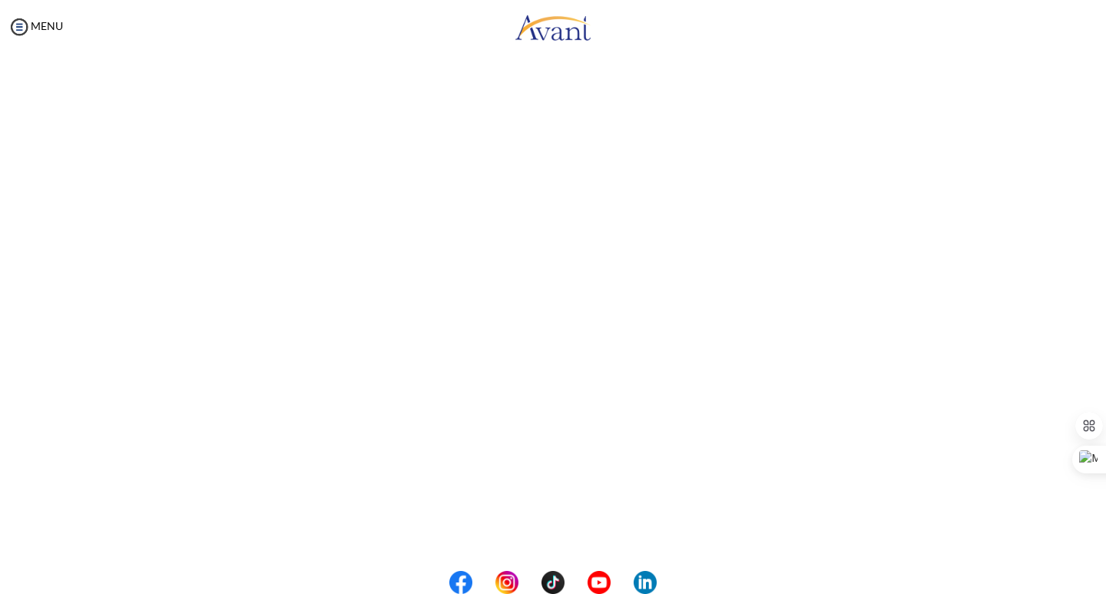
scroll to position [326, 0]
click at [551, 532] on body "Maintenance break. Please come back in 2 hours. MENU My Status What is the next…" at bounding box center [553, 297] width 1106 height 594
click at [571, 526] on button "Back to Avant Video Library" at bounding box center [553, 530] width 151 height 25
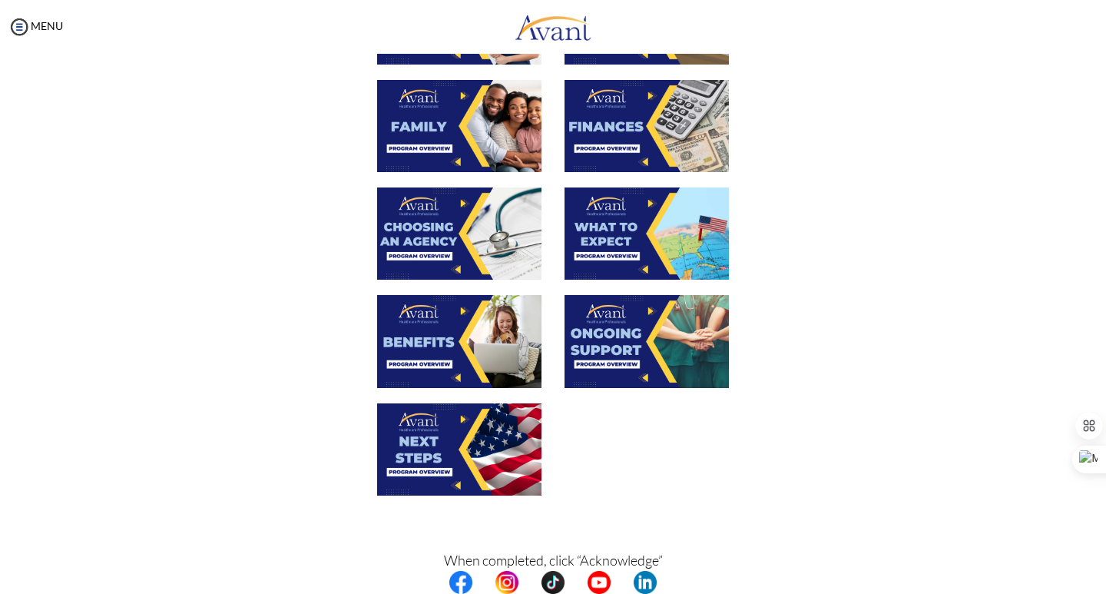
scroll to position [461, 0]
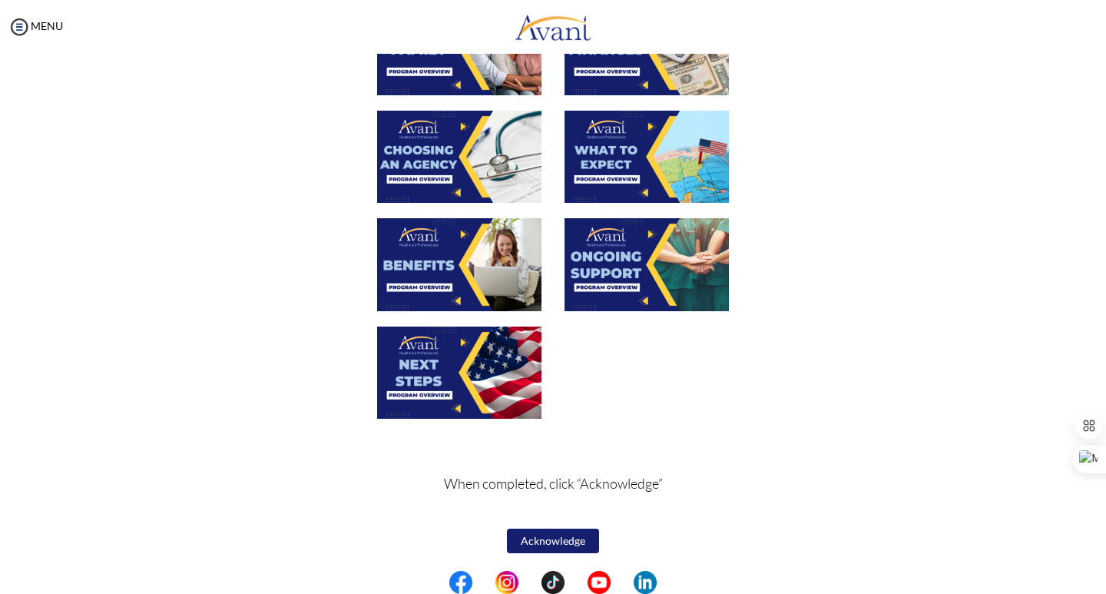
click at [588, 253] on img at bounding box center [647, 264] width 164 height 92
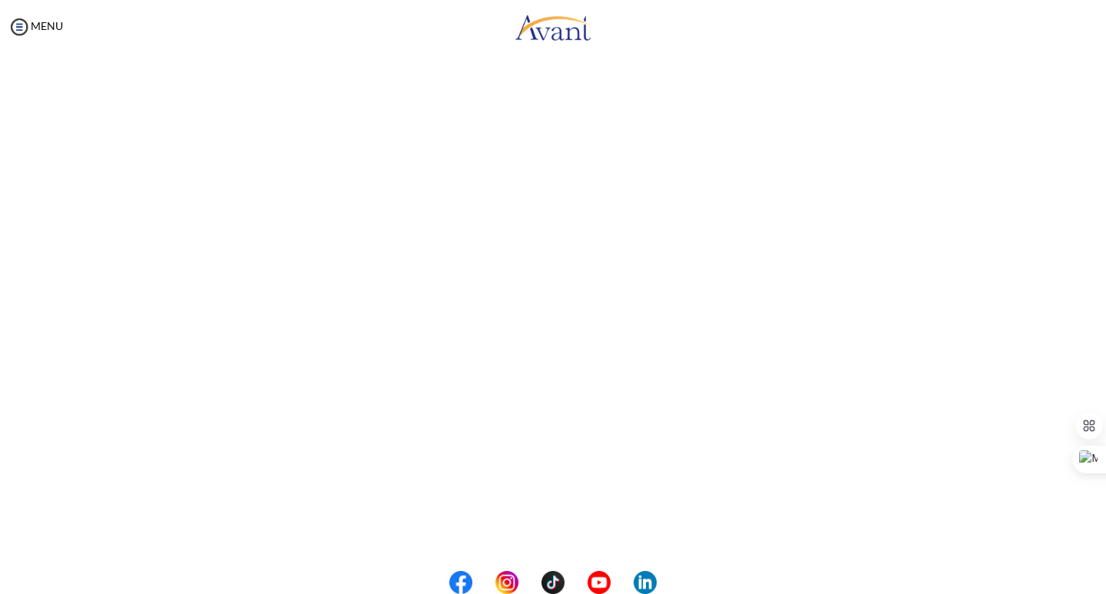
scroll to position [326, 0]
click at [541, 528] on body "Maintenance break. Please come back in 2 hours. MENU My Status What is the next…" at bounding box center [553, 297] width 1106 height 594
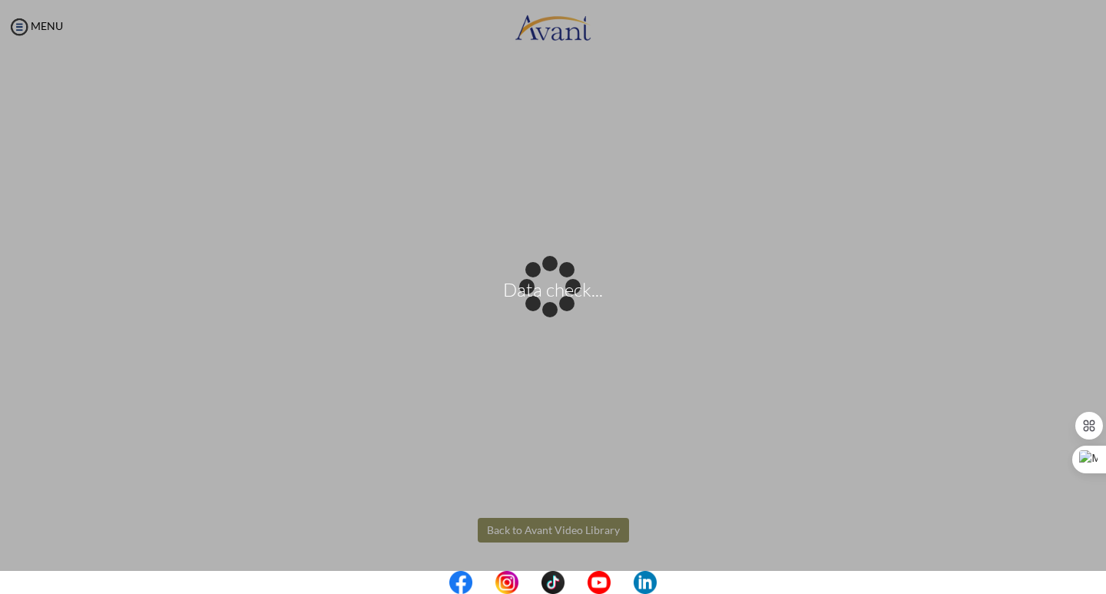
click at [542, 308] on div "Data check..." at bounding box center [553, 297] width 22 height 22
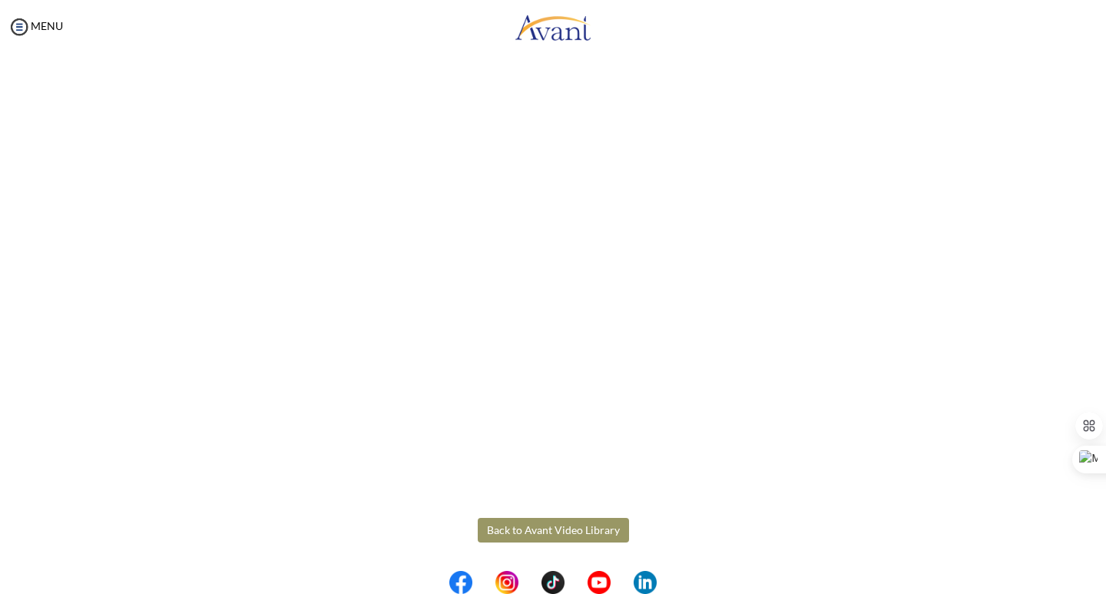
click at [541, 528] on button "Back to Avant Video Library" at bounding box center [553, 530] width 151 height 25
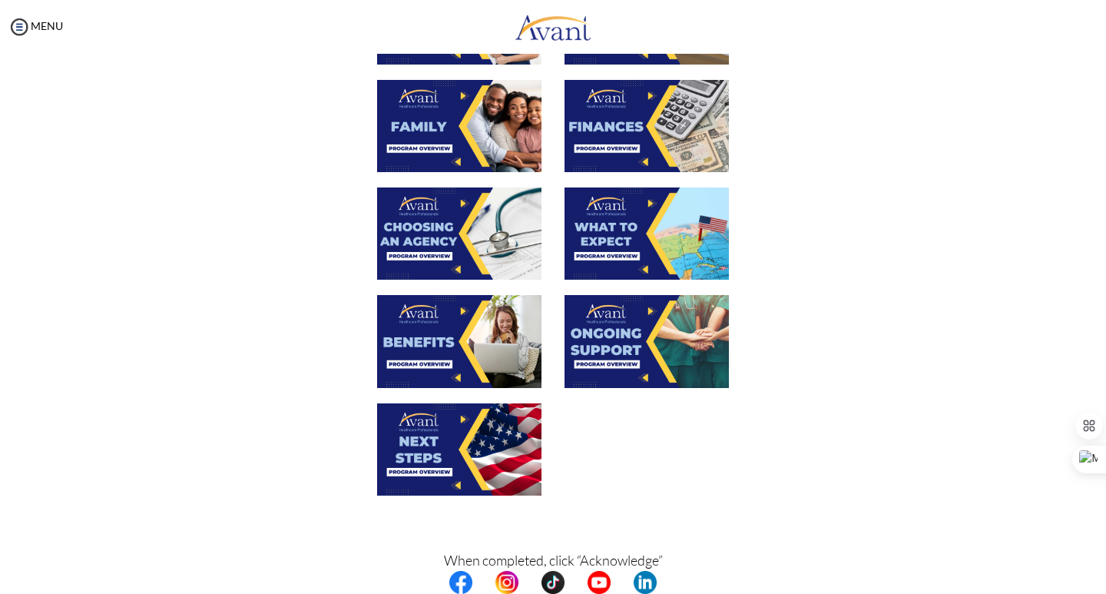
scroll to position [462, 0]
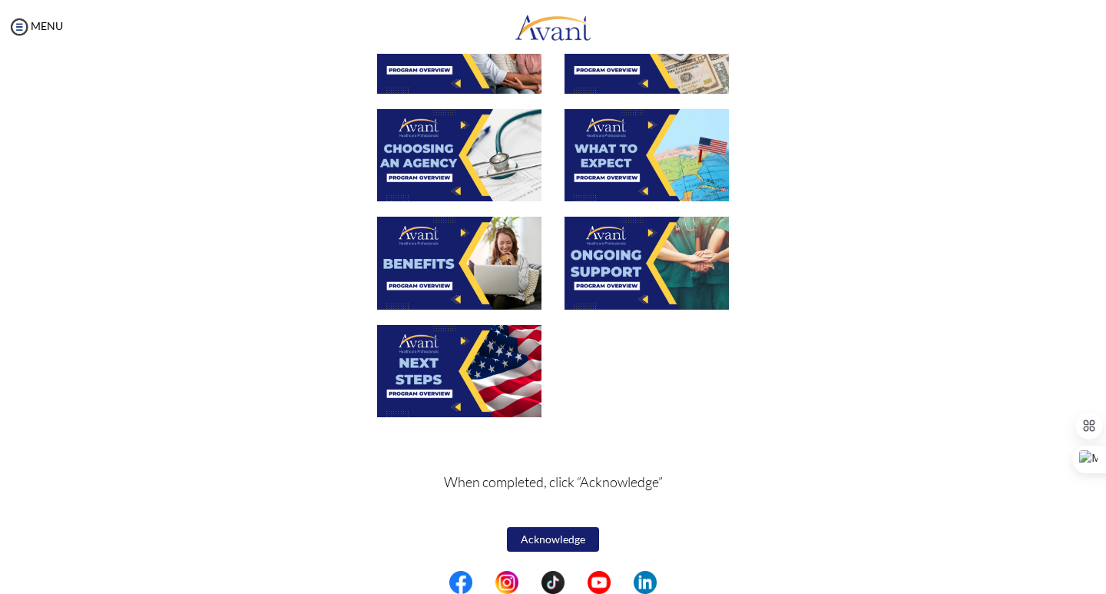
click at [465, 380] on img at bounding box center [459, 371] width 164 height 92
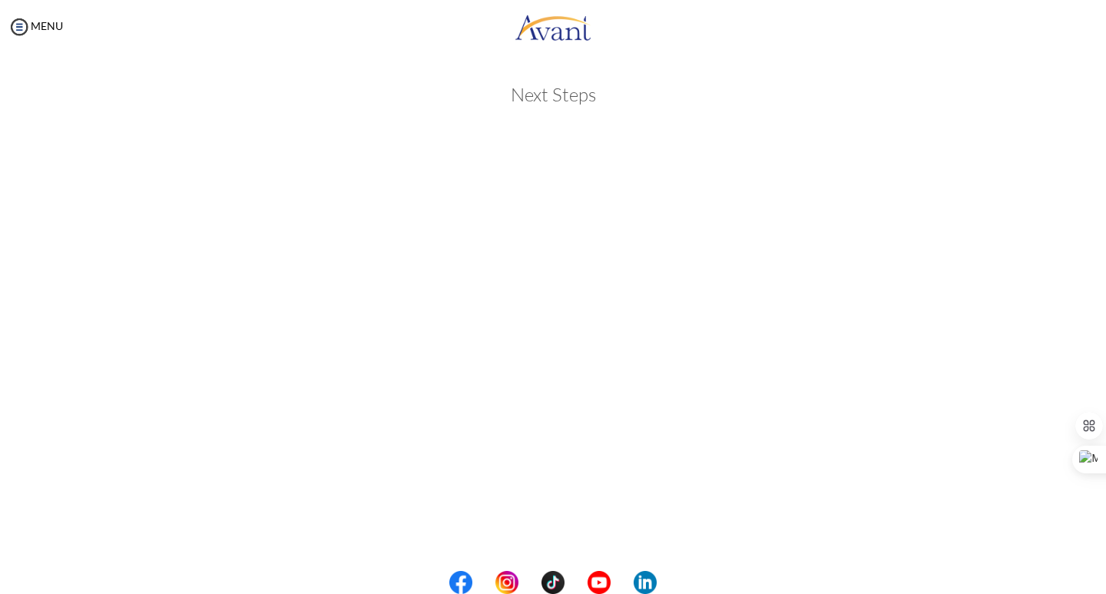
scroll to position [230, 0]
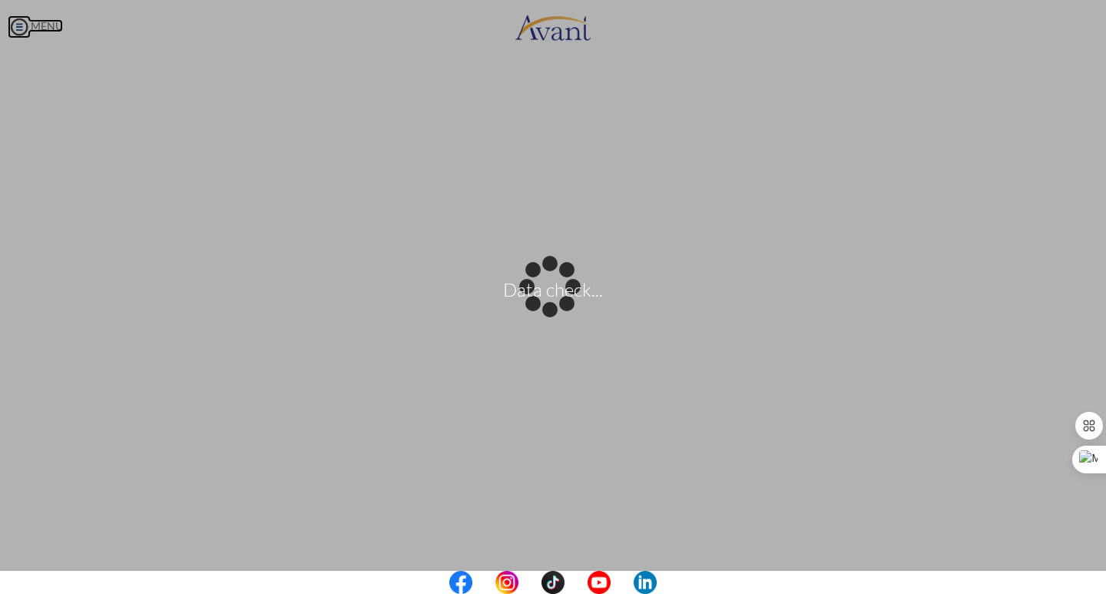
click at [17, 31] on body "Data check... Maintenance break. Please come back in 2 hours. MENU My Status Wh…" at bounding box center [553, 297] width 1106 height 594
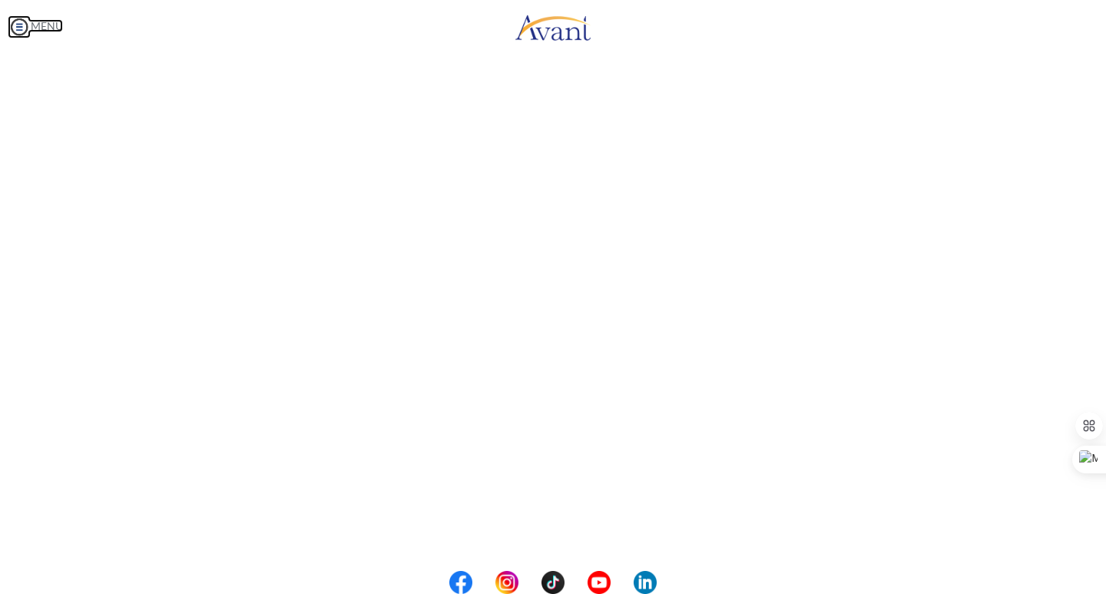
scroll to position [326, 0]
click at [16, 21] on img at bounding box center [19, 26] width 23 height 23
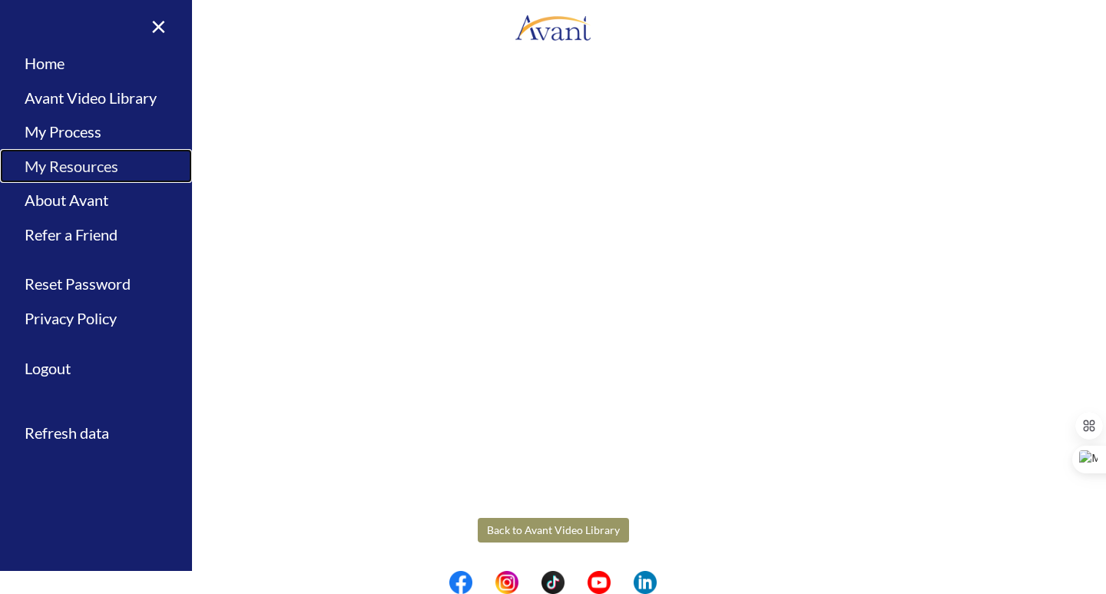
click at [68, 164] on link "My Resources" at bounding box center [96, 166] width 192 height 35
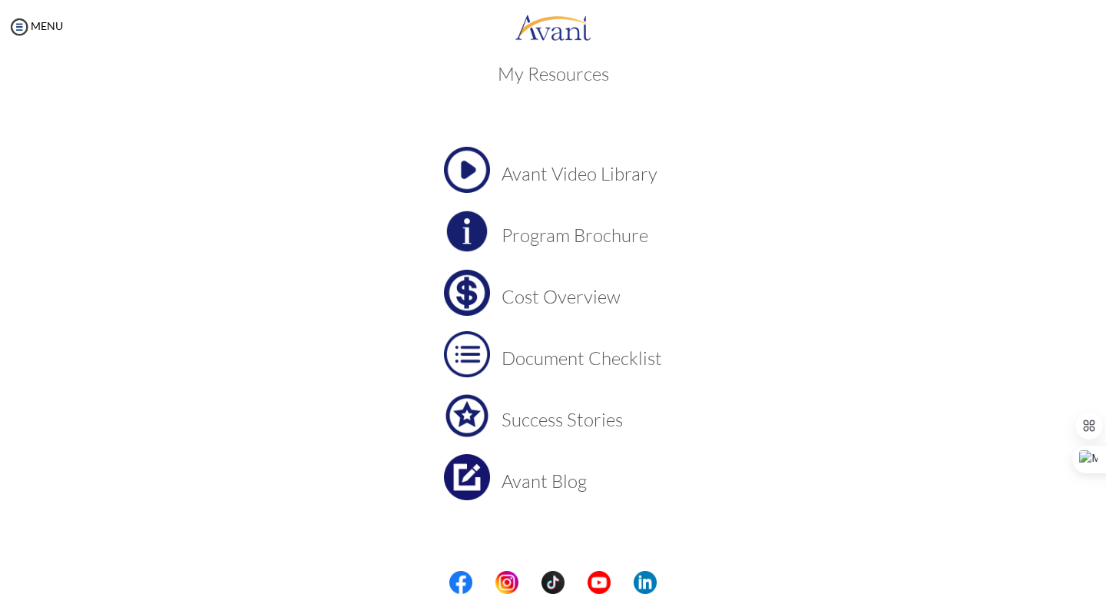
scroll to position [27, 0]
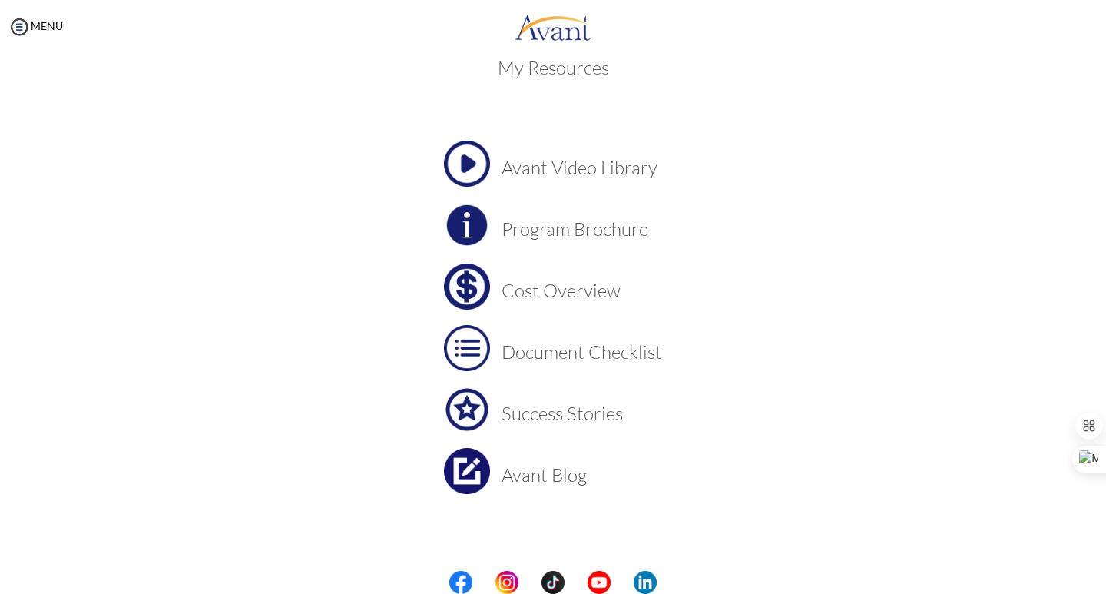
click at [558, 355] on h3 "Document Checklist" at bounding box center [582, 352] width 161 height 20
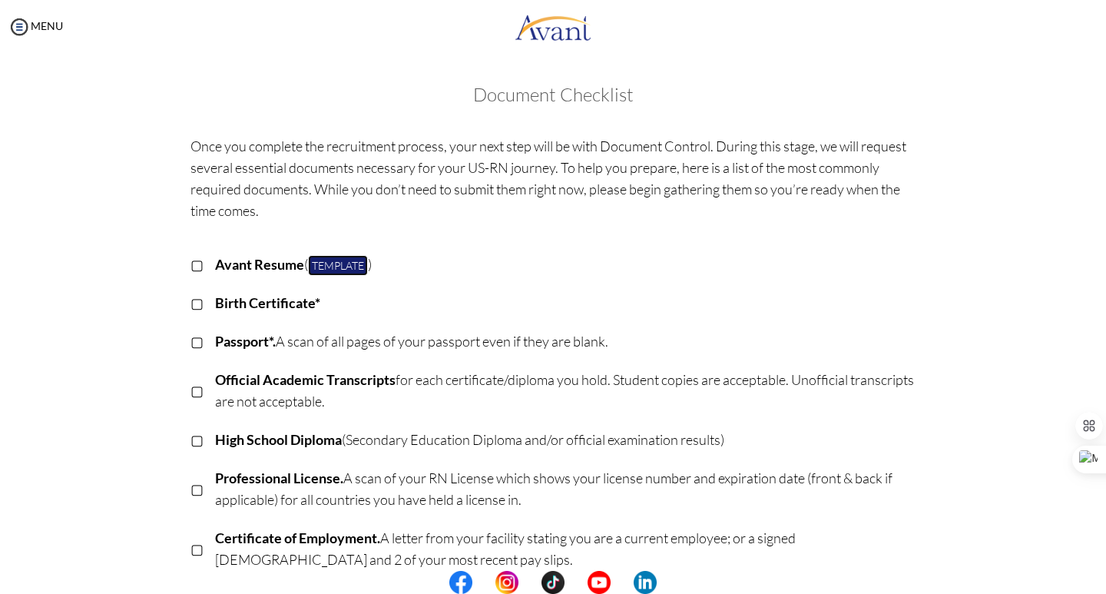
click at [341, 267] on link "Template" at bounding box center [338, 265] width 60 height 21
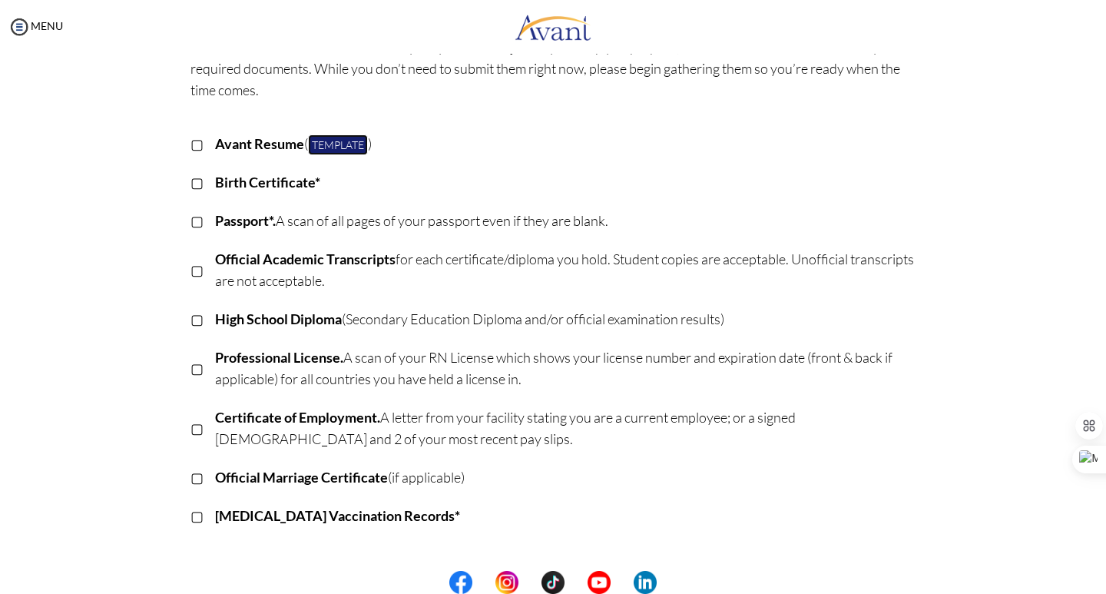
scroll to position [0, 0]
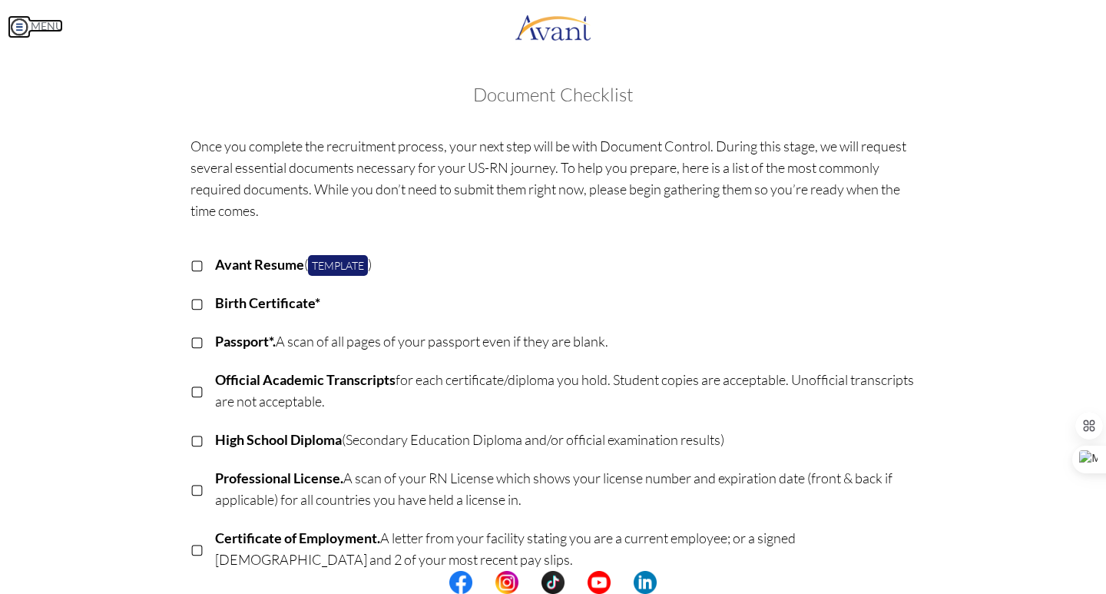
click at [16, 29] on img at bounding box center [19, 26] width 23 height 23
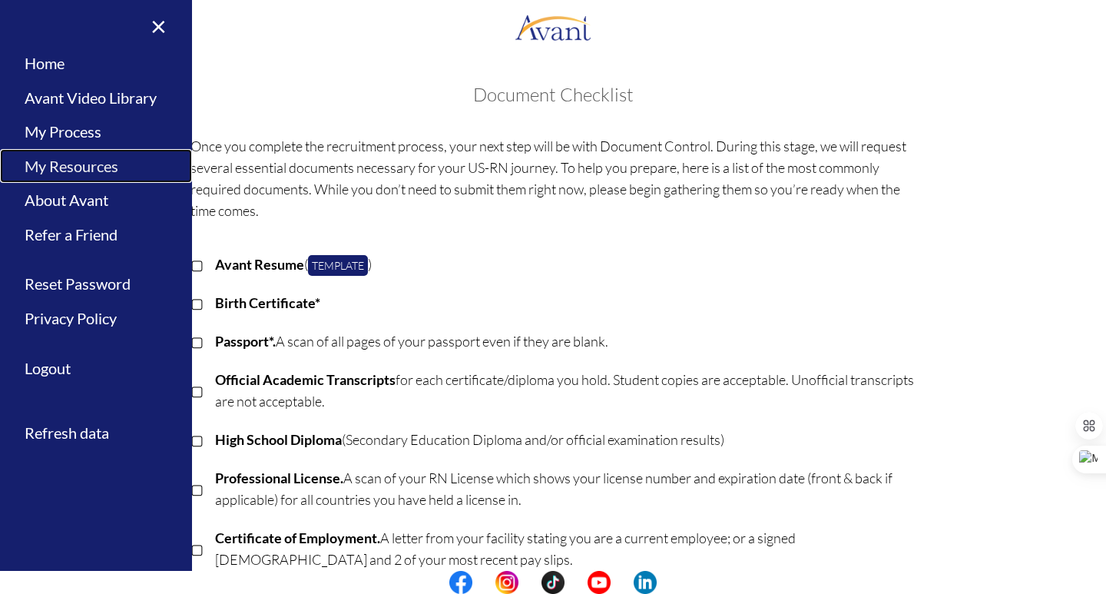
click at [60, 174] on link "My Resources" at bounding box center [96, 166] width 192 height 35
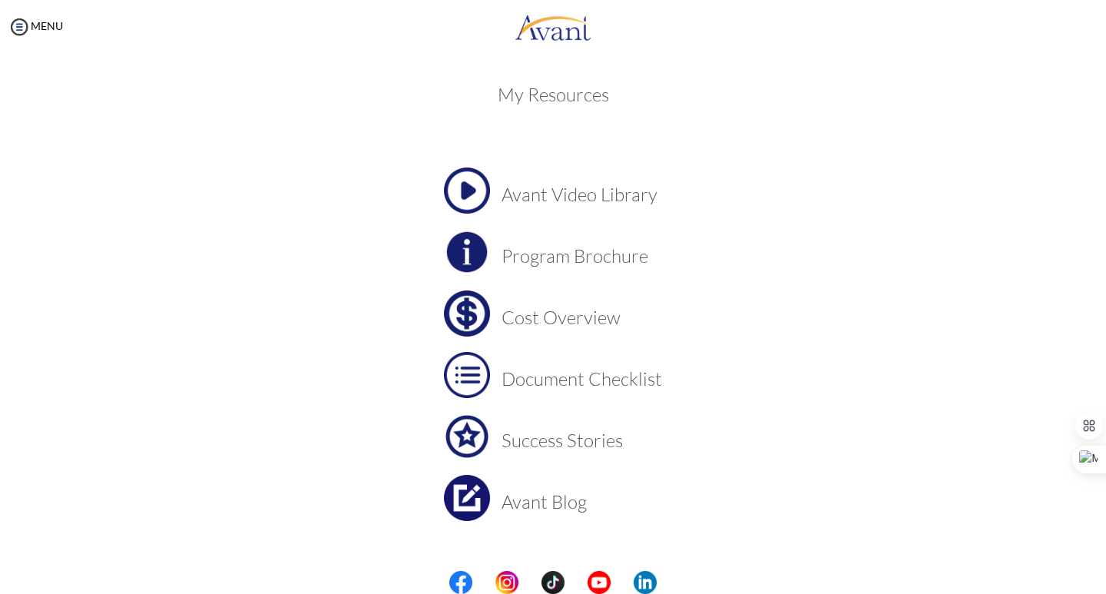
scroll to position [27, 0]
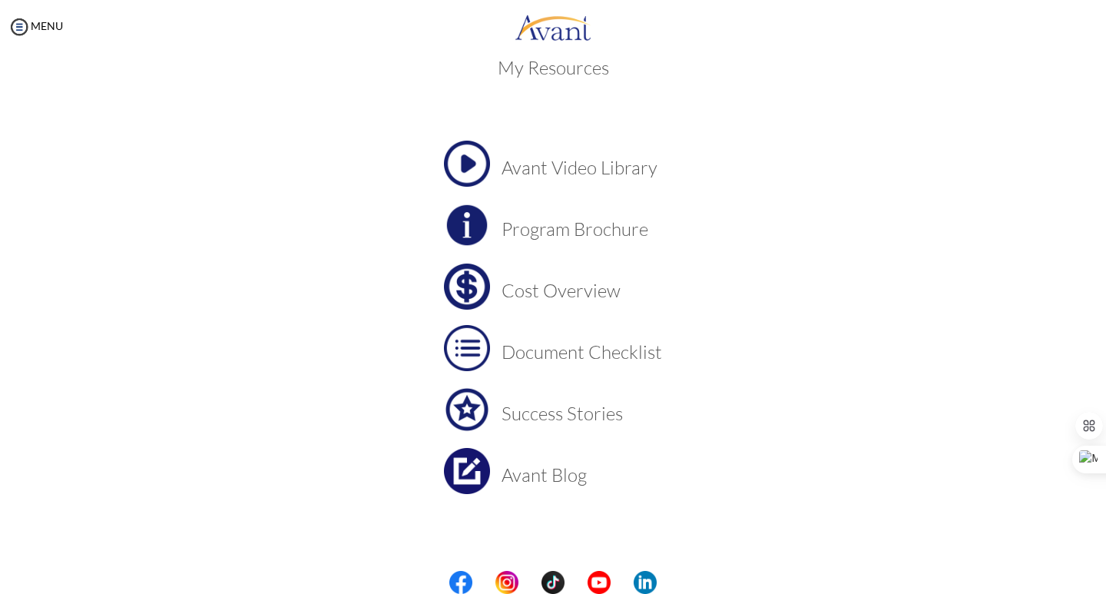
click at [537, 237] on h3 "Program Brochure" at bounding box center [582, 229] width 161 height 20
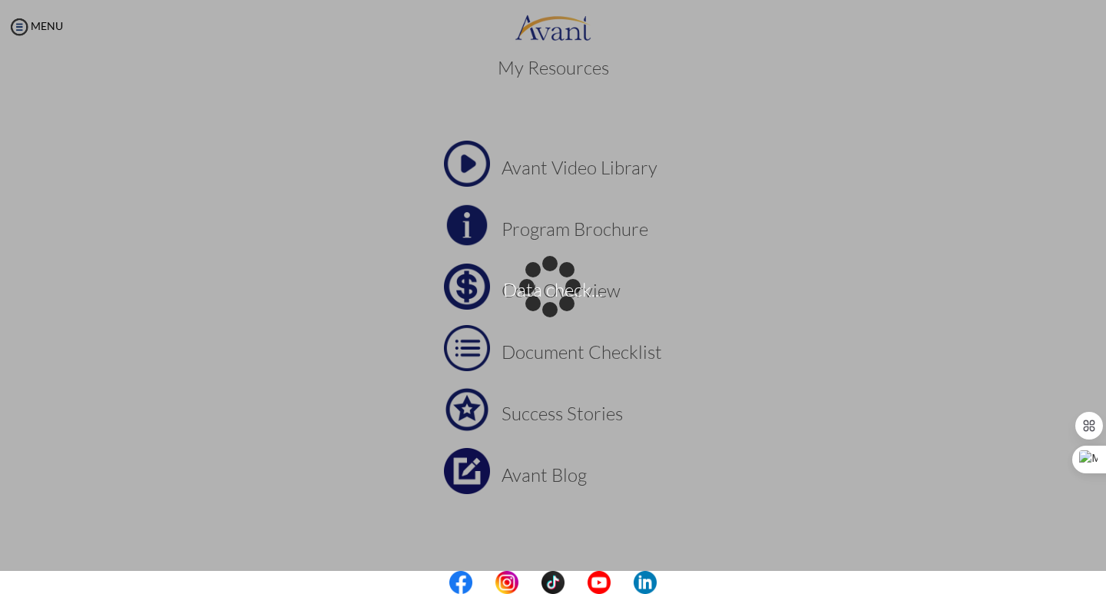
click at [542, 286] on div "Data check..." at bounding box center [553, 297] width 22 height 22
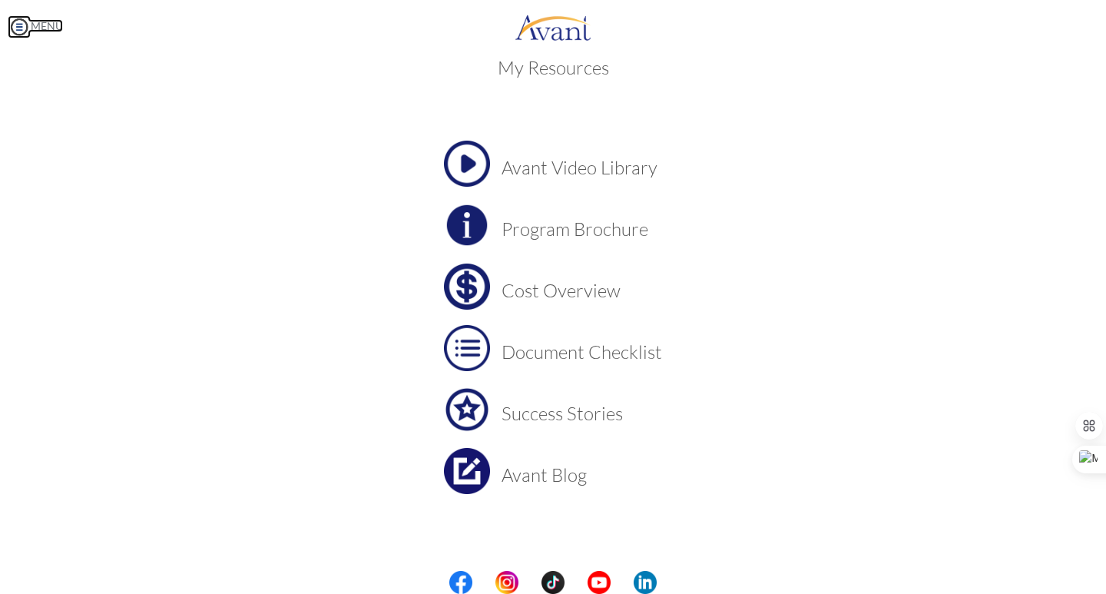
click at [22, 27] on img at bounding box center [19, 26] width 23 height 23
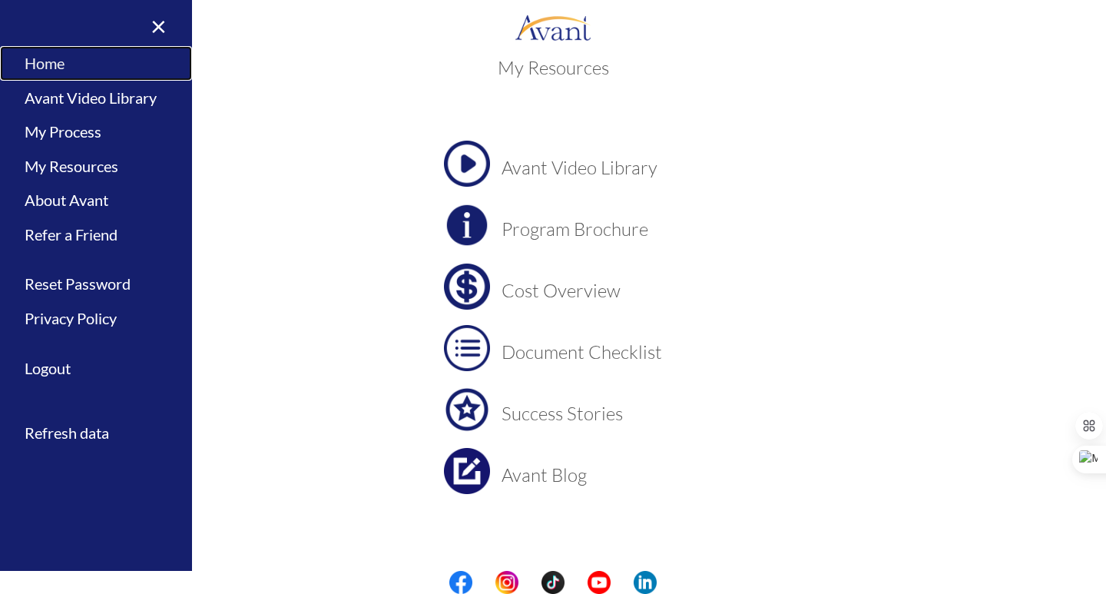
click at [68, 58] on link "Home" at bounding box center [96, 63] width 192 height 35
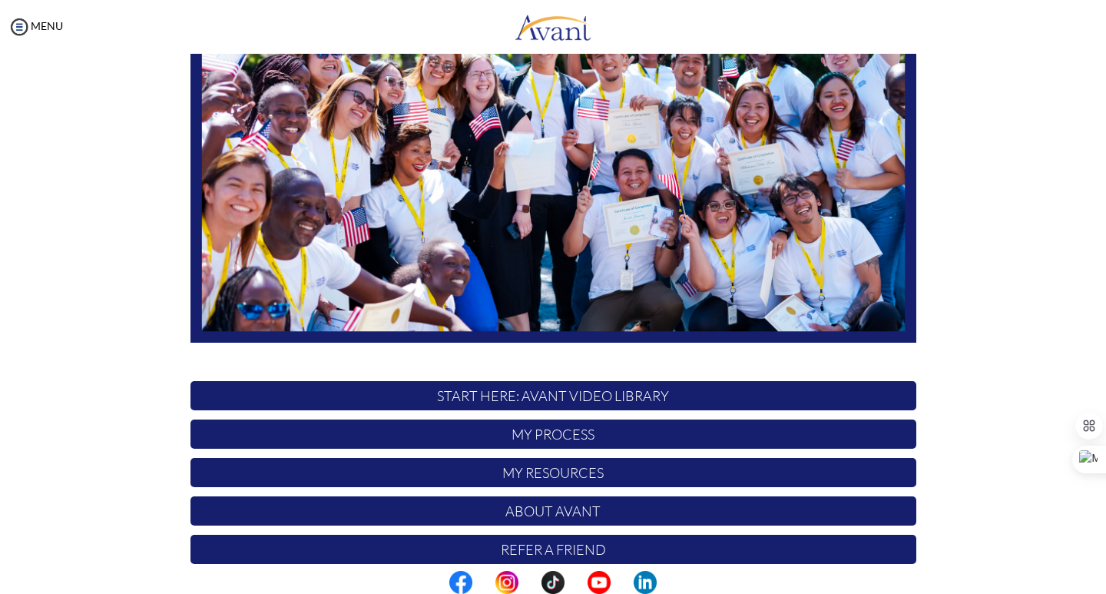
scroll to position [260, 0]
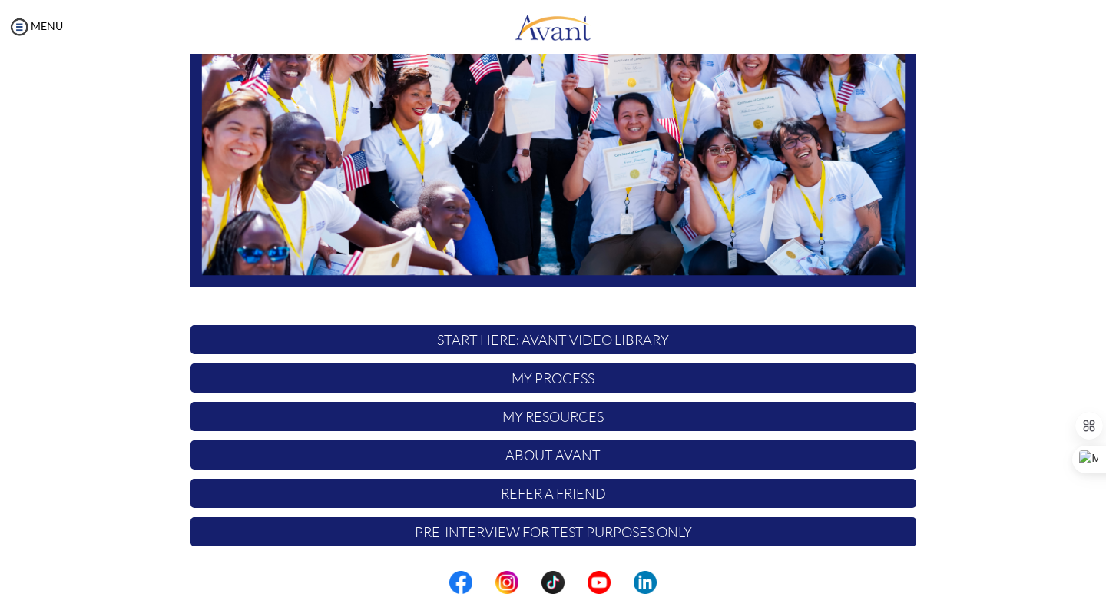
click at [565, 535] on p "Pre-Interview for test purposes only" at bounding box center [553, 531] width 726 height 29
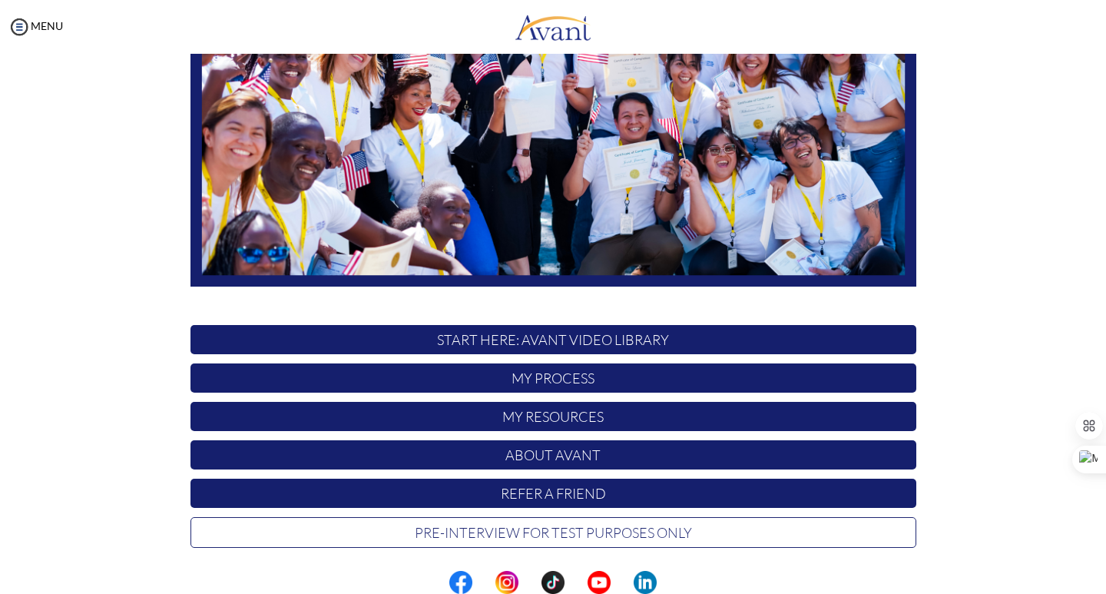
click at [565, 535] on p "Pre-Interview for test purposes only" at bounding box center [553, 532] width 726 height 31
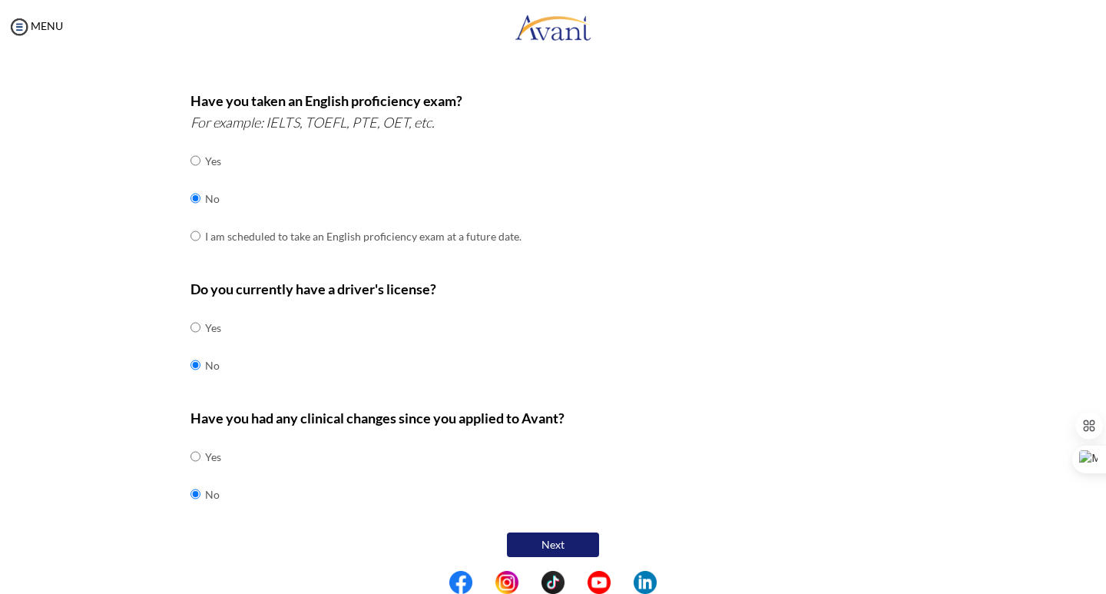
scroll to position [389, 0]
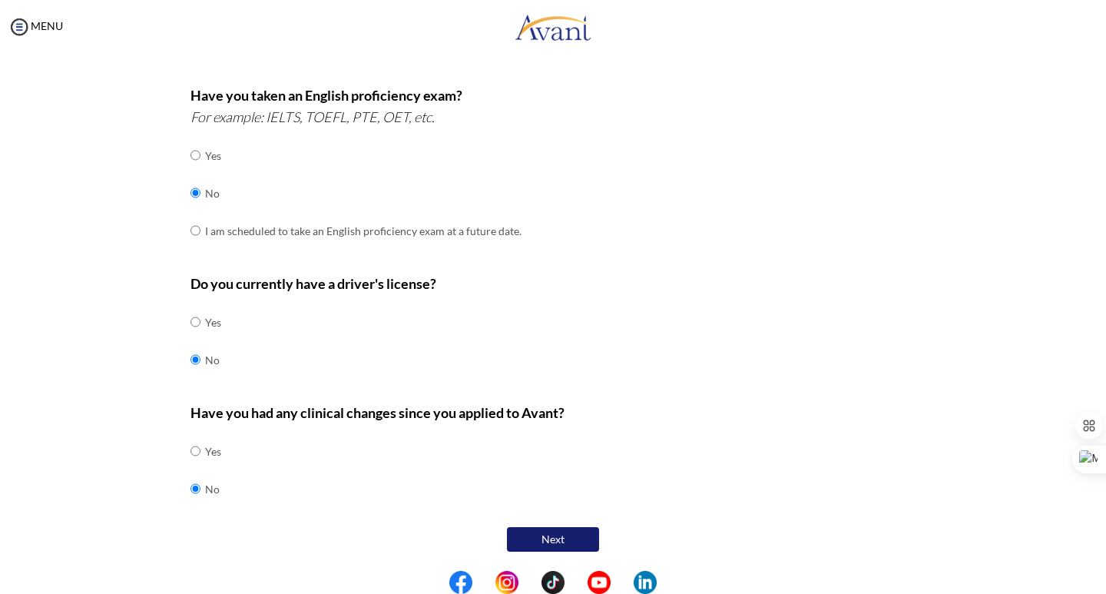
click at [541, 532] on button "Next" at bounding box center [553, 539] width 92 height 25
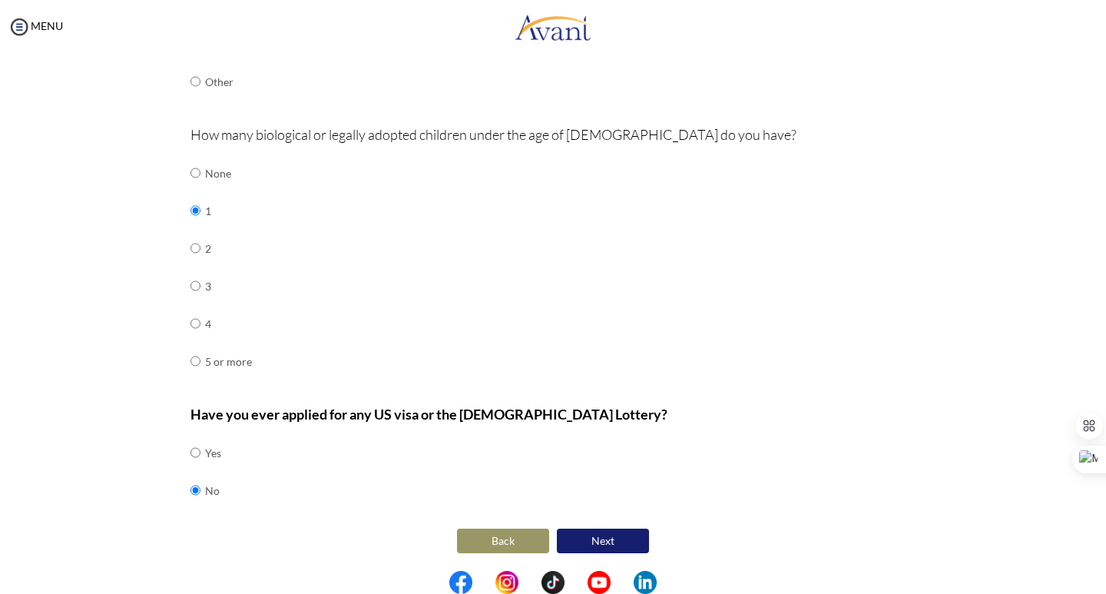
scroll to position [446, 0]
click at [601, 542] on button "Next" at bounding box center [603, 539] width 92 height 25
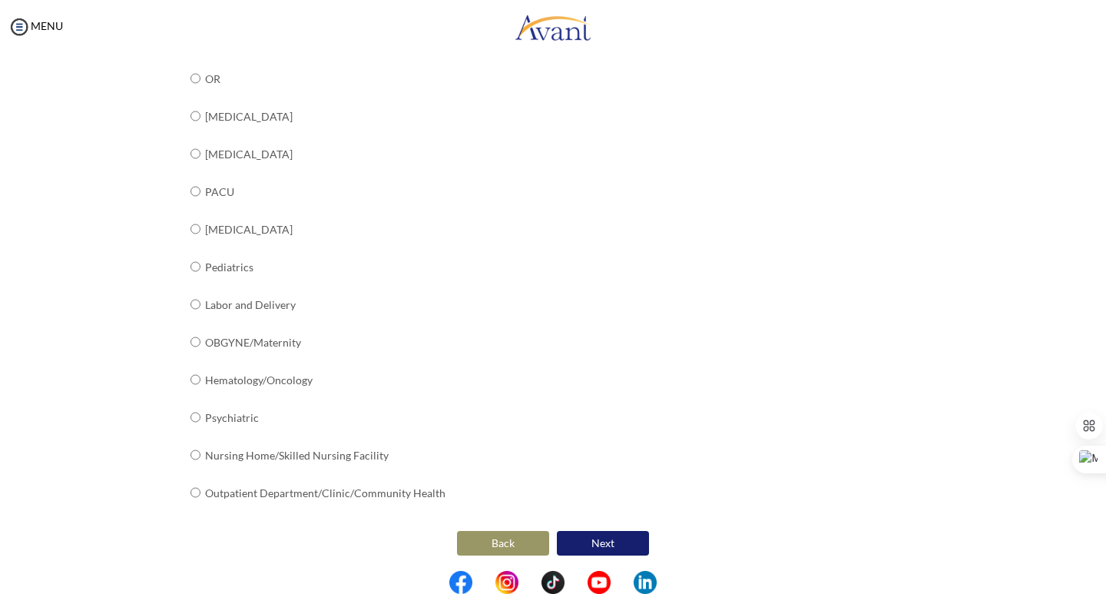
scroll to position [521, 0]
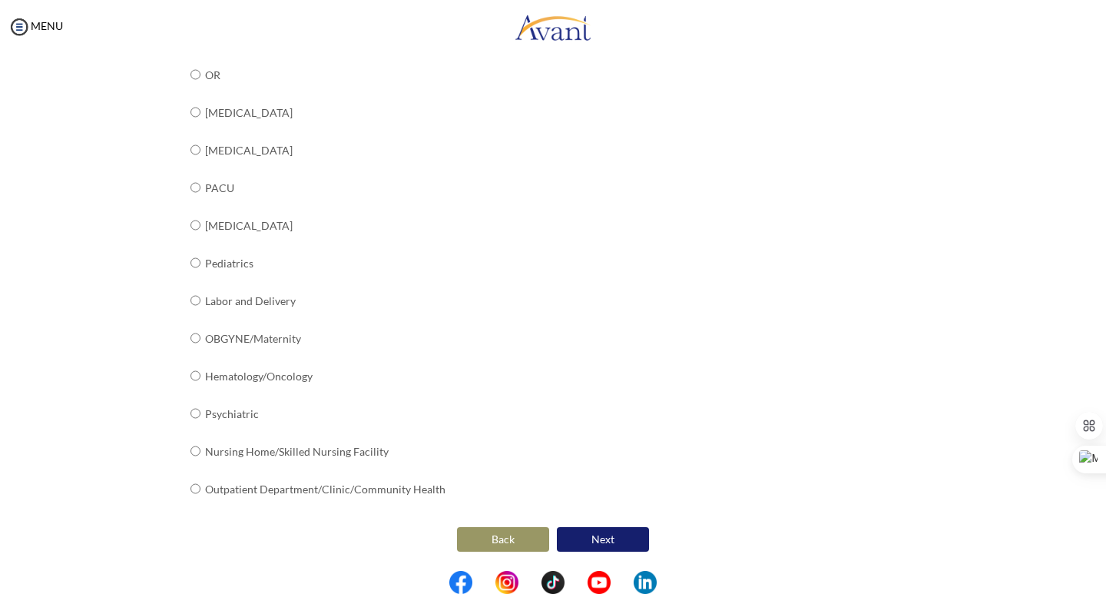
click at [606, 538] on button "Next" at bounding box center [603, 539] width 92 height 25
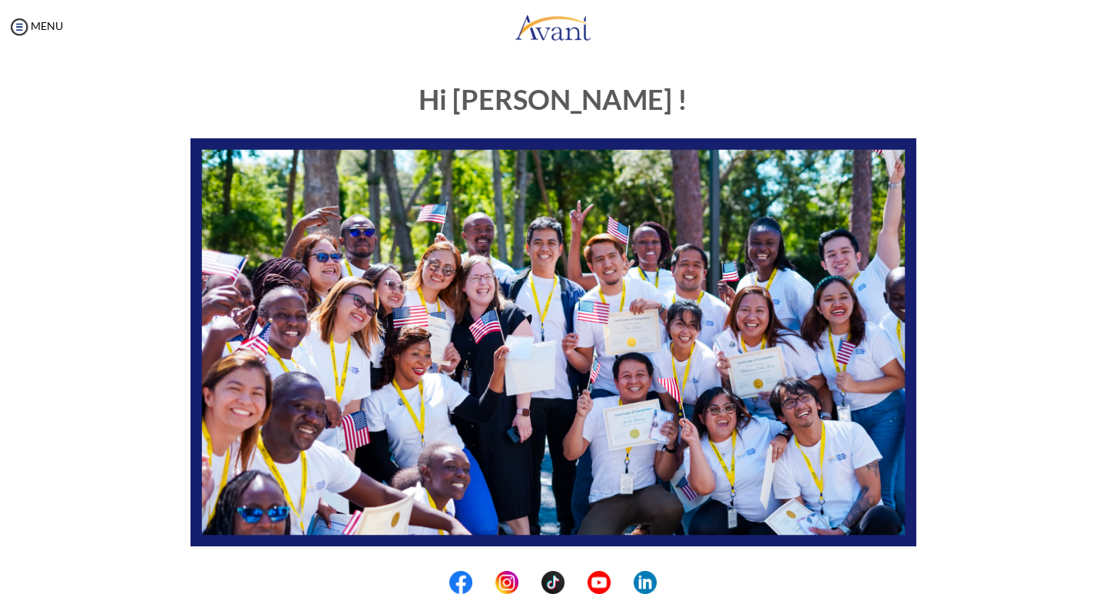
scroll to position [260, 0]
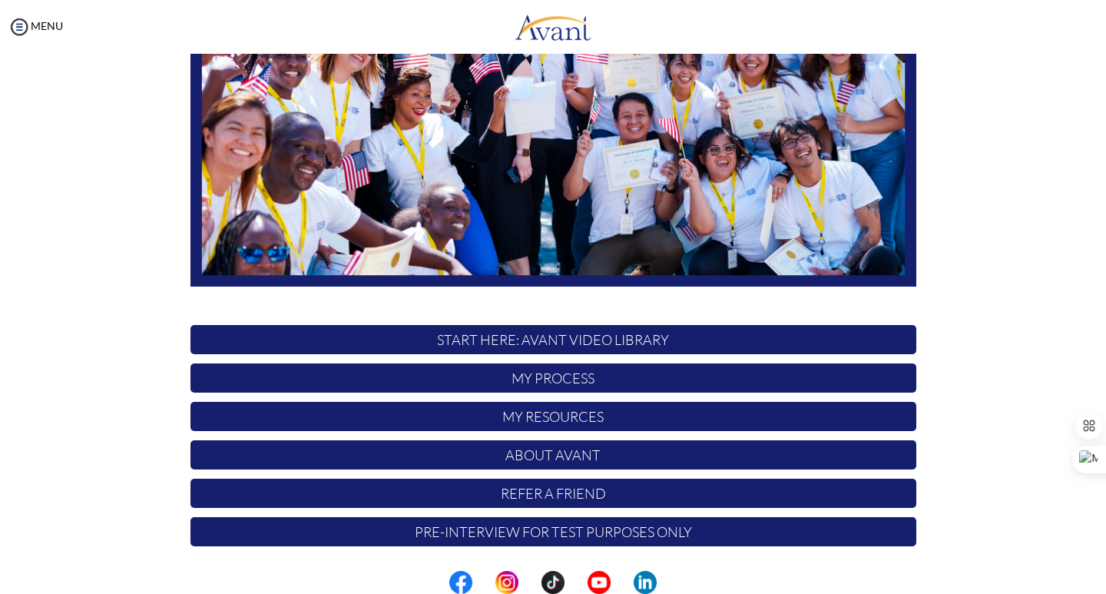
click at [579, 531] on p "Pre-Interview for test purposes only" at bounding box center [553, 531] width 726 height 29
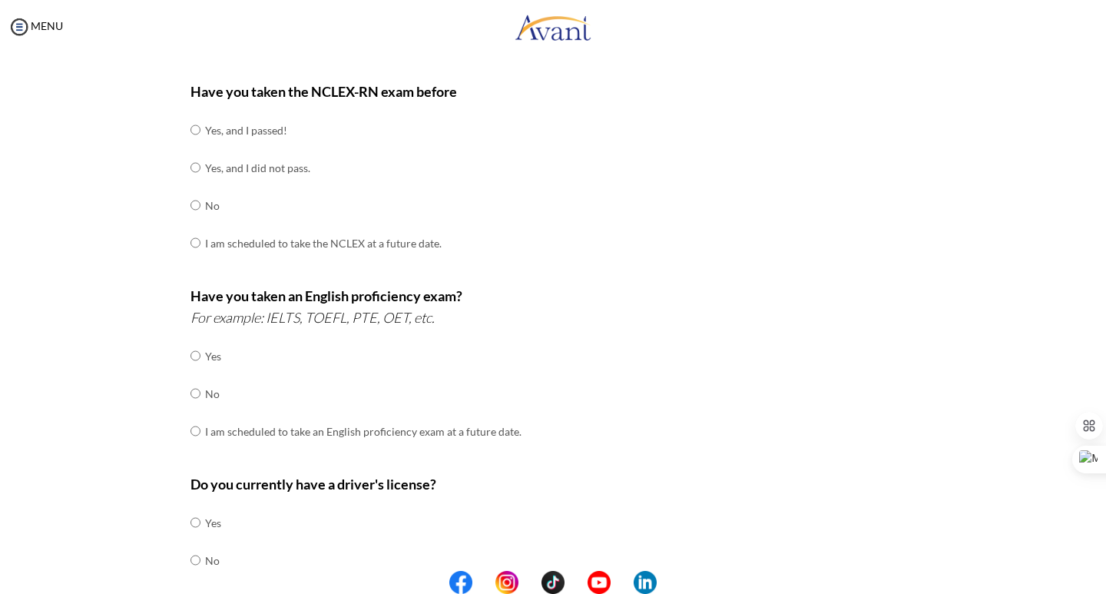
scroll to position [0, 0]
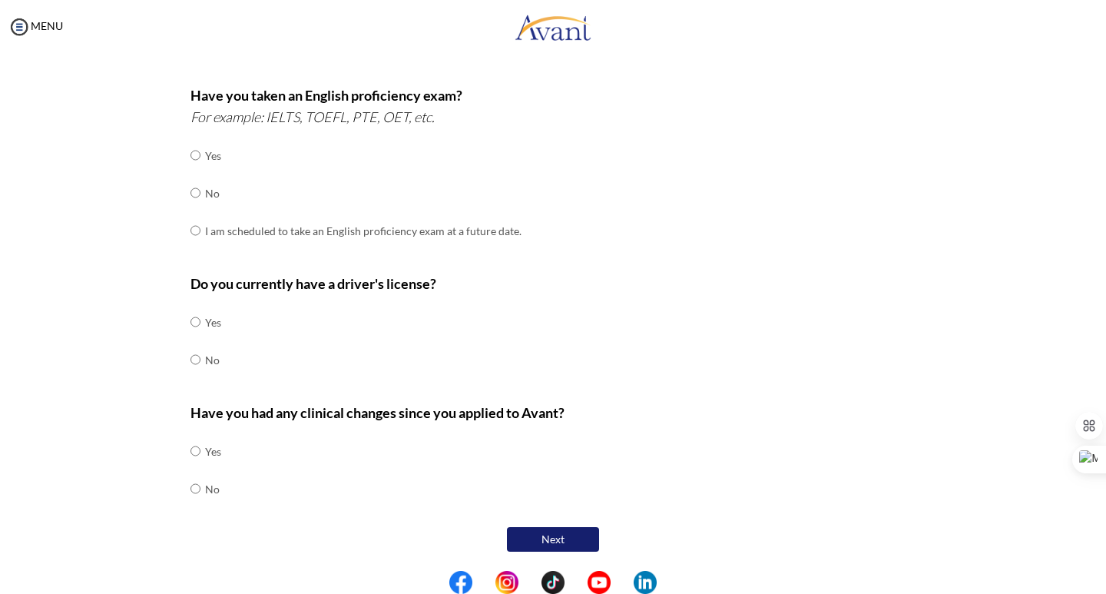
click at [561, 536] on button "Next" at bounding box center [553, 539] width 92 height 25
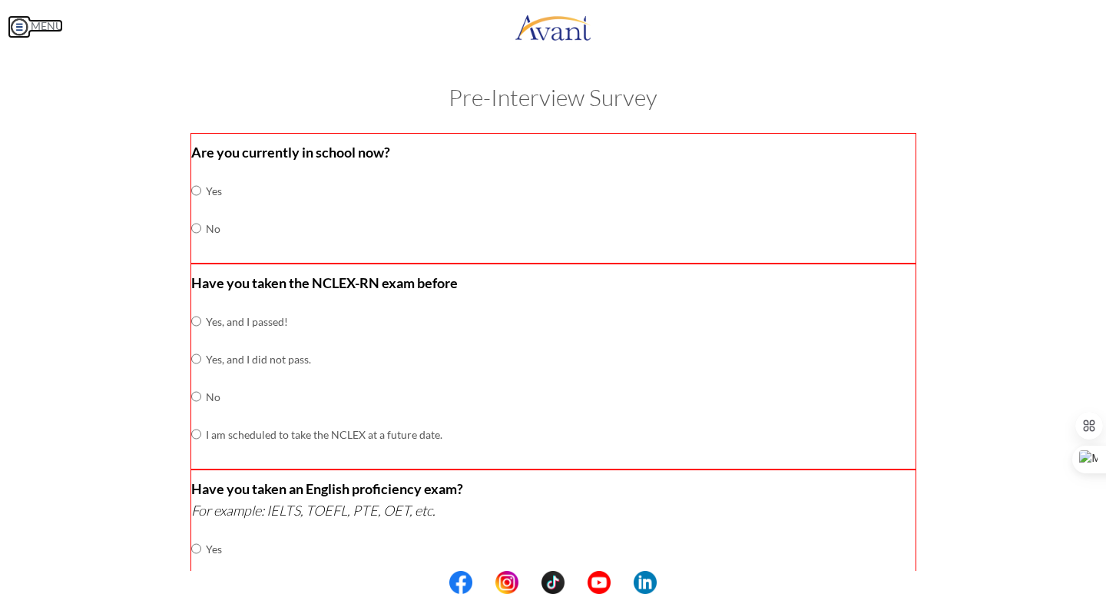
click at [24, 26] on img at bounding box center [19, 26] width 23 height 23
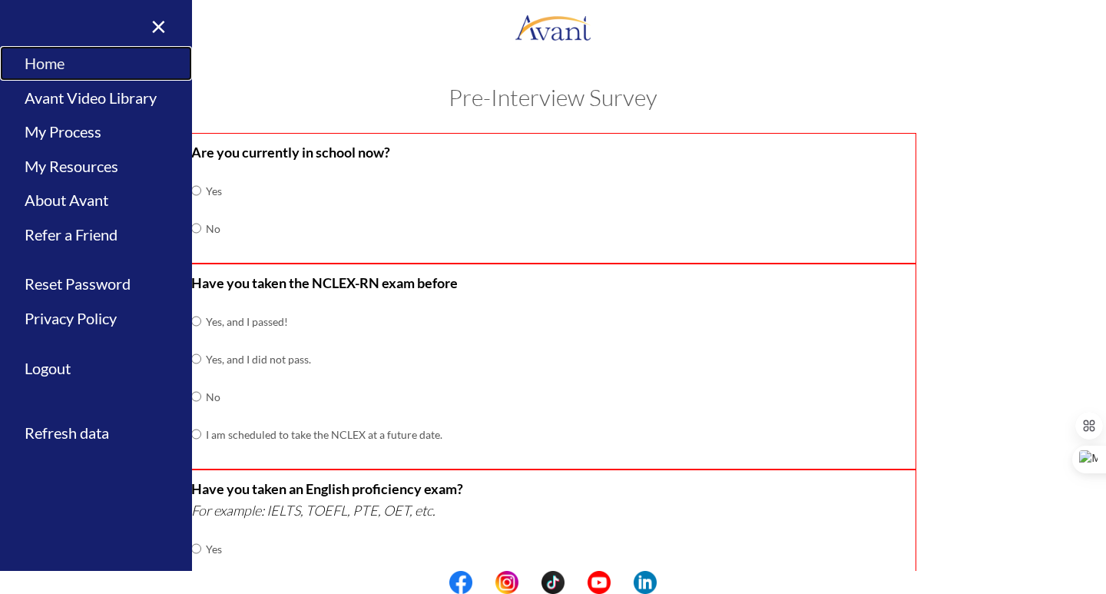
click at [64, 69] on link "Home" at bounding box center [96, 63] width 192 height 35
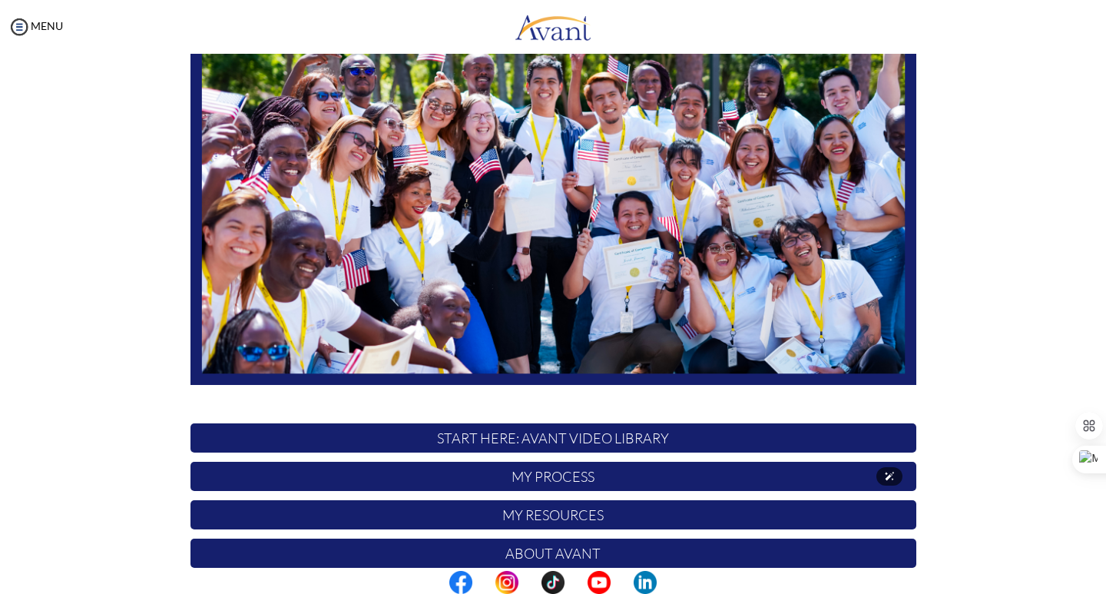
scroll to position [260, 0]
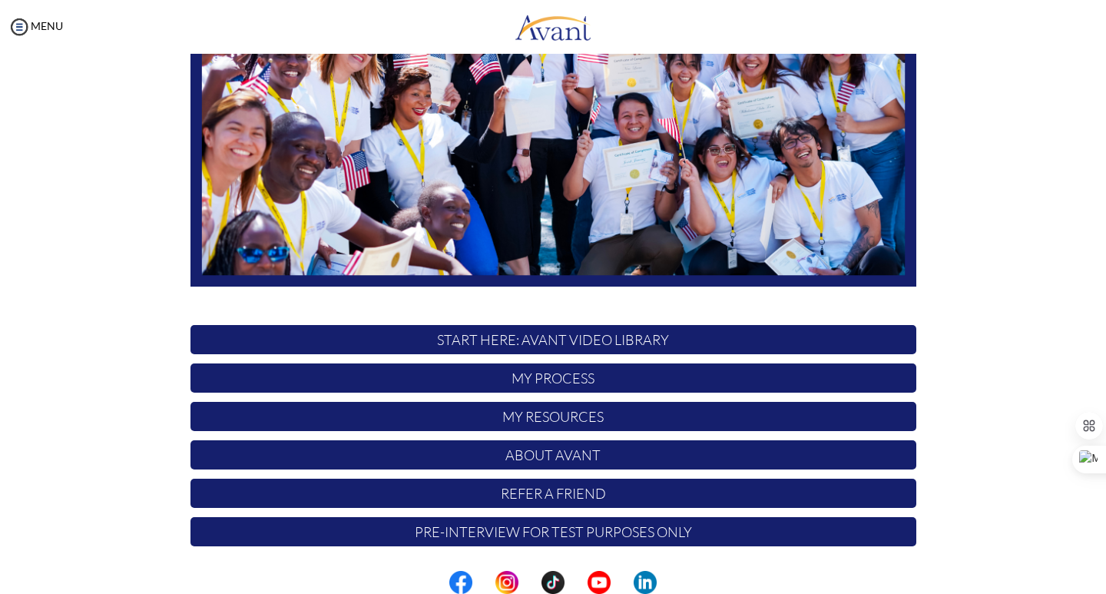
click at [540, 418] on p "My Resources" at bounding box center [553, 416] width 726 height 29
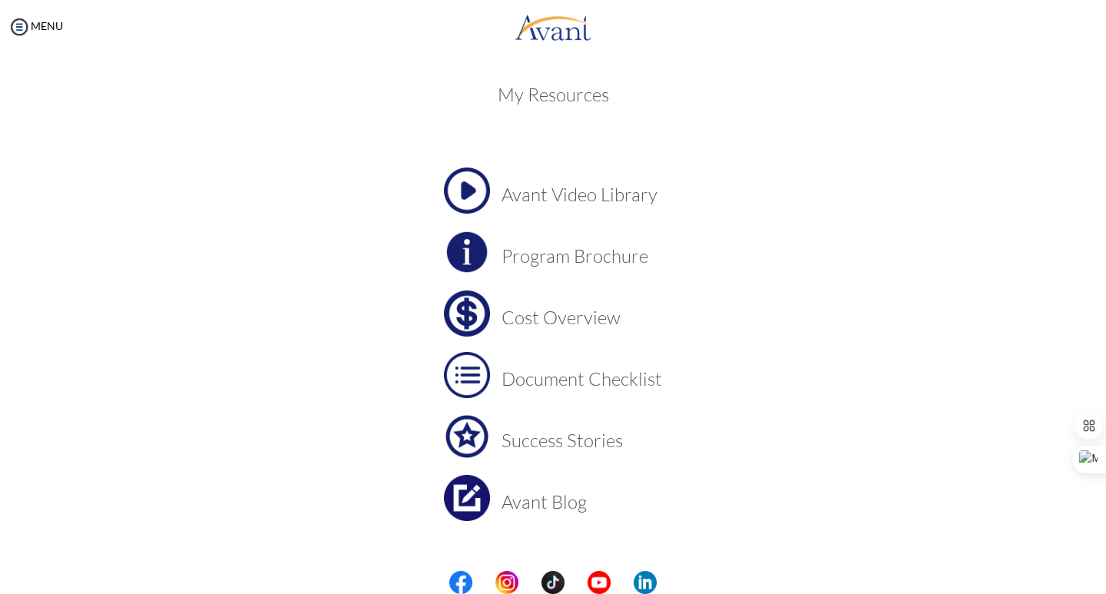
scroll to position [27, 0]
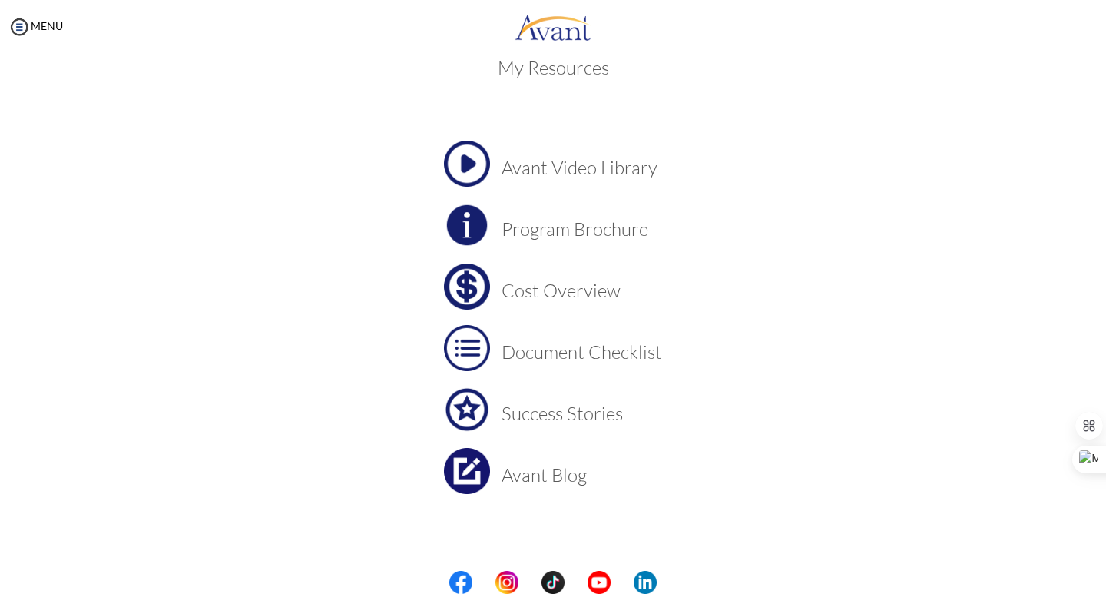
click at [546, 286] on h3 "Cost Overview" at bounding box center [582, 290] width 161 height 20
click at [481, 344] on img at bounding box center [467, 348] width 46 height 46
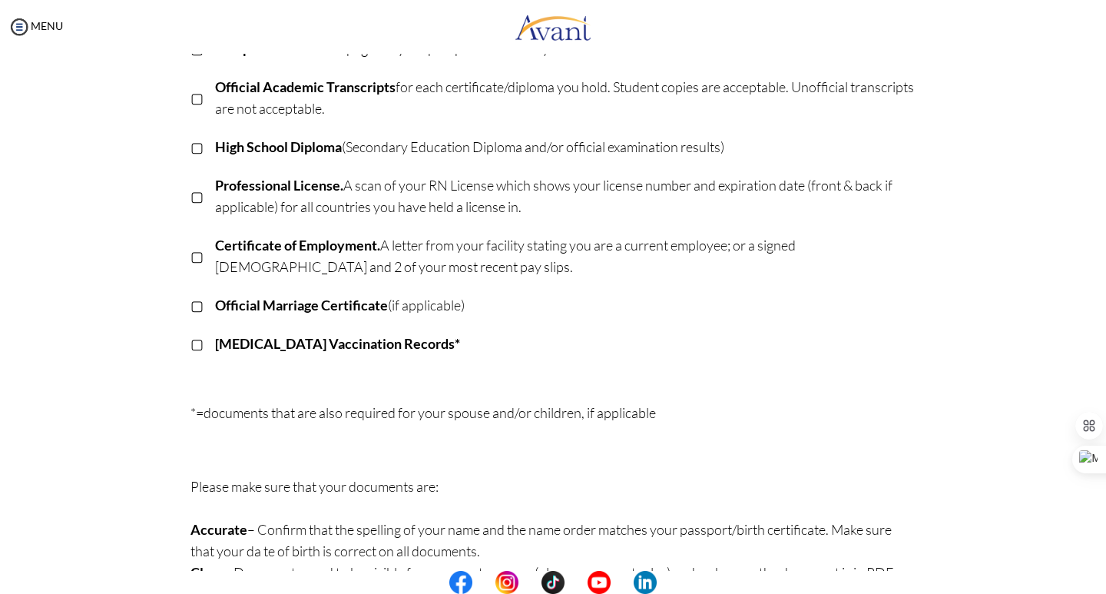
scroll to position [197, 0]
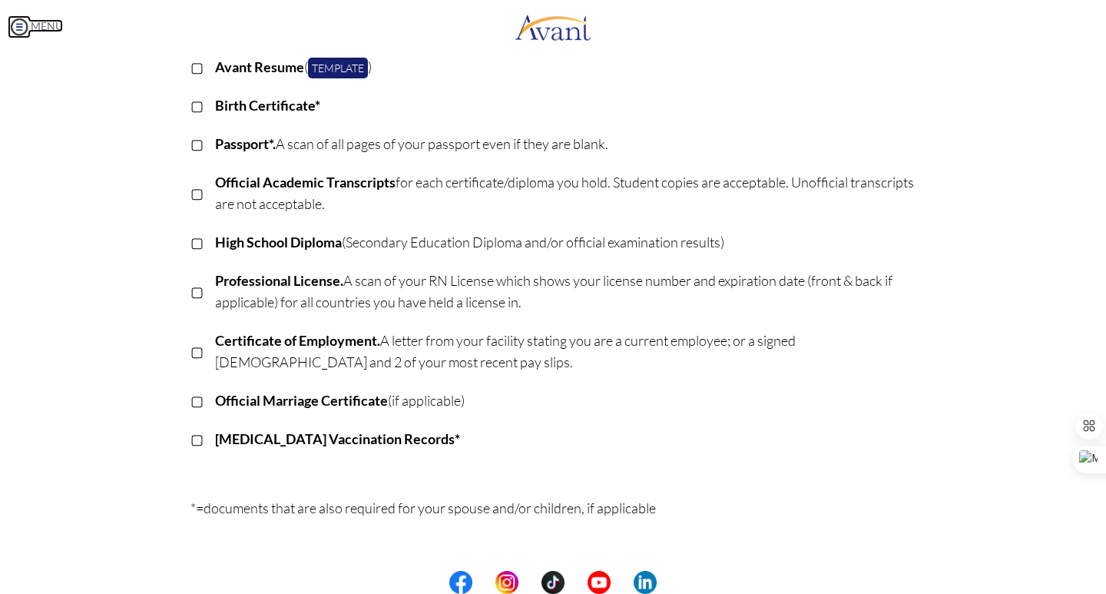
click at [15, 27] on img at bounding box center [19, 26] width 23 height 23
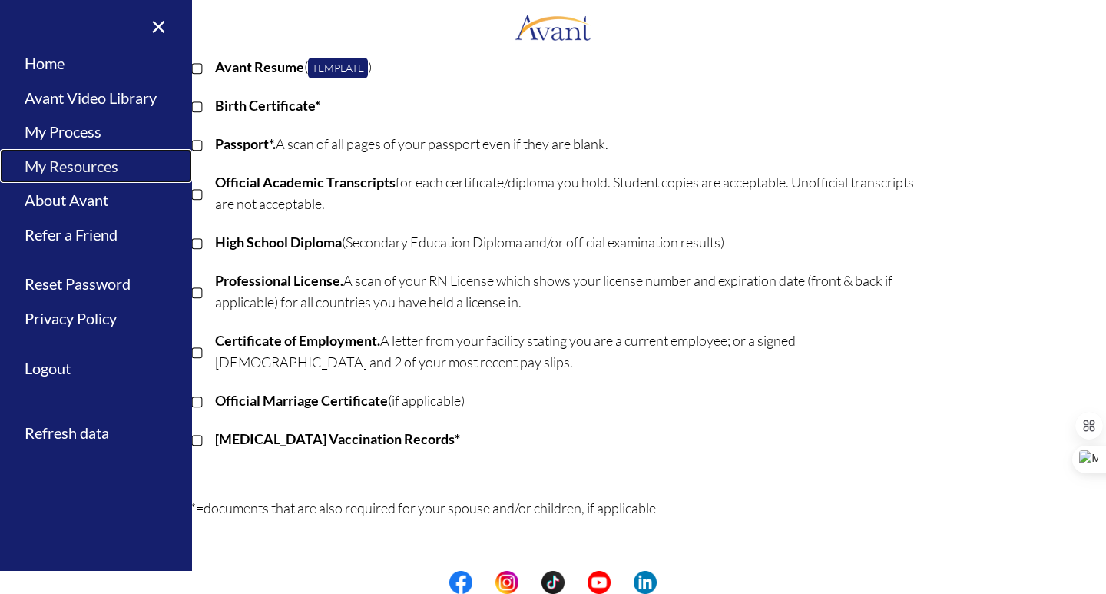
click at [75, 171] on link "My Resources" at bounding box center [96, 166] width 192 height 35
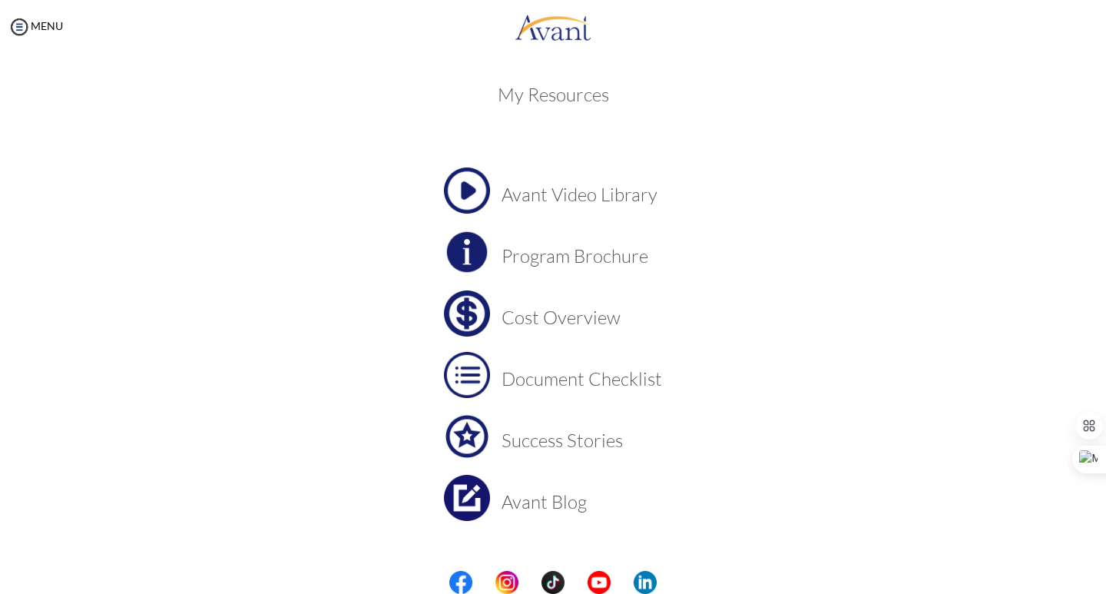
click at [535, 318] on h3 "Cost Overview" at bounding box center [582, 317] width 161 height 20
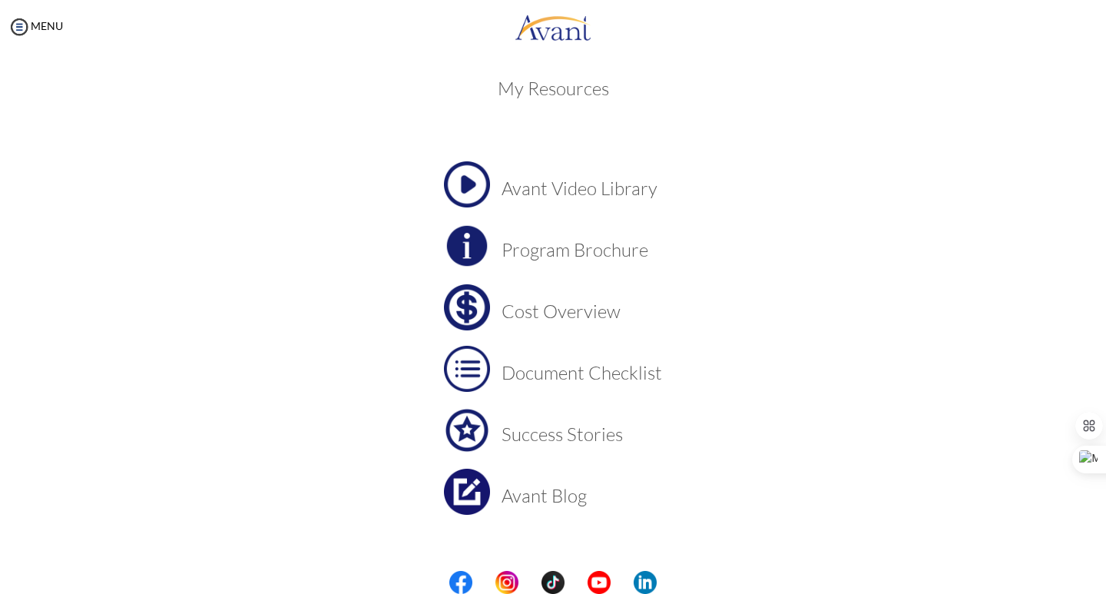
scroll to position [0, 0]
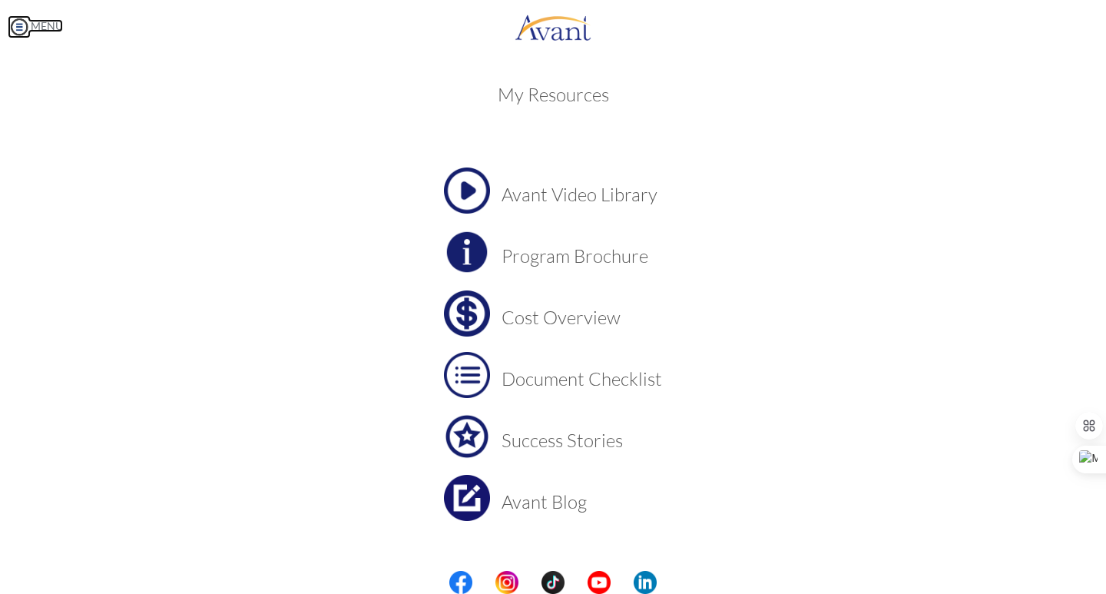
click at [18, 21] on img at bounding box center [19, 26] width 23 height 23
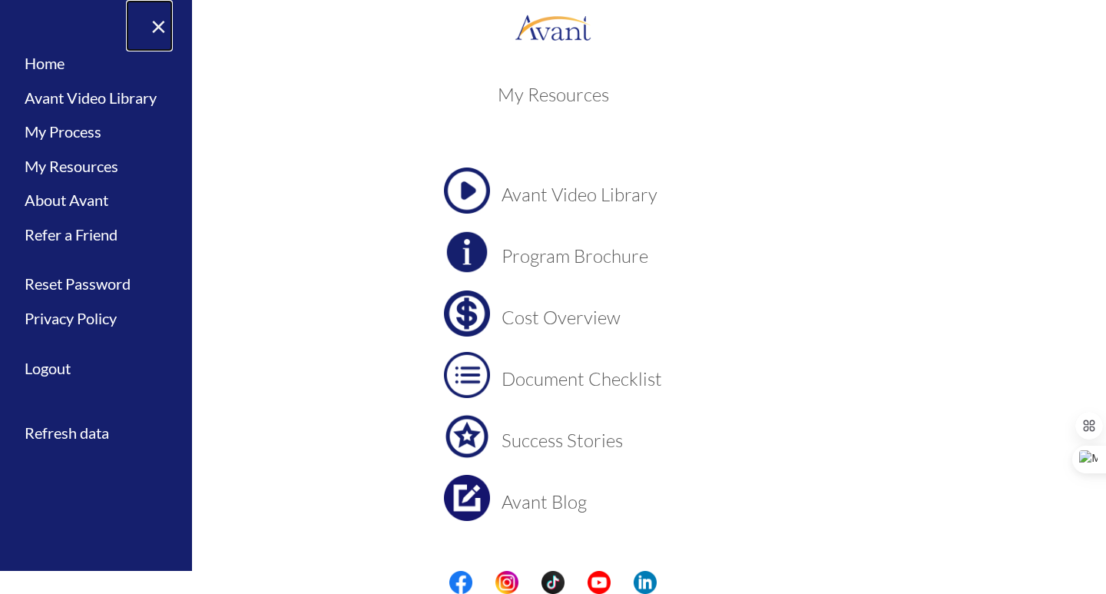
click at [161, 28] on link "×" at bounding box center [149, 25] width 47 height 51
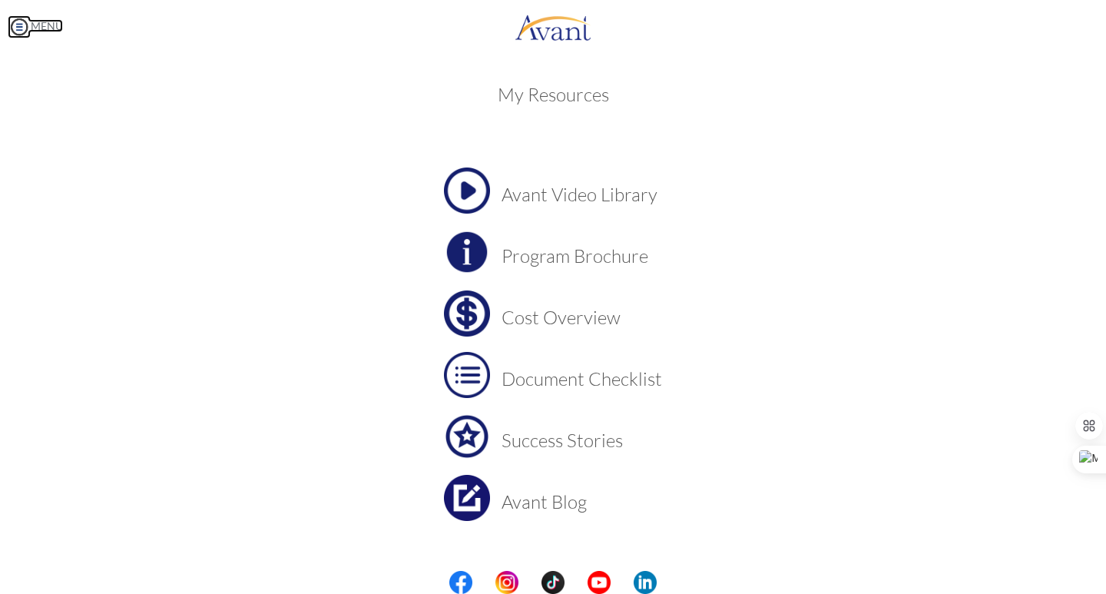
click at [12, 31] on img at bounding box center [19, 26] width 23 height 23
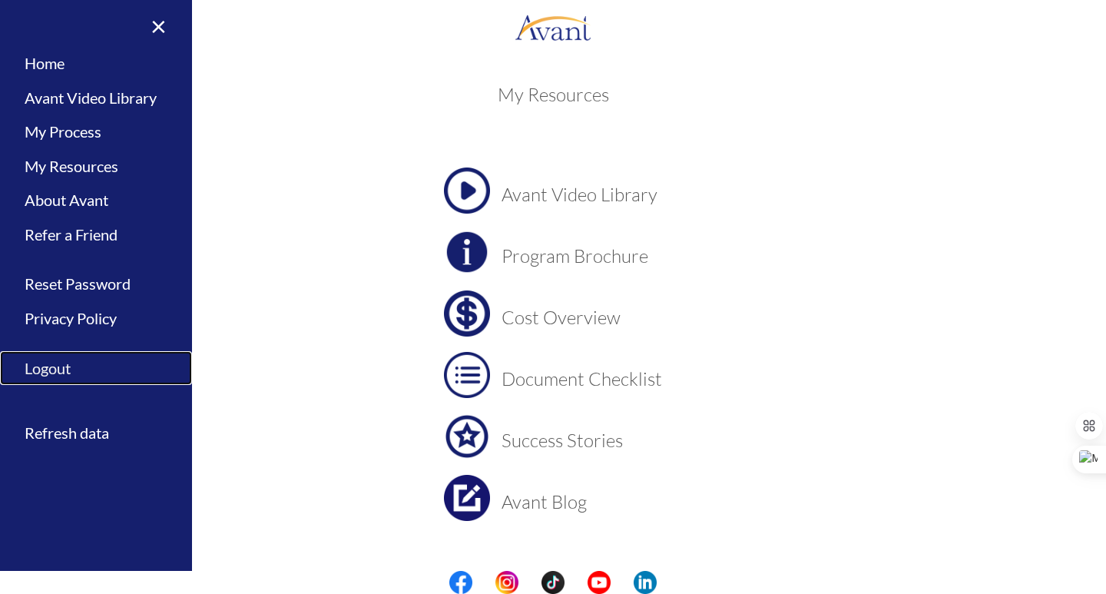
click at [84, 375] on link "Logout" at bounding box center [96, 368] width 192 height 35
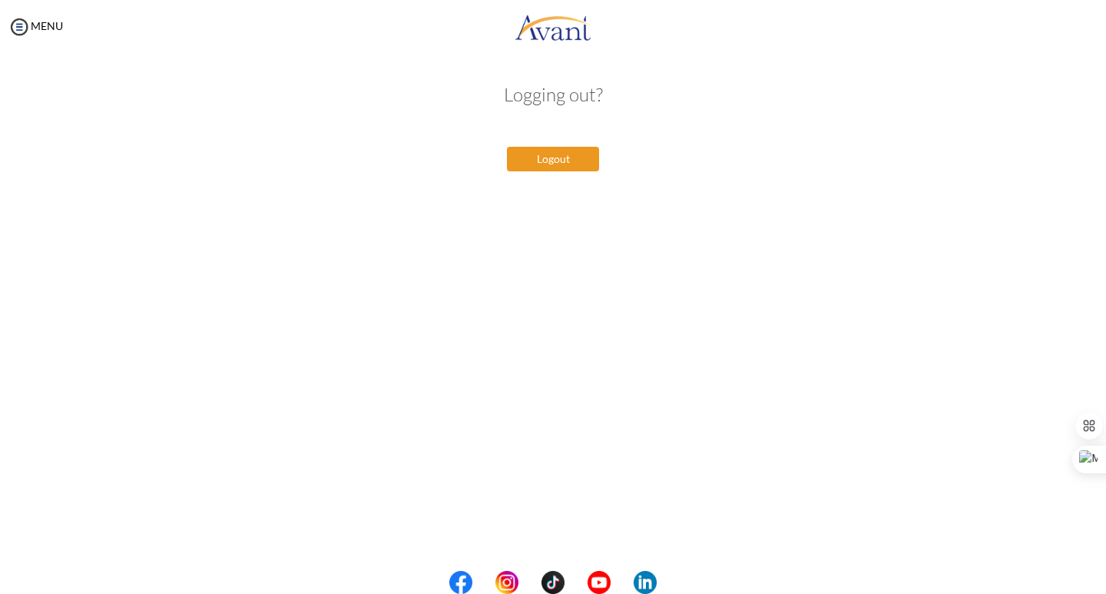
click at [548, 165] on button "Logout" at bounding box center [553, 159] width 92 height 25
